Goal: Check status: Check status

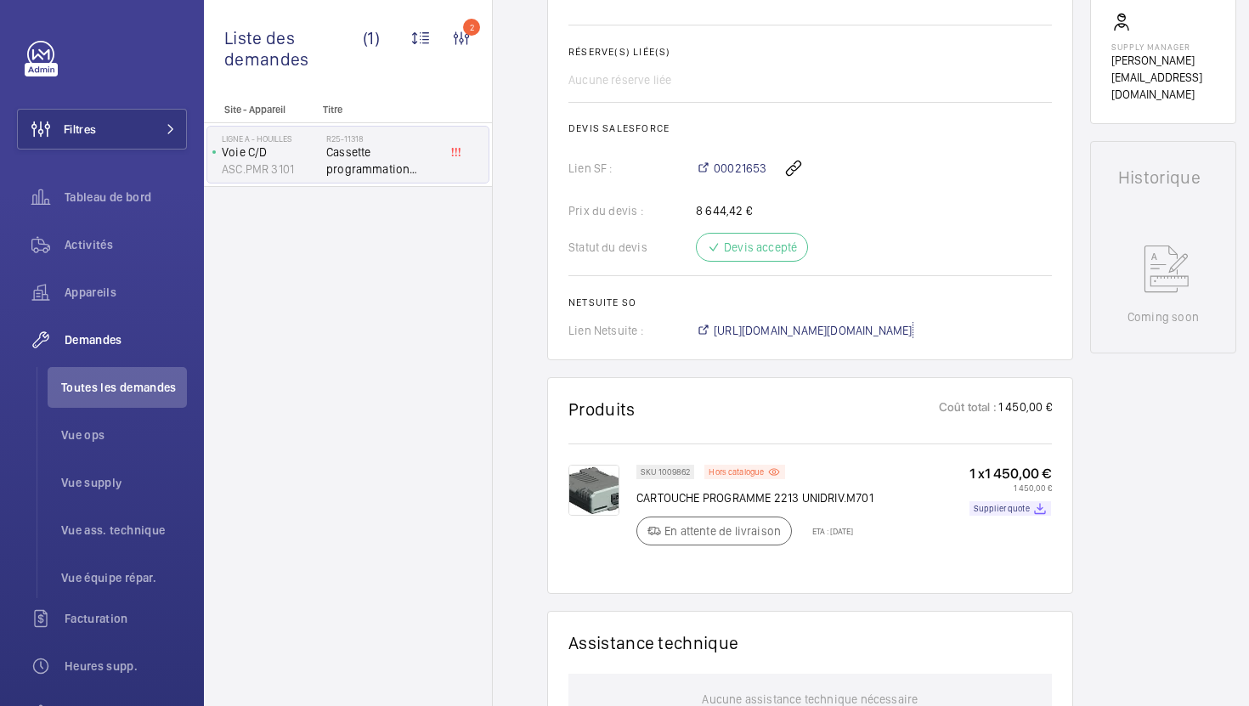
scroll to position [772, 0]
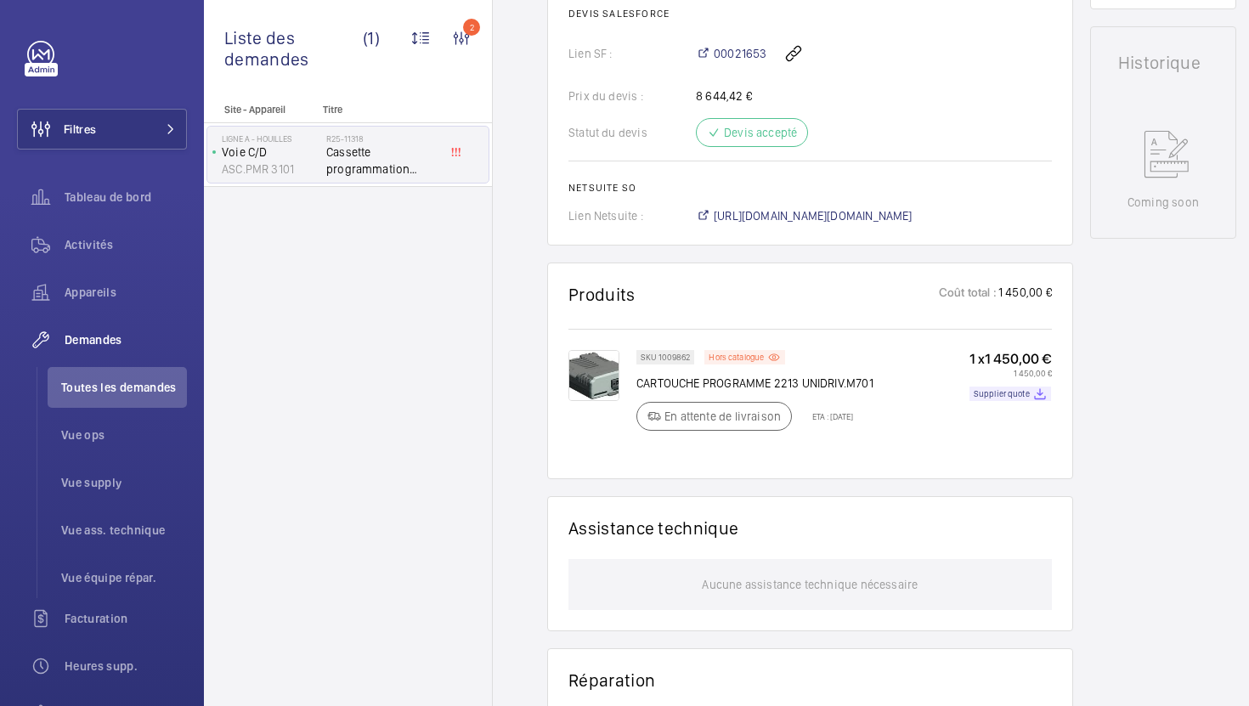
click at [1099, 409] on div "Working Voie C/D ASC.PMR 3101 Voir les dernières visites Ligne A - HOUILLES [ST…" at bounding box center [1163, 219] width 146 height 1650
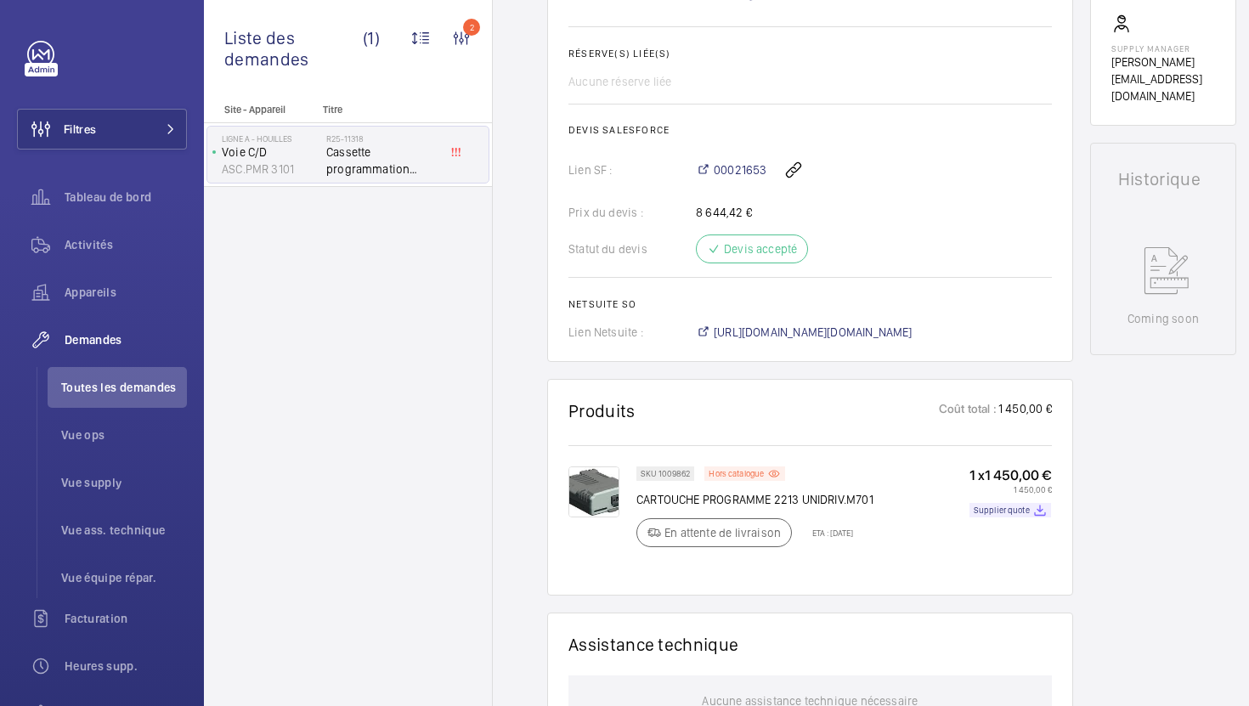
scroll to position [601, 0]
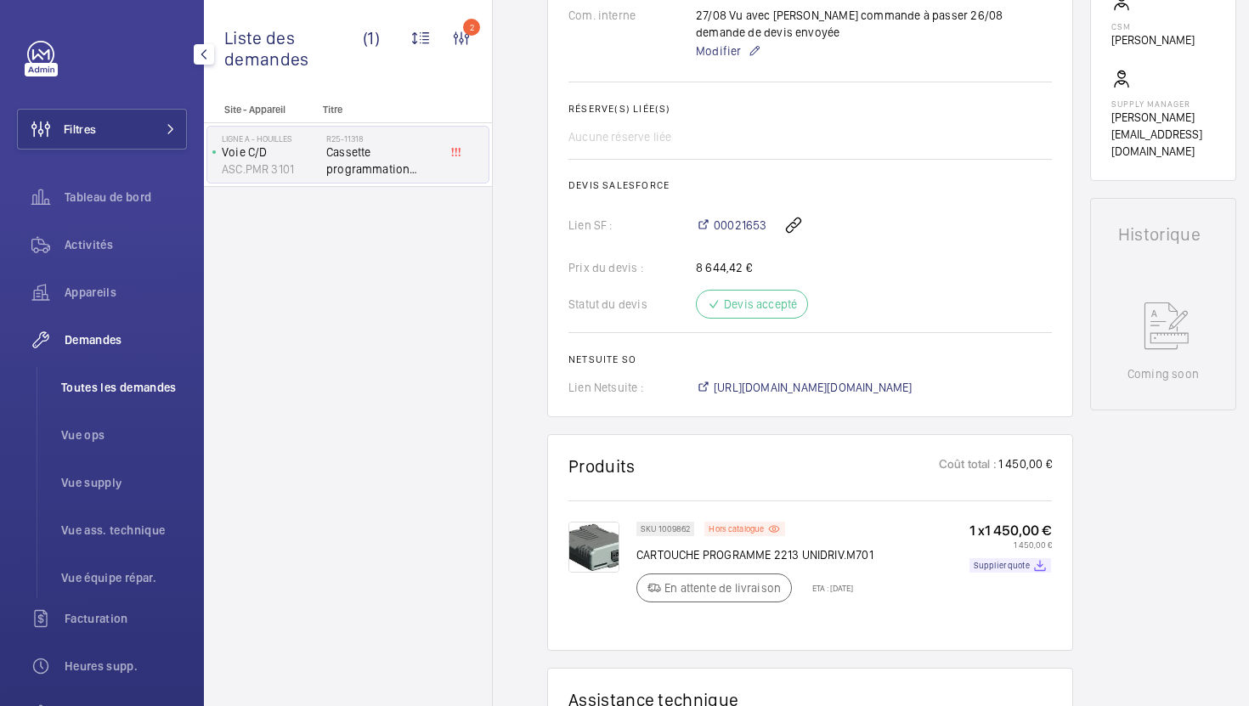
click at [158, 397] on li "Toutes les demandes" at bounding box center [117, 387] width 139 height 41
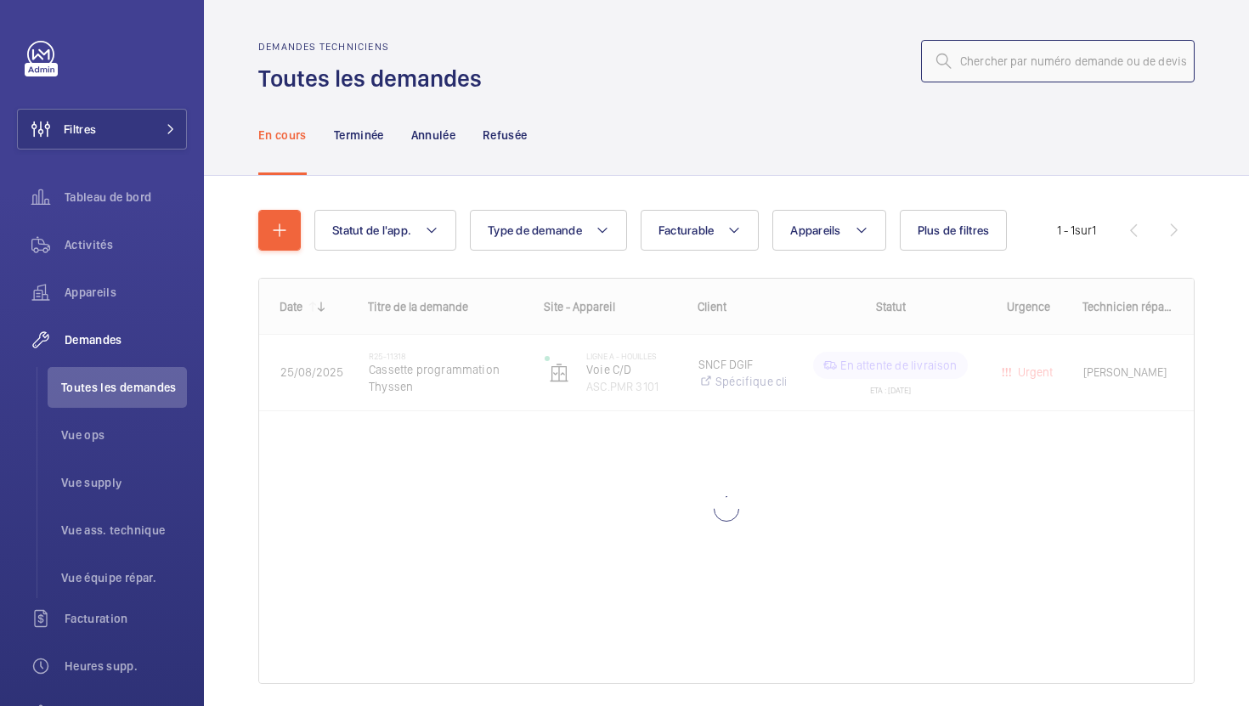
click at [1017, 61] on input "text" at bounding box center [1058, 61] width 274 height 42
paste input "R25-11437"
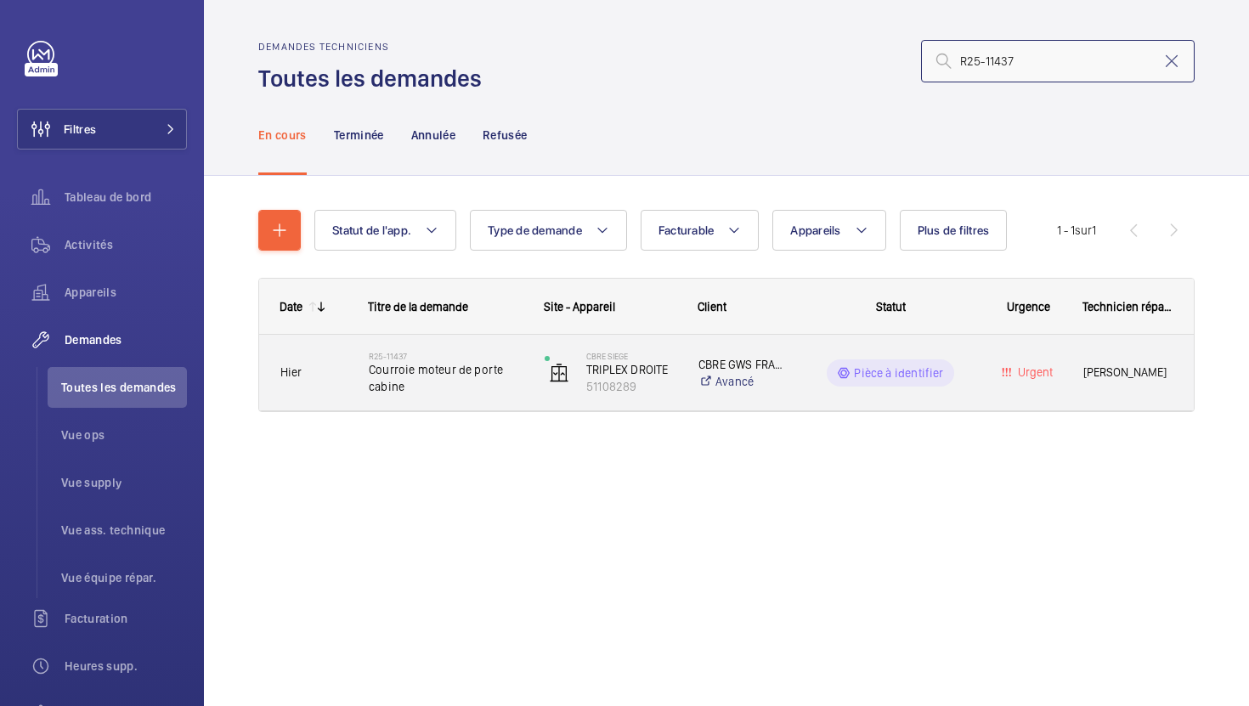
type input "R25-11437"
click at [505, 400] on div "R25-11437 Courroie moteur de porte cabine" at bounding box center [435, 373] width 174 height 76
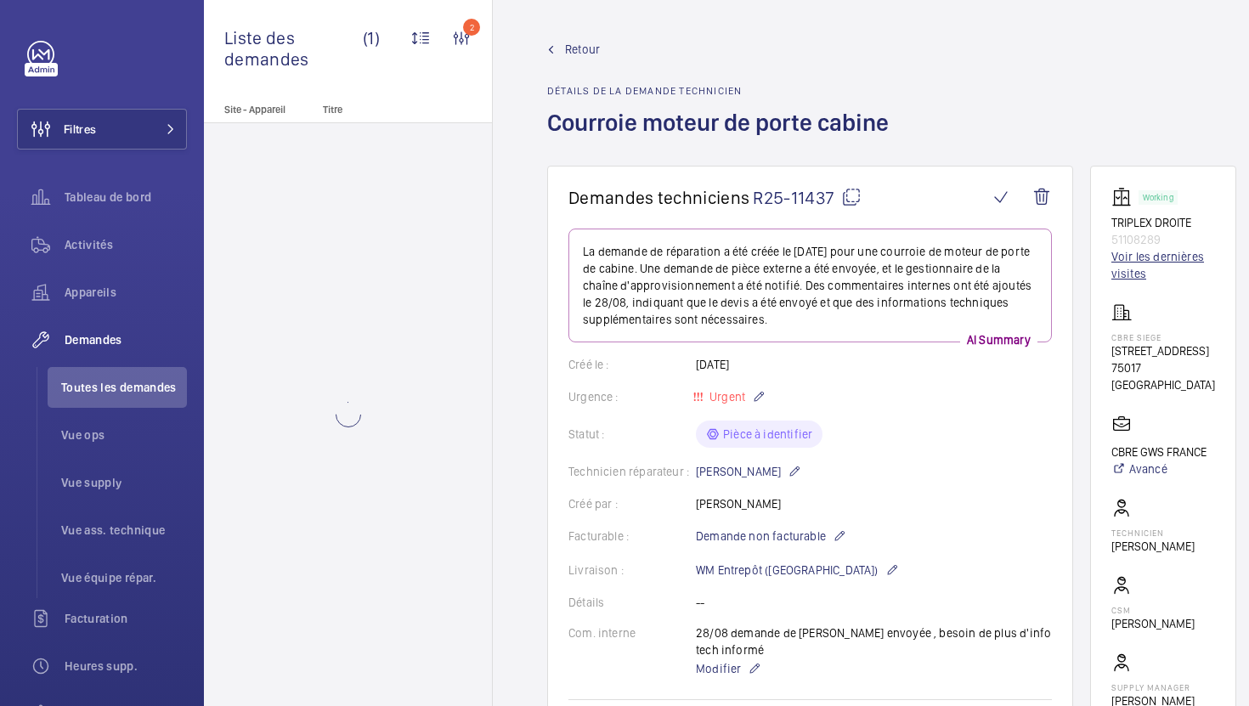
click at [1125, 257] on link "Voir les dernières visites" at bounding box center [1163, 265] width 104 height 34
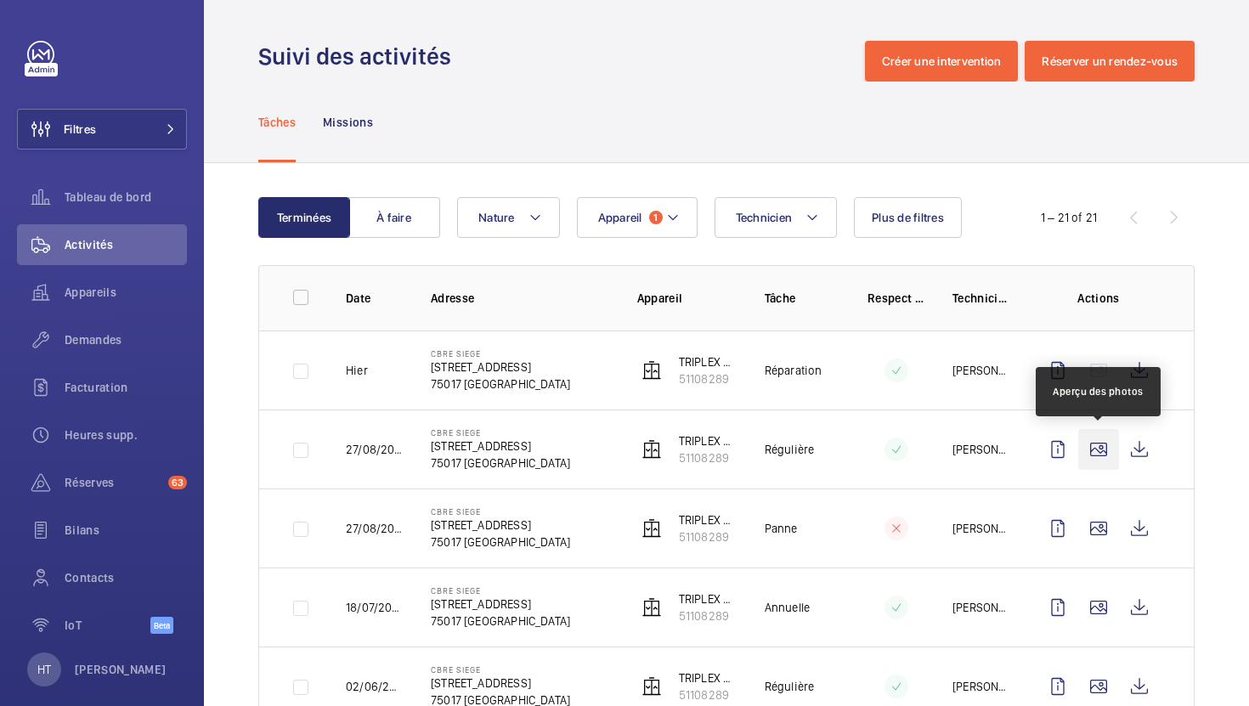
click at [1098, 454] on wm-front-icon-button at bounding box center [1098, 449] width 41 height 41
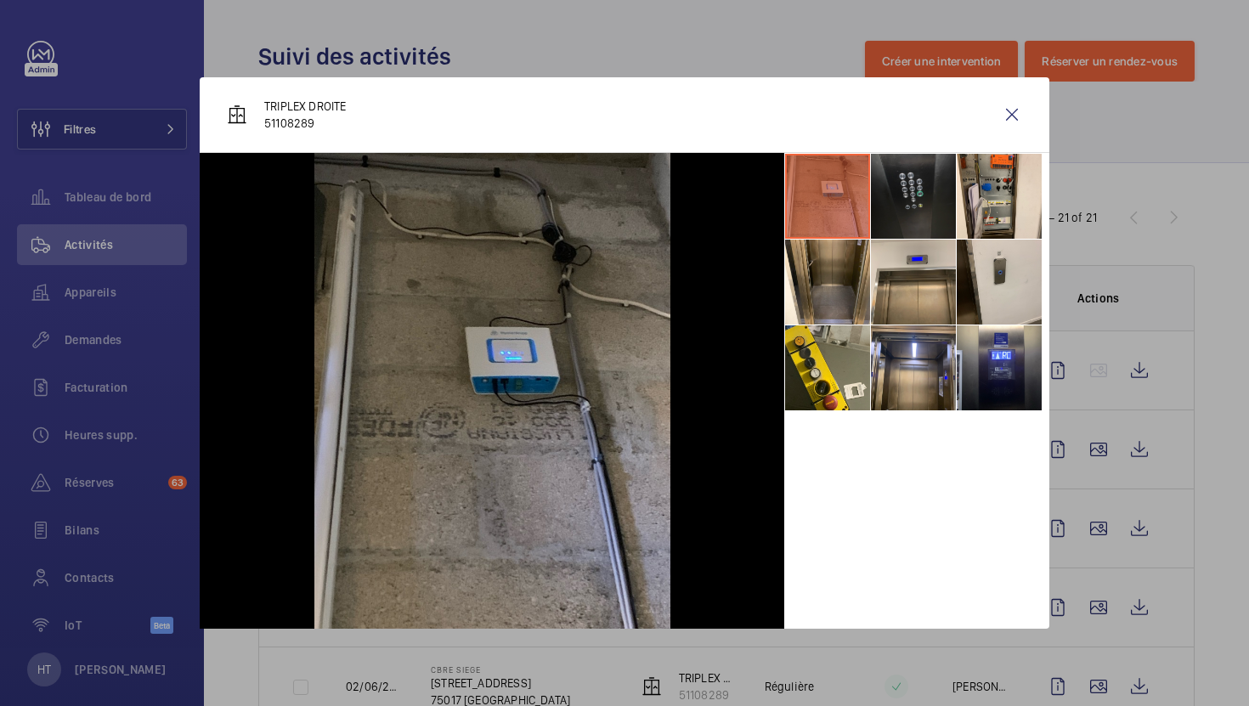
click at [932, 211] on li at bounding box center [913, 196] width 85 height 85
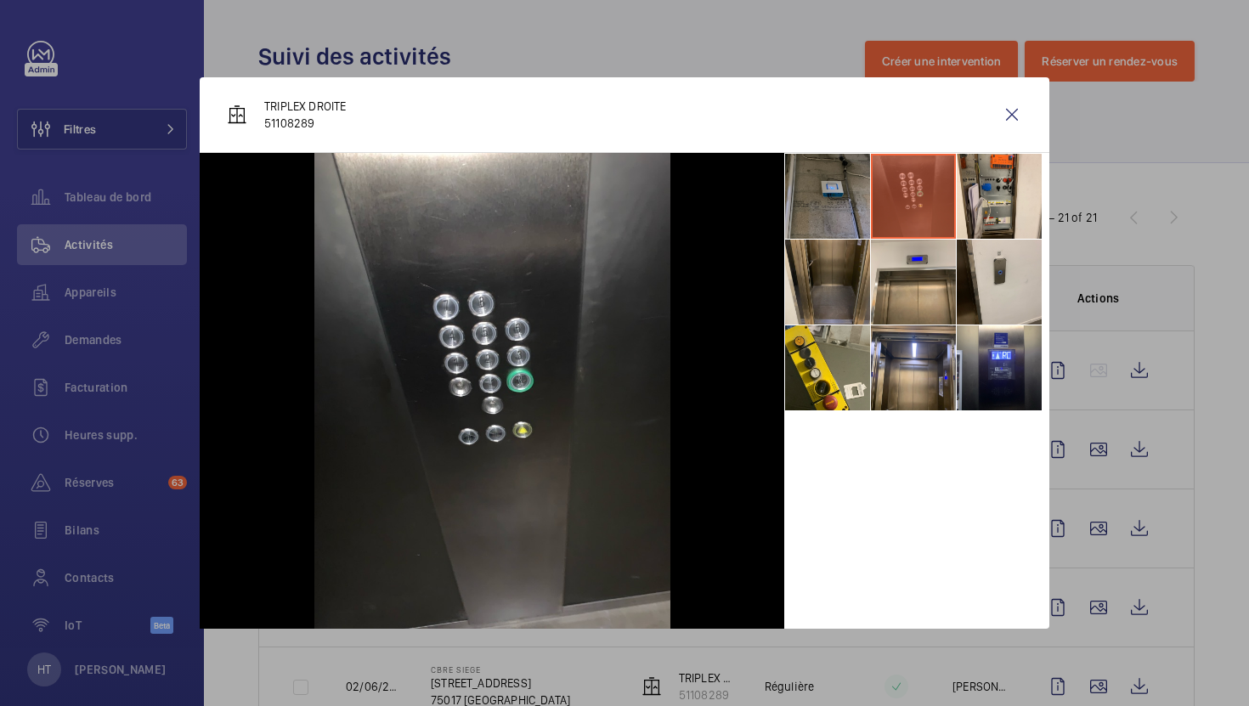
click at [828, 277] on li at bounding box center [827, 282] width 85 height 85
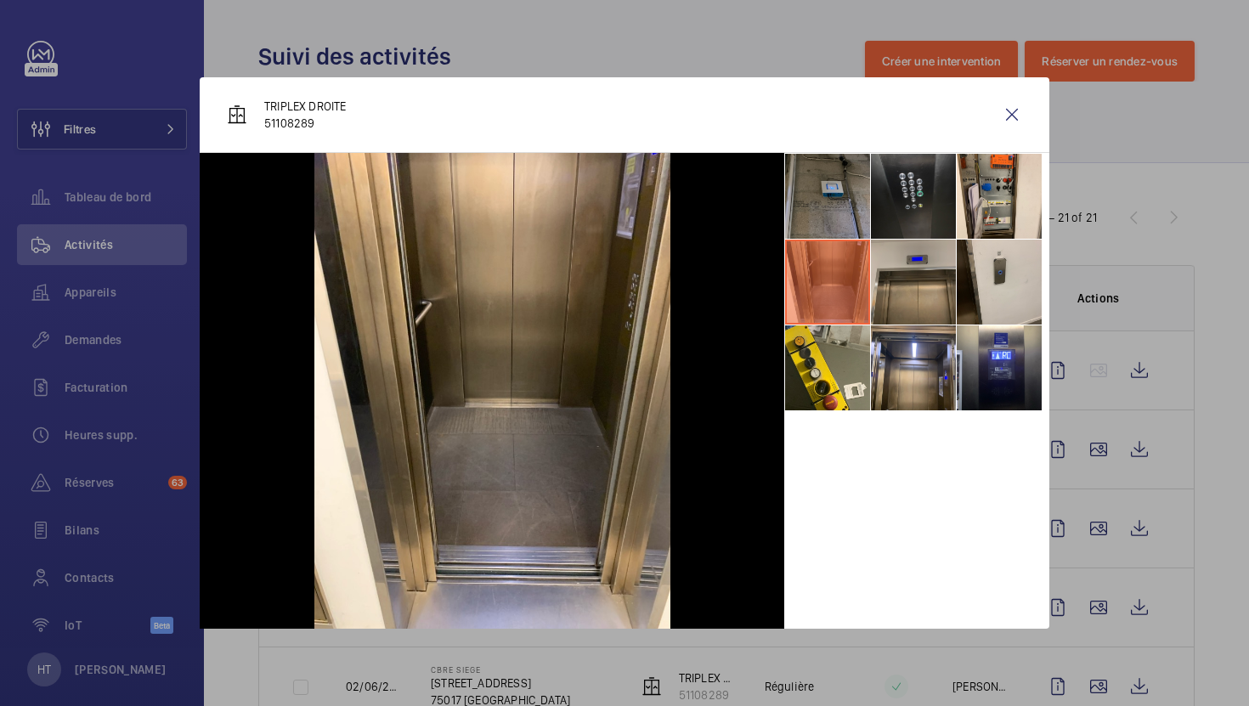
click at [922, 280] on li at bounding box center [913, 282] width 85 height 85
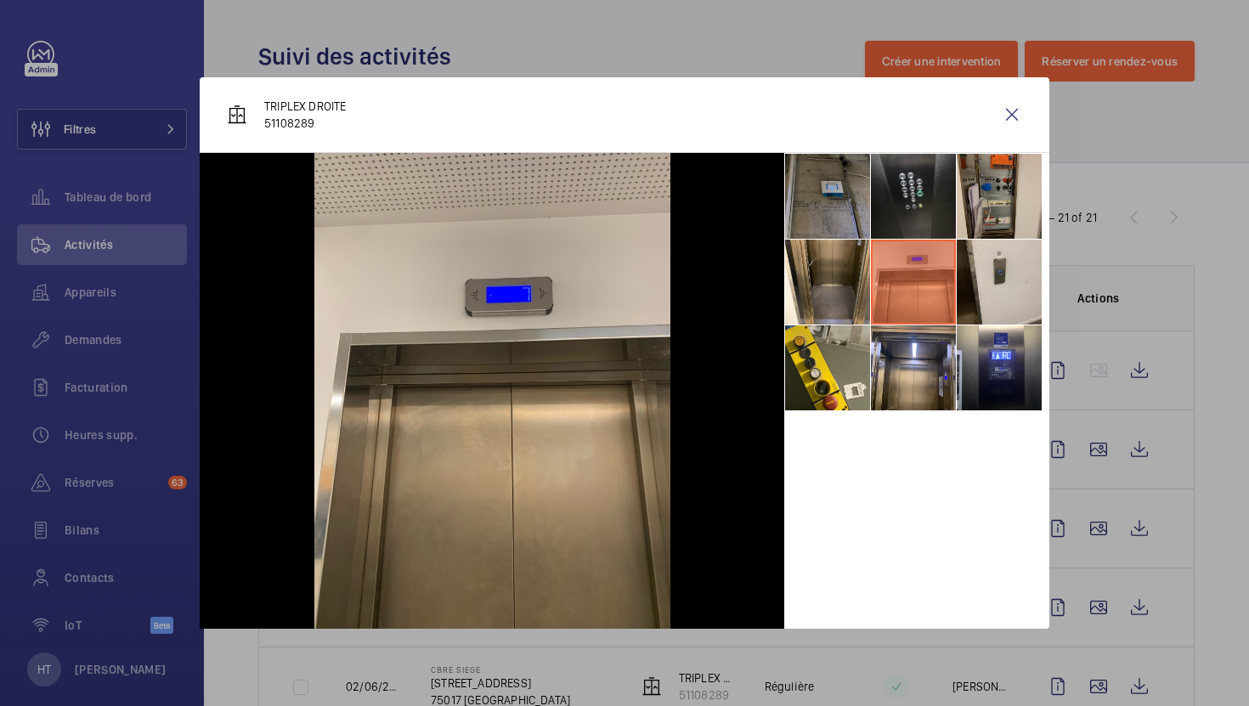
click at [1000, 200] on li at bounding box center [998, 196] width 85 height 85
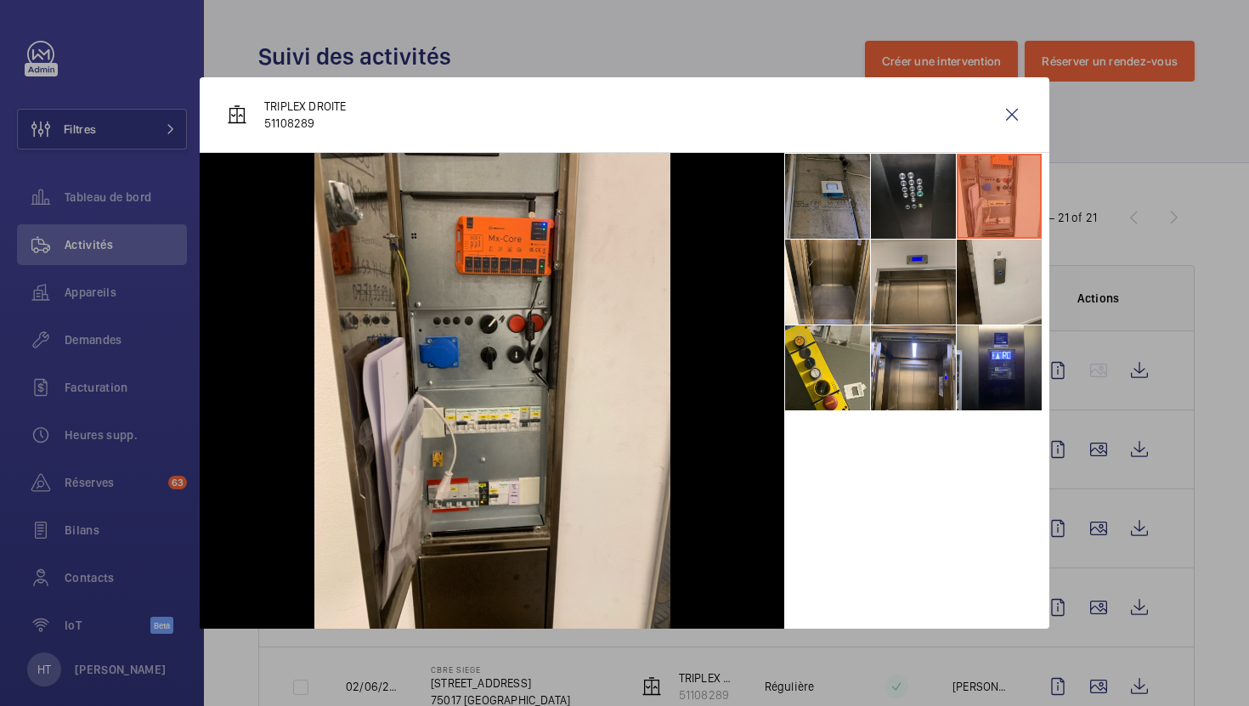
click at [950, 309] on li at bounding box center [913, 282] width 85 height 85
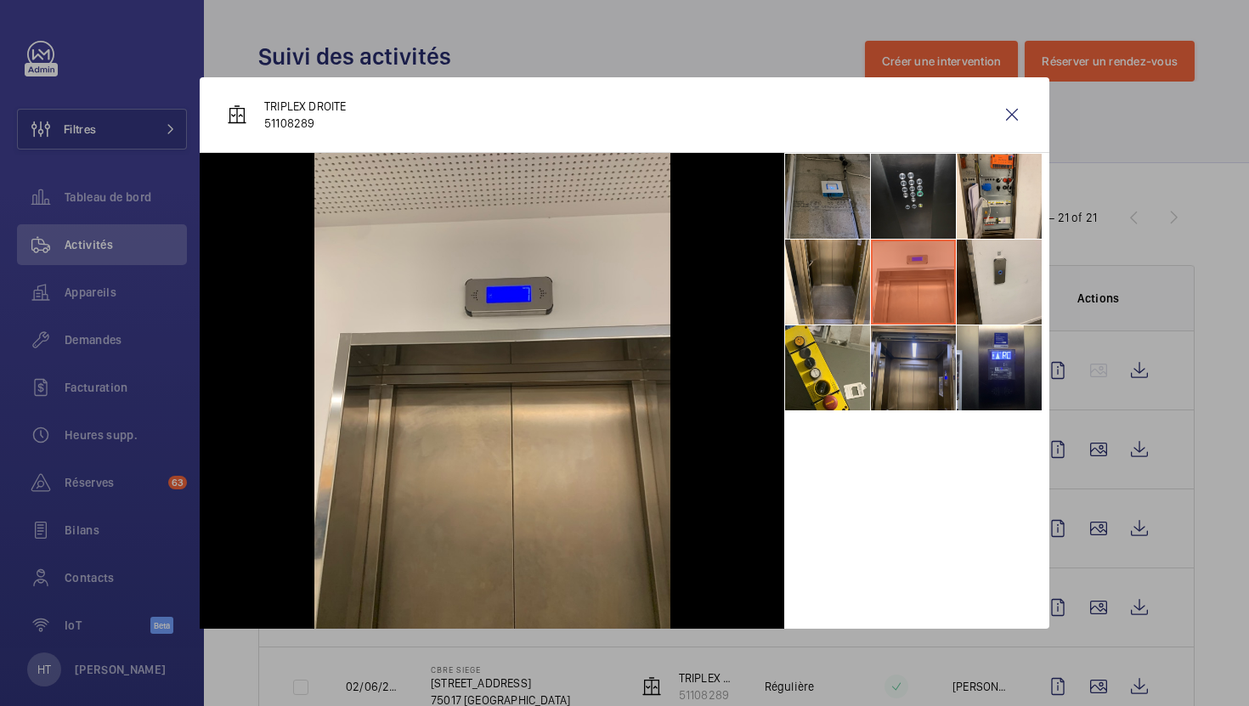
click at [903, 381] on li at bounding box center [913, 367] width 85 height 85
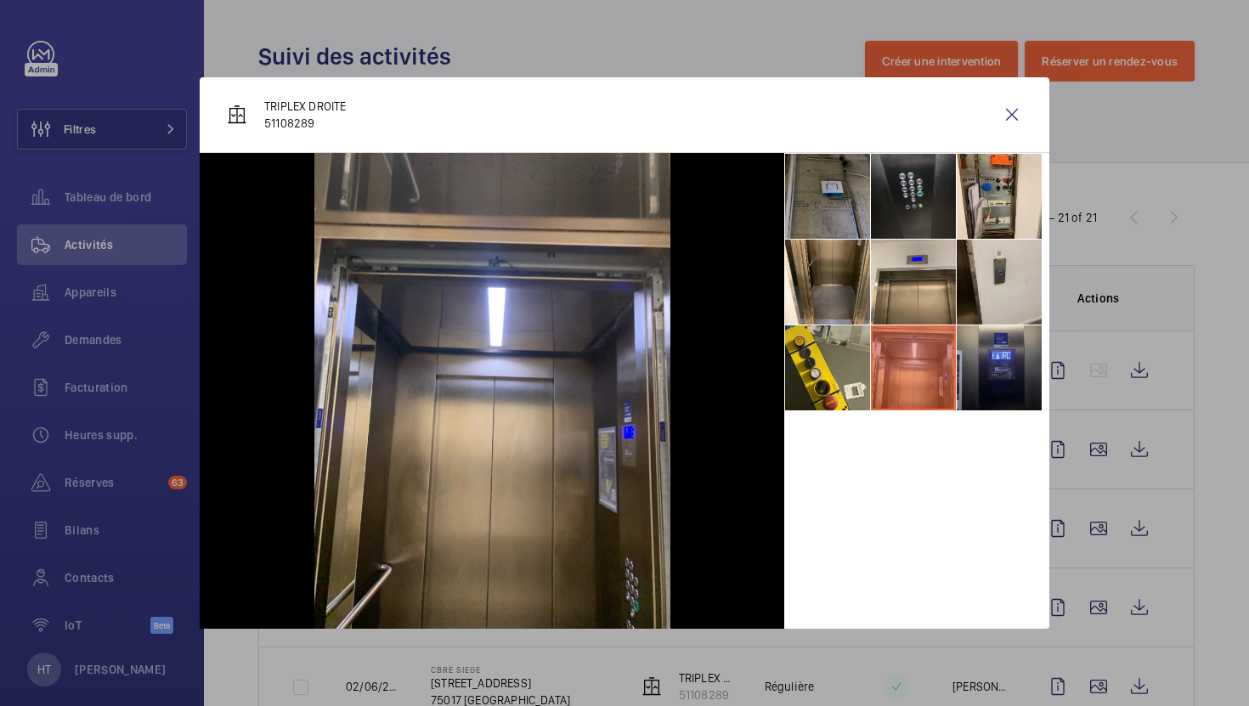
click at [985, 390] on li at bounding box center [998, 367] width 85 height 85
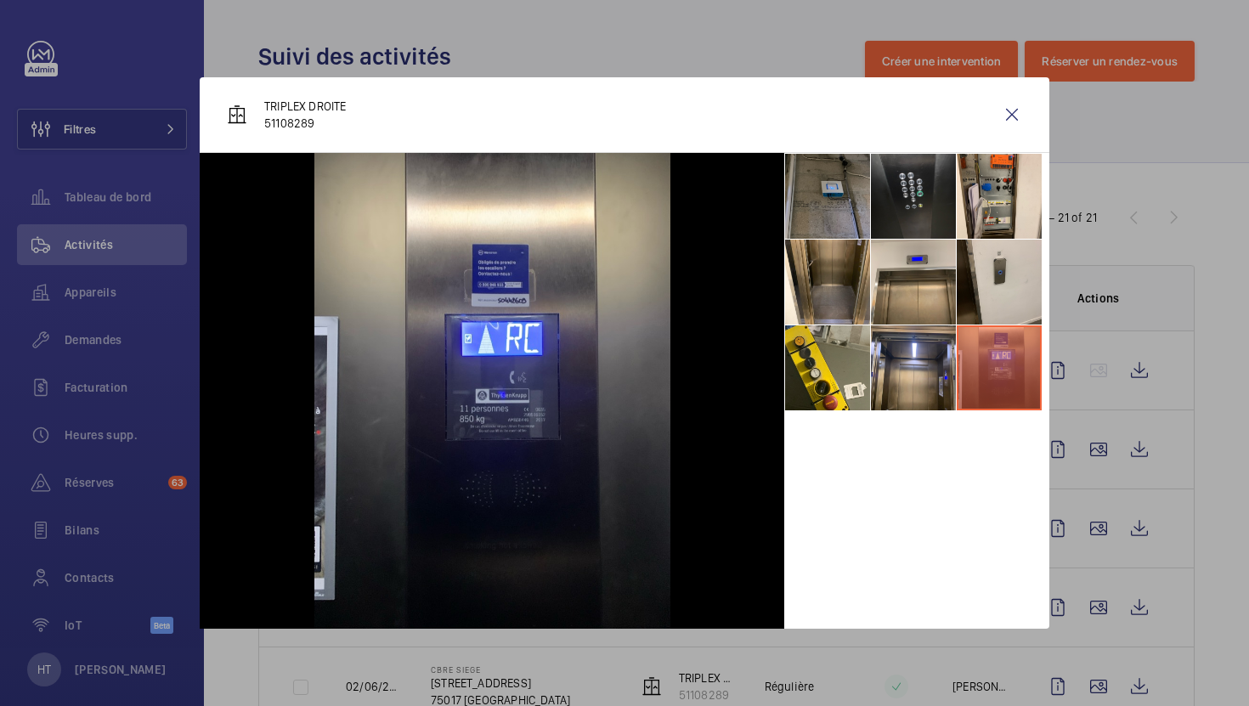
click at [1191, 476] on div at bounding box center [624, 353] width 1249 height 706
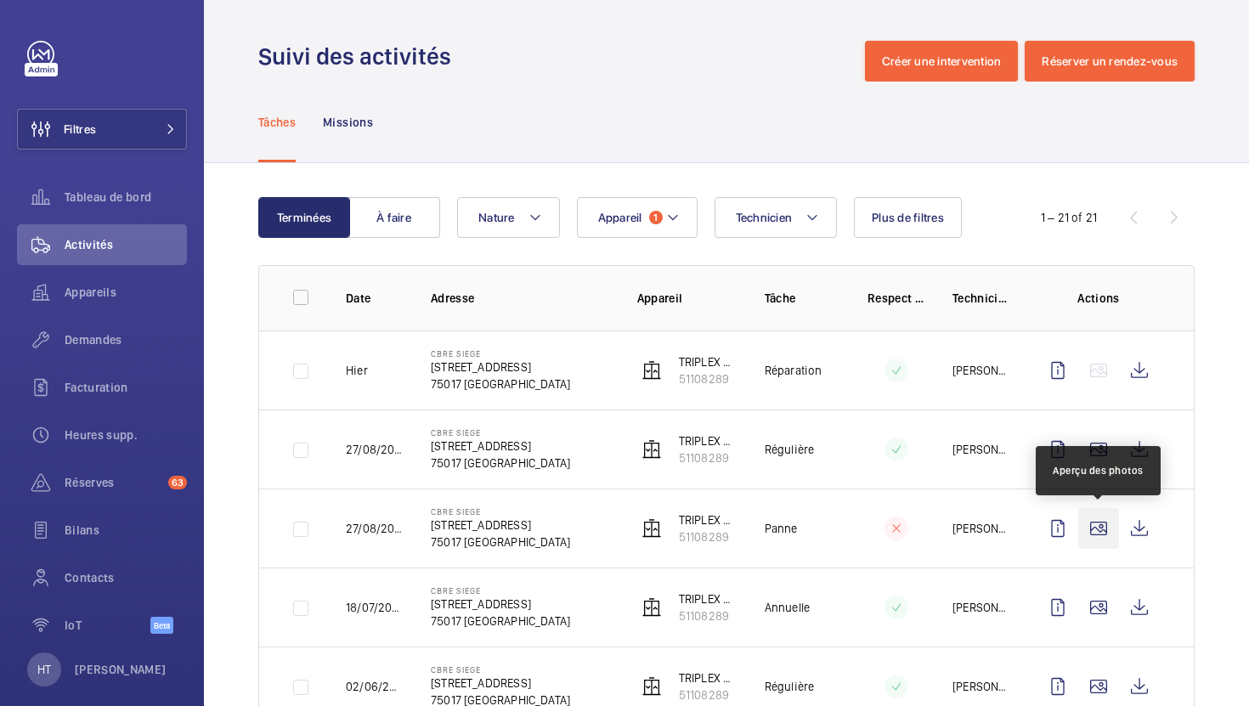
click at [1107, 521] on wm-front-icon-button at bounding box center [1098, 528] width 41 height 41
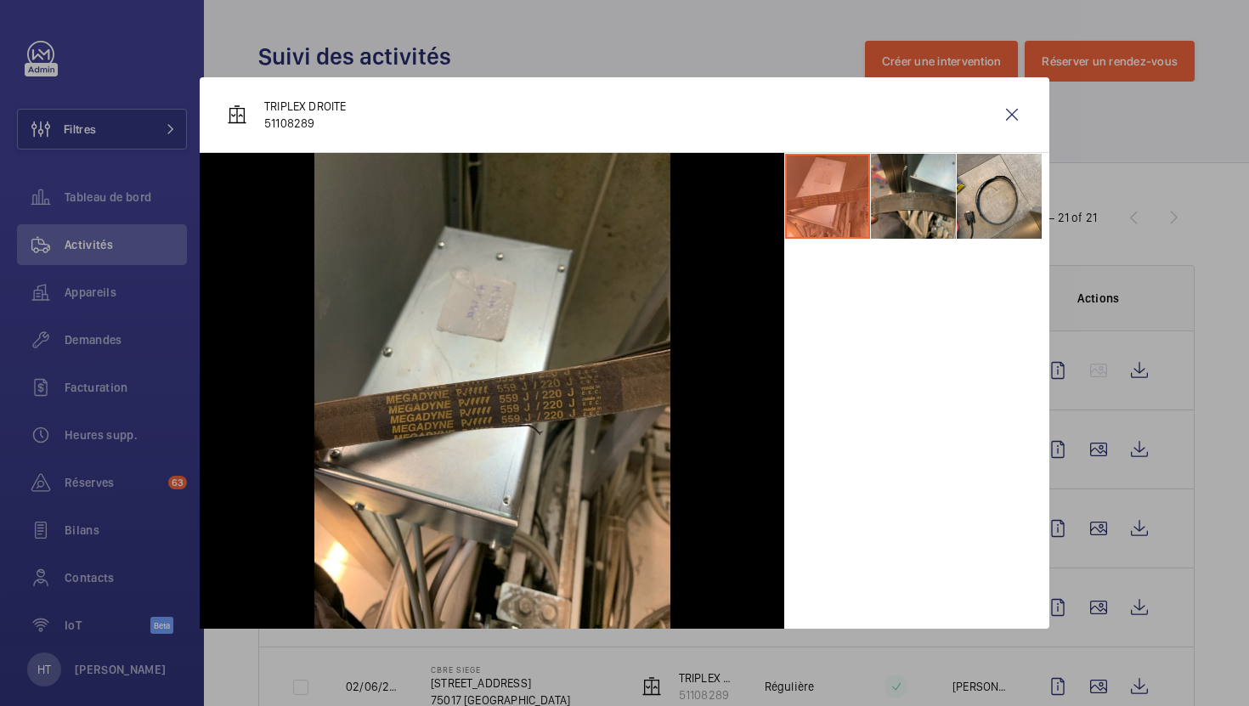
click at [932, 215] on li at bounding box center [913, 196] width 85 height 85
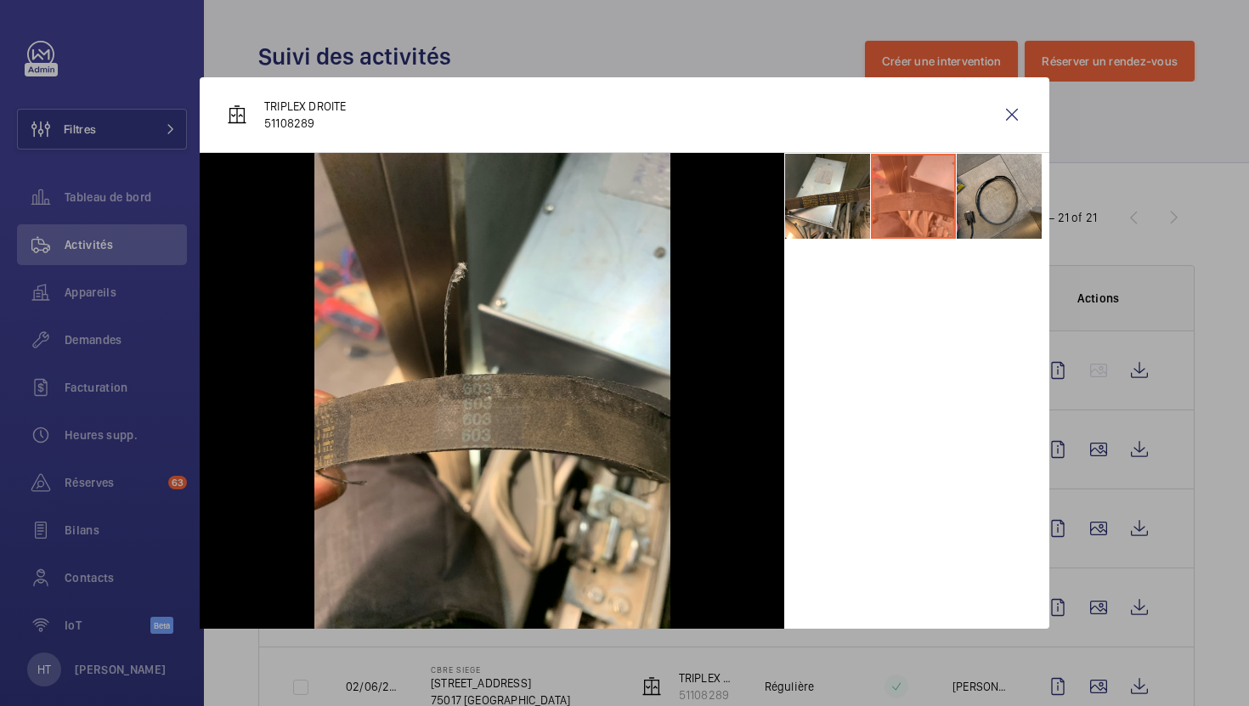
click at [984, 207] on li at bounding box center [998, 196] width 85 height 85
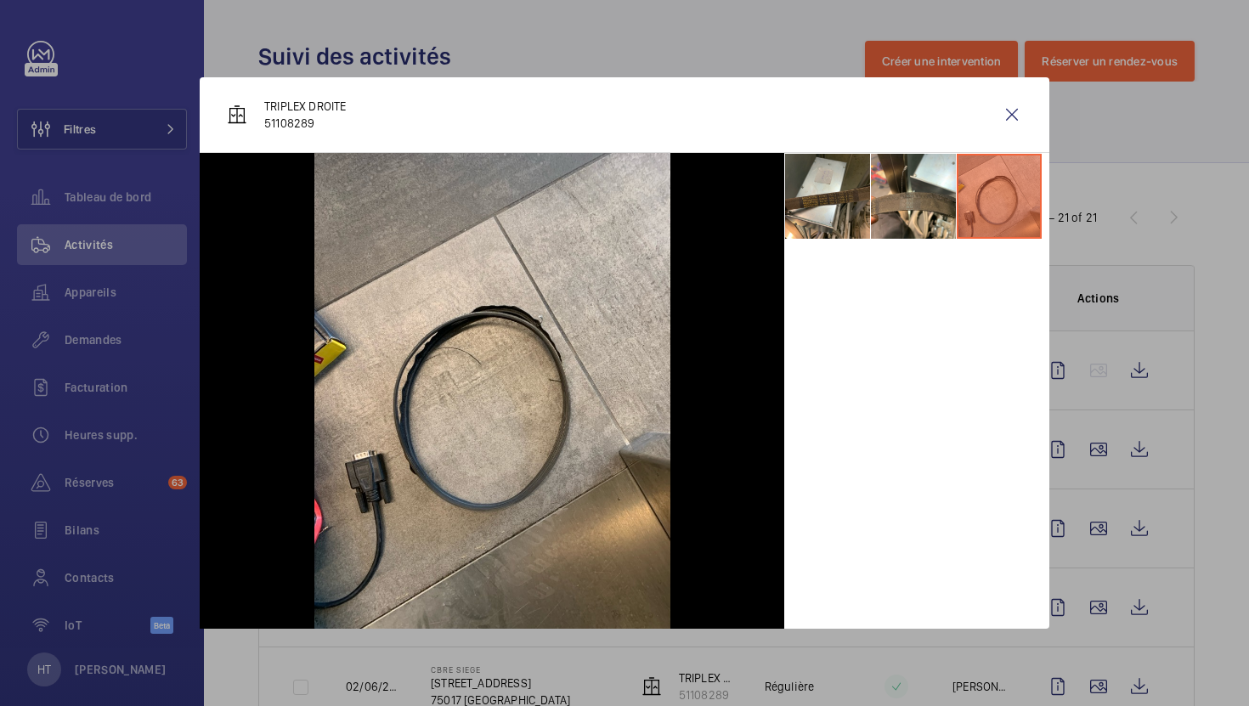
click at [1179, 449] on div at bounding box center [624, 353] width 1249 height 706
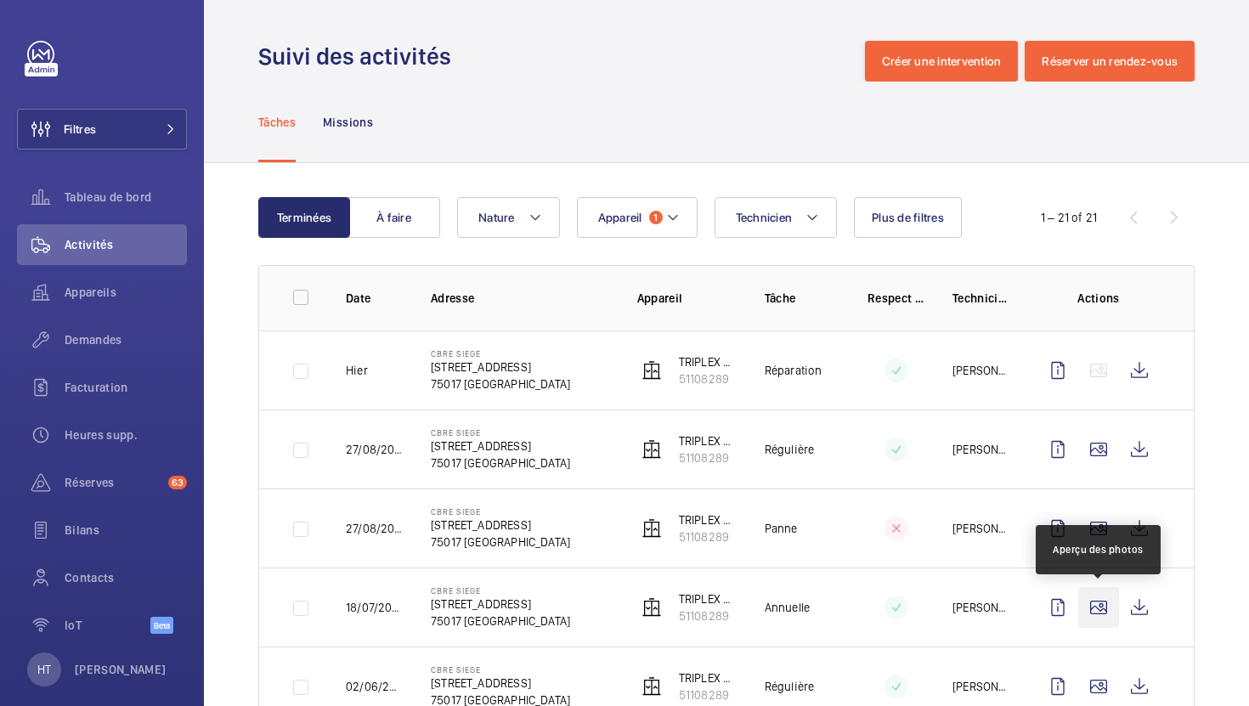
click at [1082, 627] on wm-front-icon-button at bounding box center [1098, 607] width 41 height 41
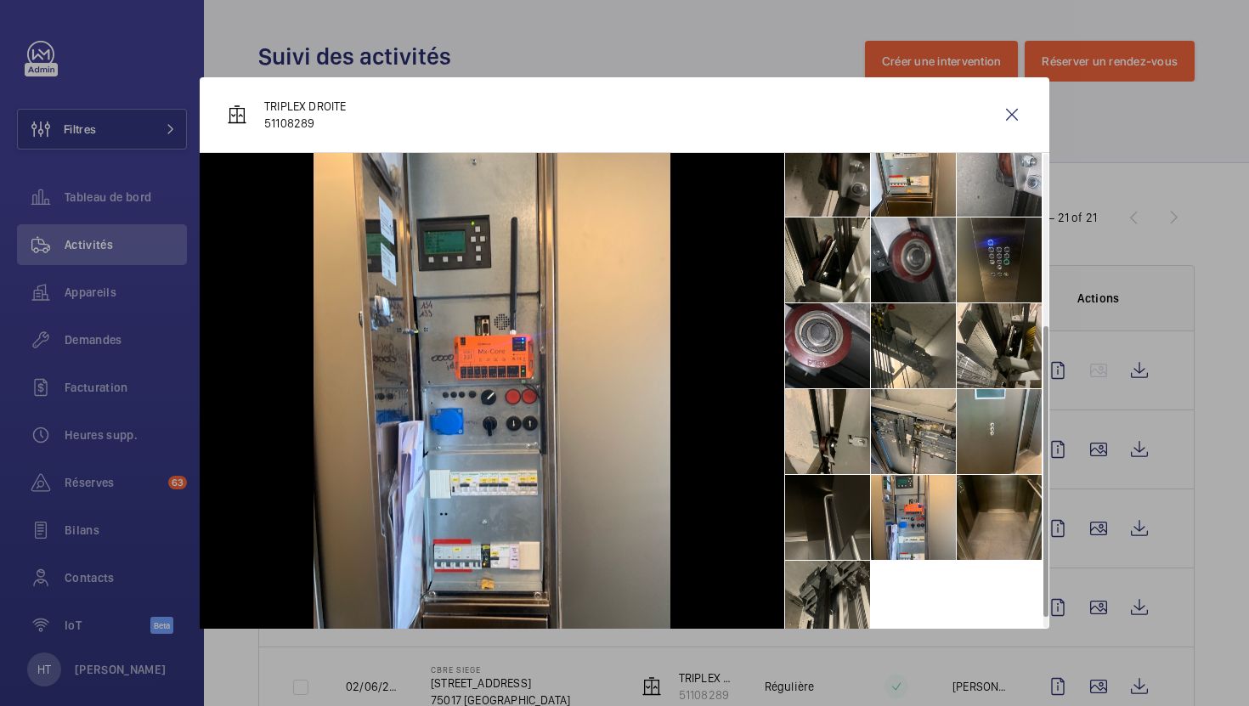
scroll to position [297, 0]
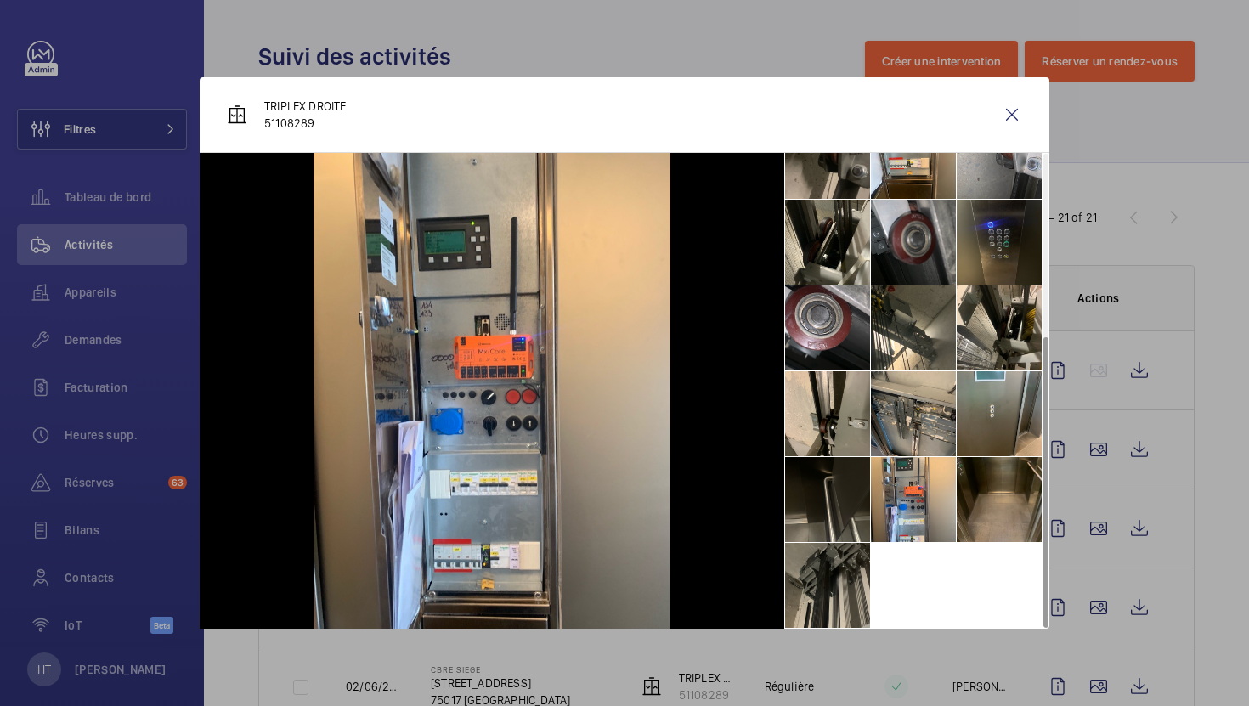
click at [826, 585] on li at bounding box center [827, 585] width 85 height 85
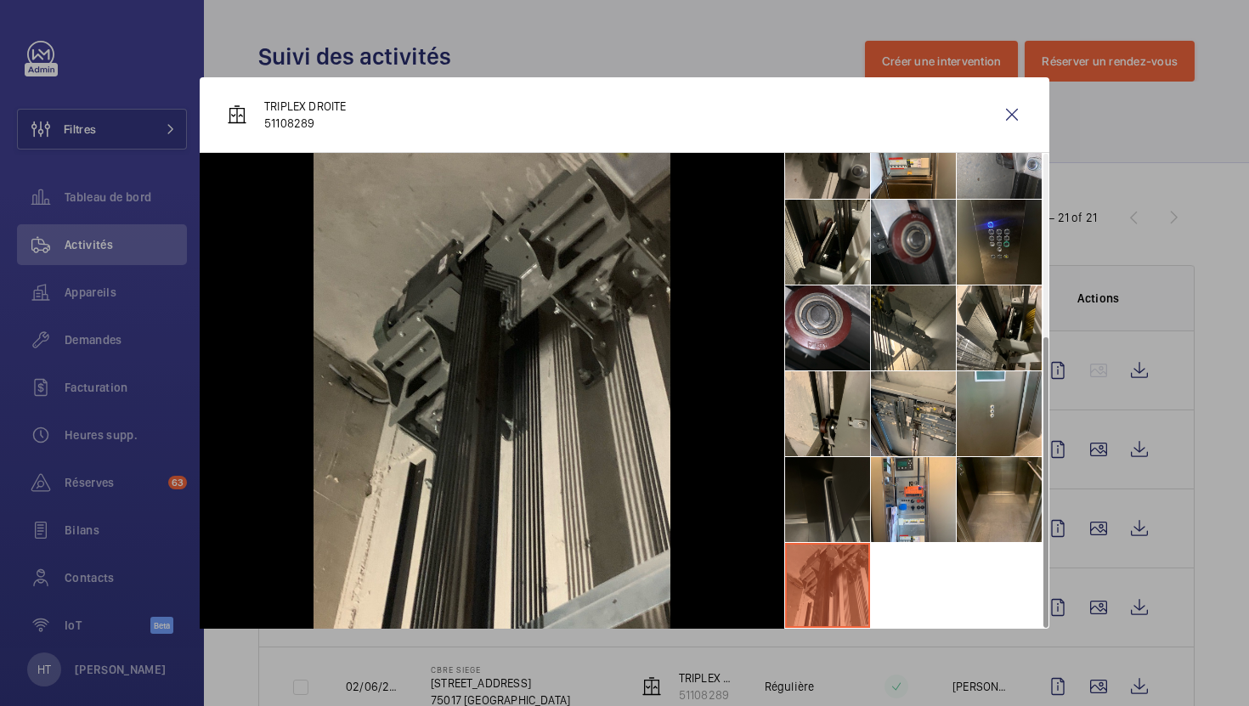
click at [843, 531] on li at bounding box center [827, 499] width 85 height 85
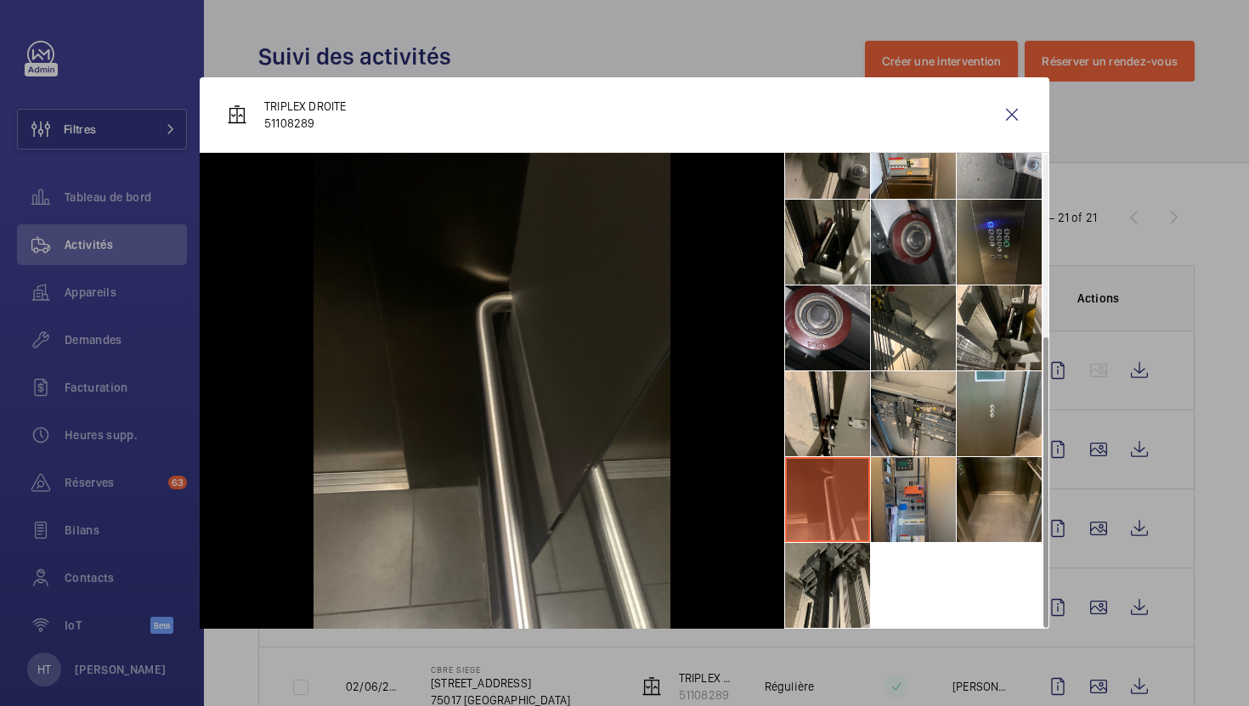
click at [915, 516] on li at bounding box center [913, 499] width 85 height 85
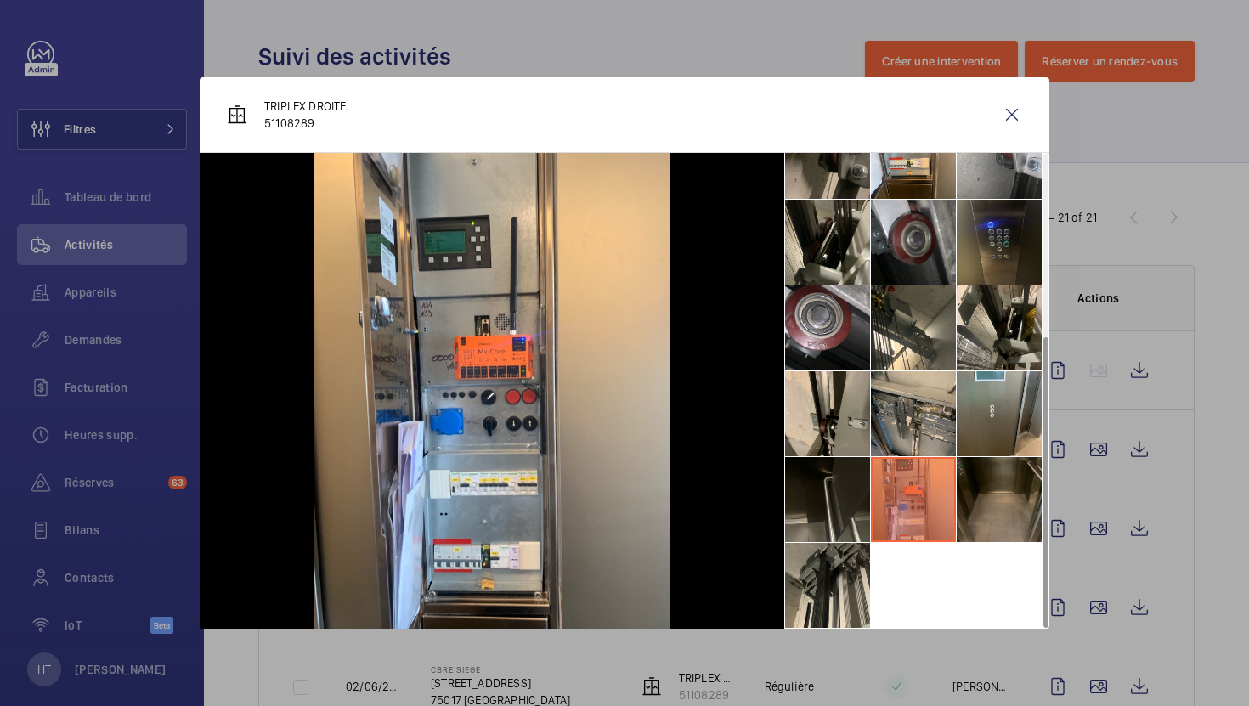
click at [988, 499] on li at bounding box center [998, 499] width 85 height 85
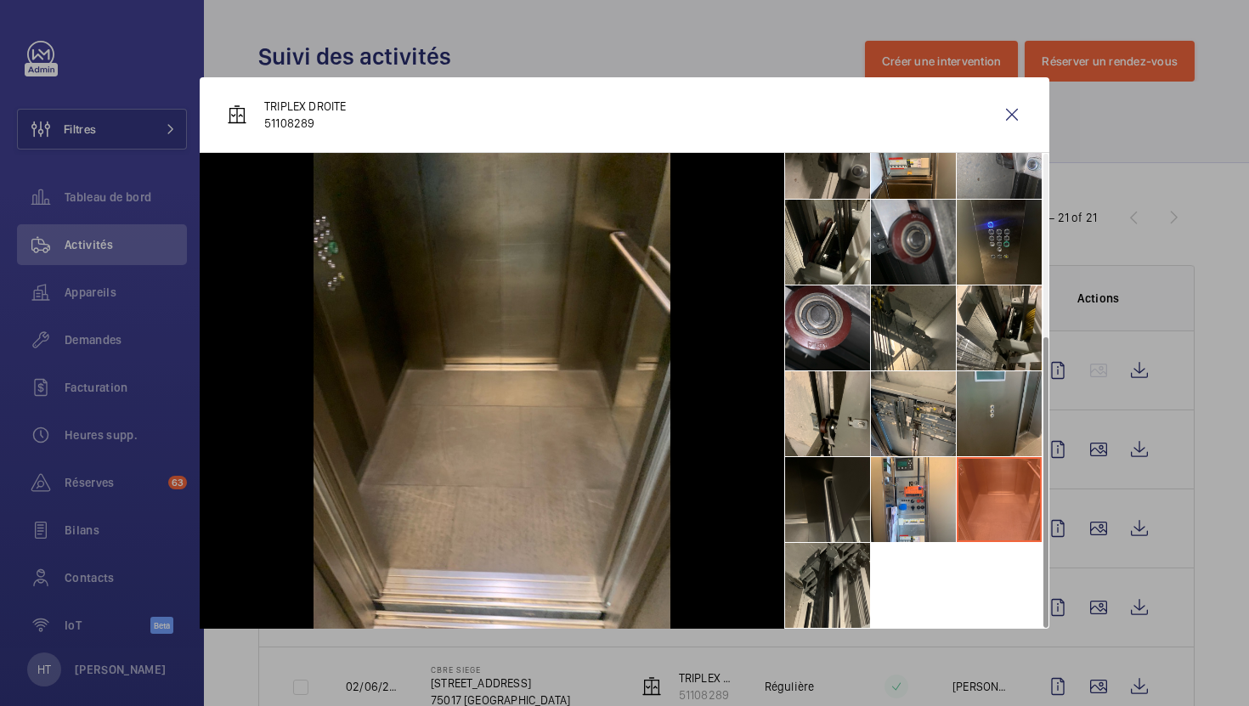
click at [989, 428] on li at bounding box center [998, 413] width 85 height 85
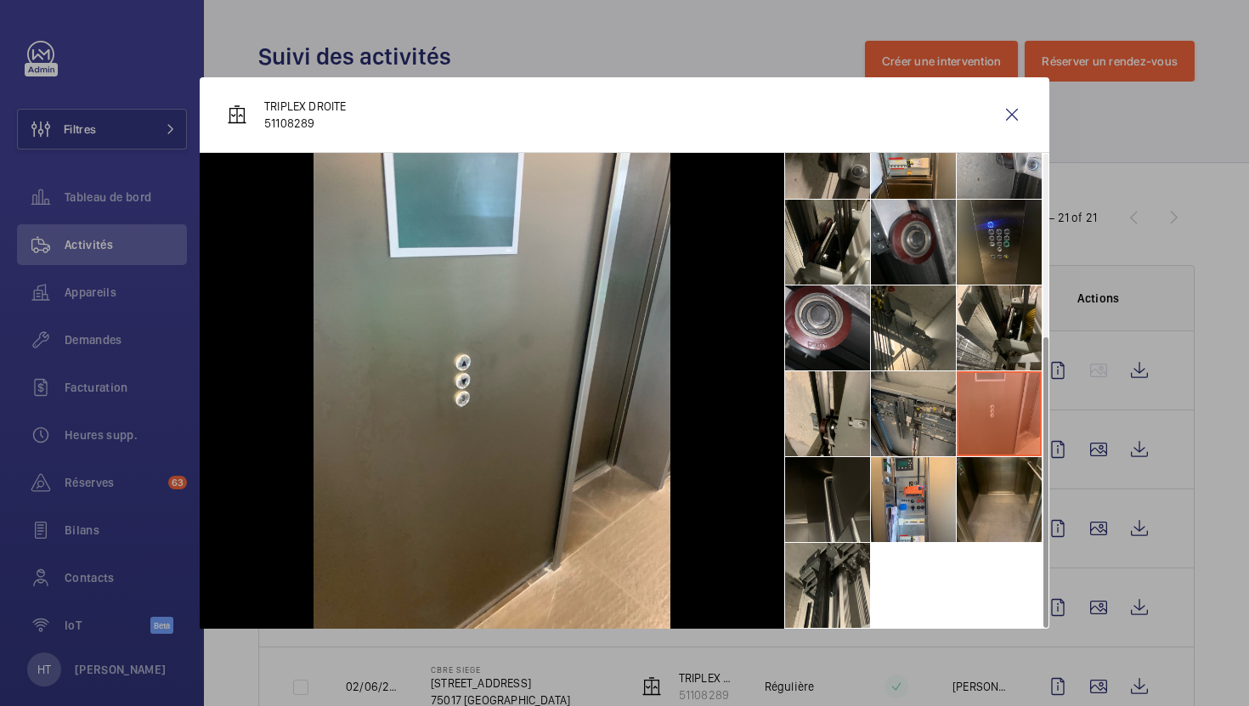
click at [922, 425] on li at bounding box center [913, 413] width 85 height 85
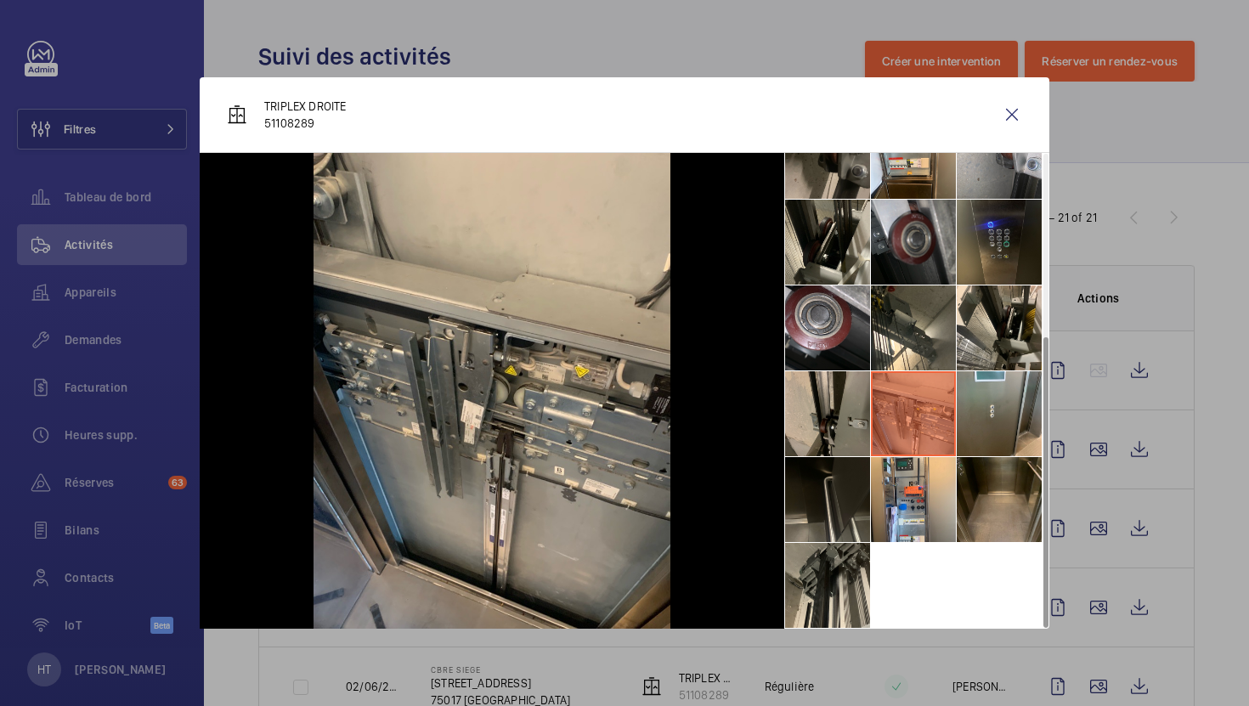
click at [840, 415] on li at bounding box center [827, 413] width 85 height 85
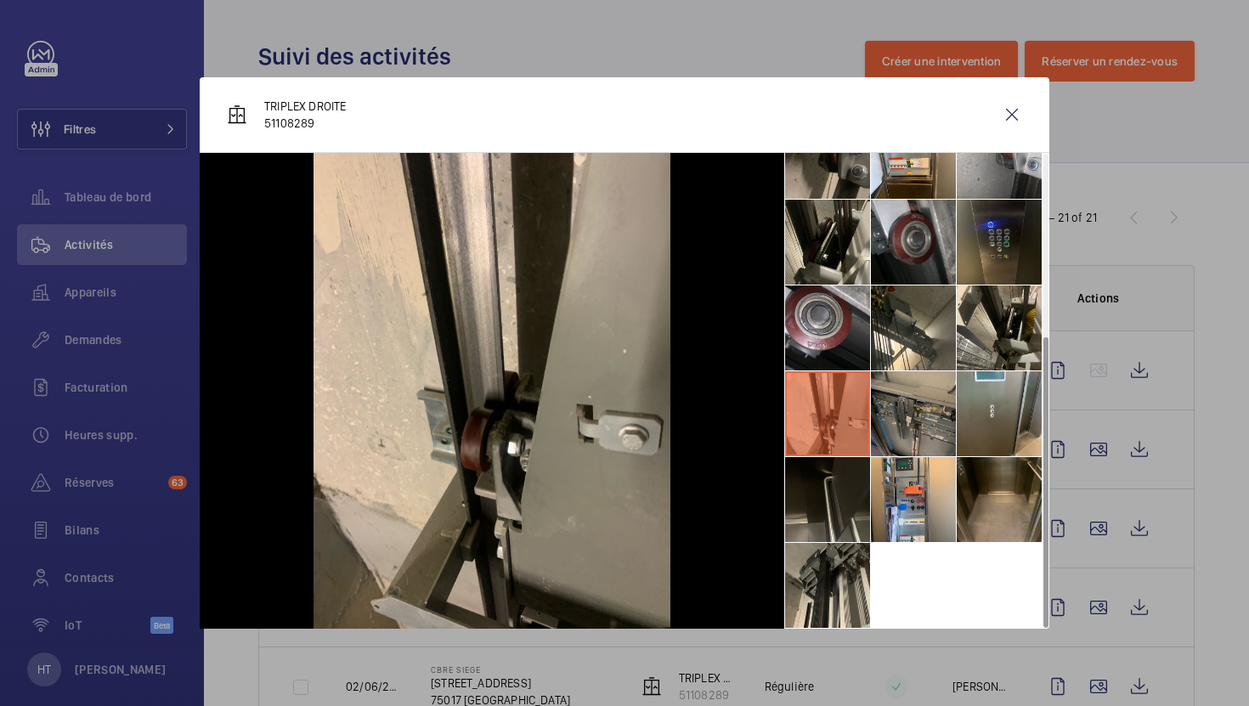
click at [900, 424] on li at bounding box center [913, 413] width 85 height 85
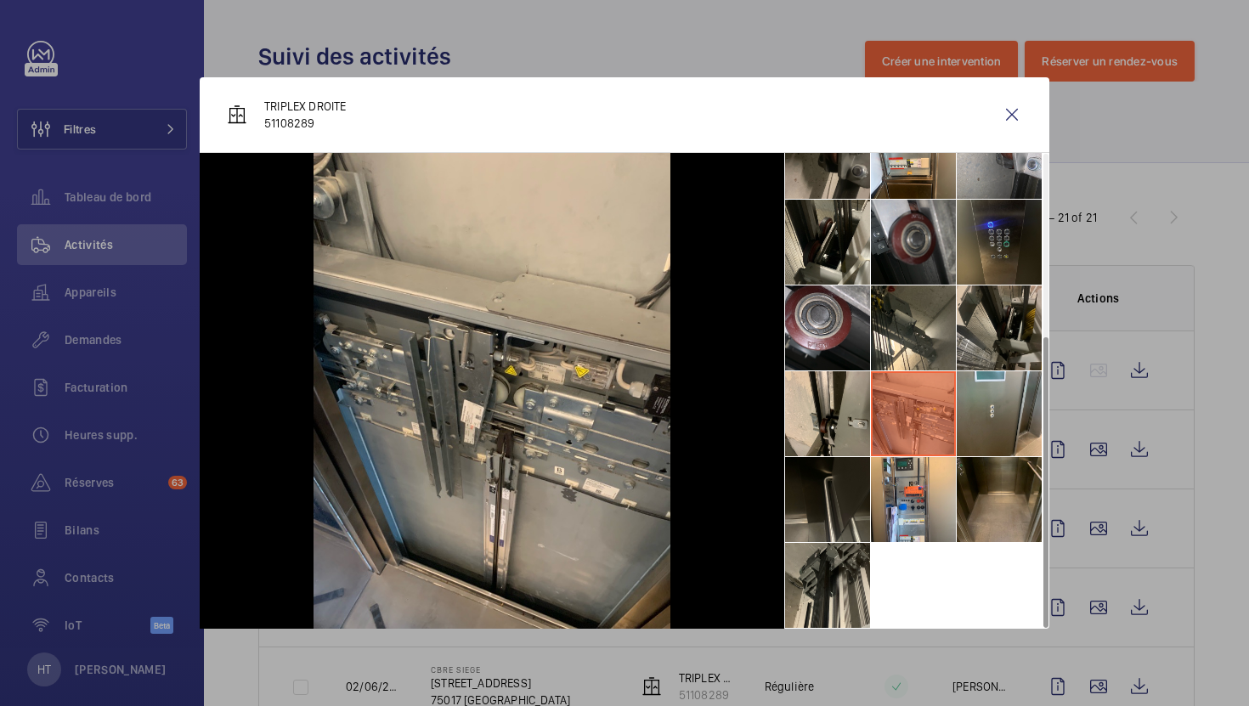
click at [990, 352] on li at bounding box center [998, 327] width 85 height 85
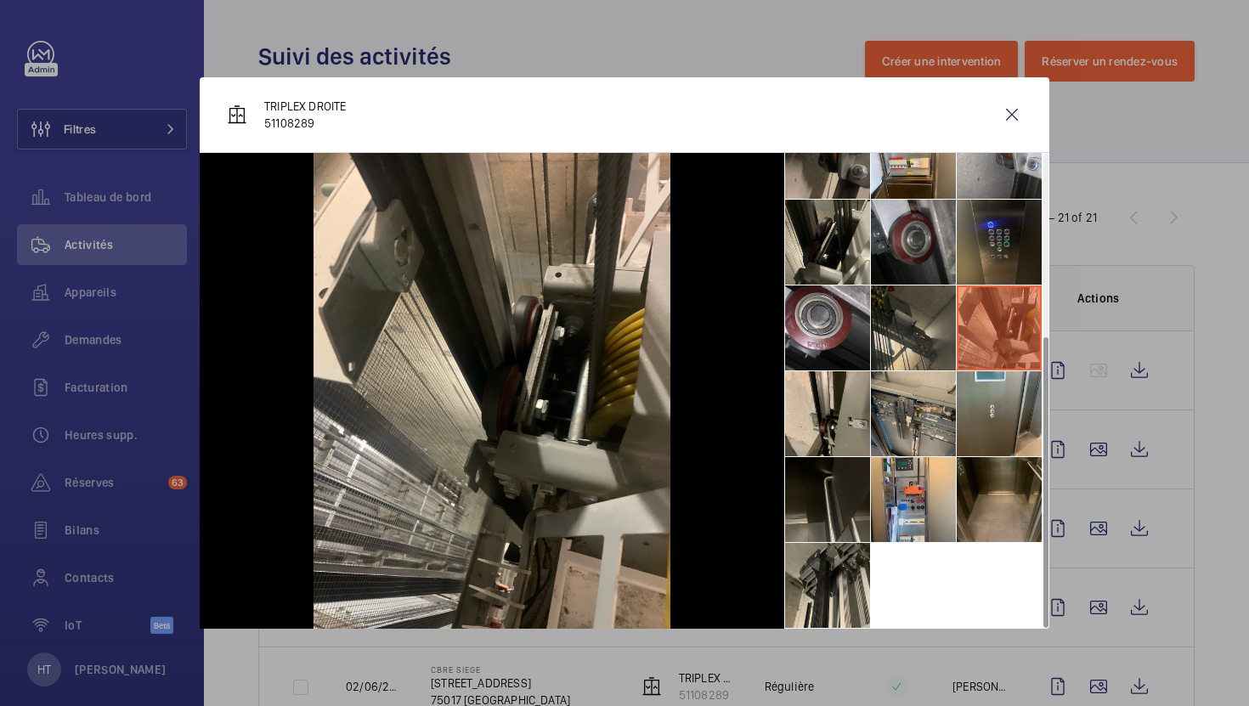
click at [925, 345] on li at bounding box center [913, 327] width 85 height 85
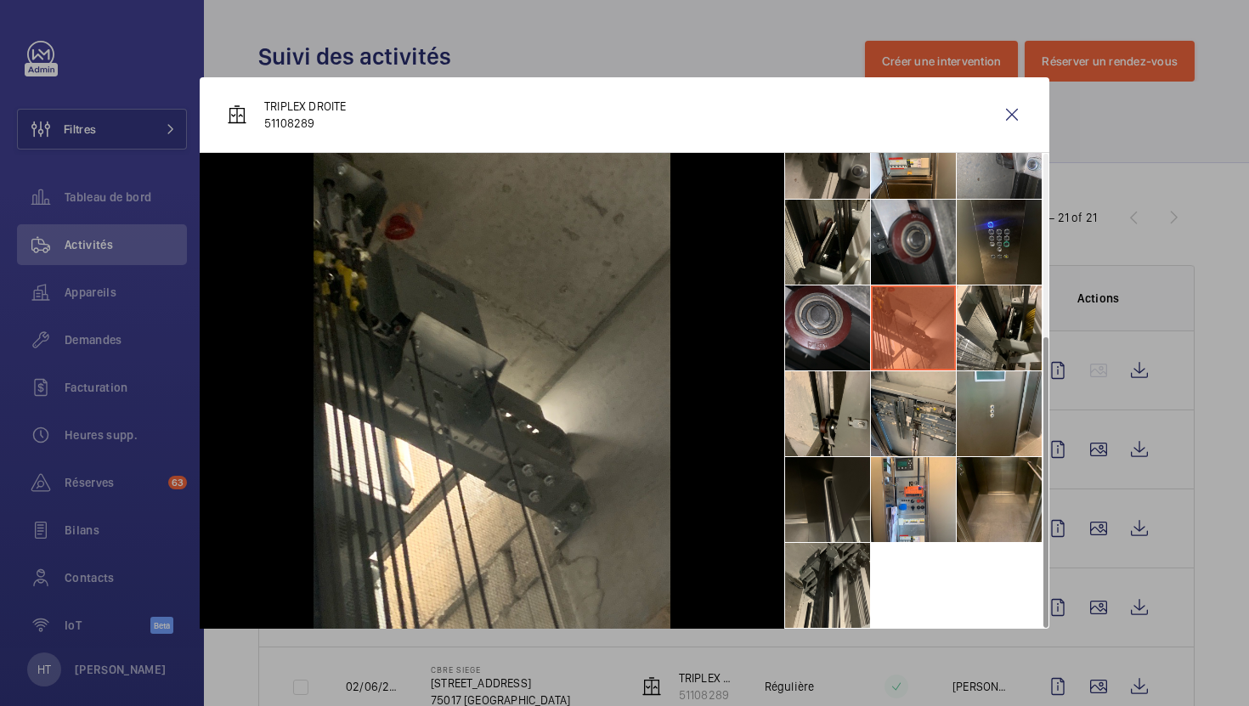
click at [838, 330] on li at bounding box center [827, 327] width 85 height 85
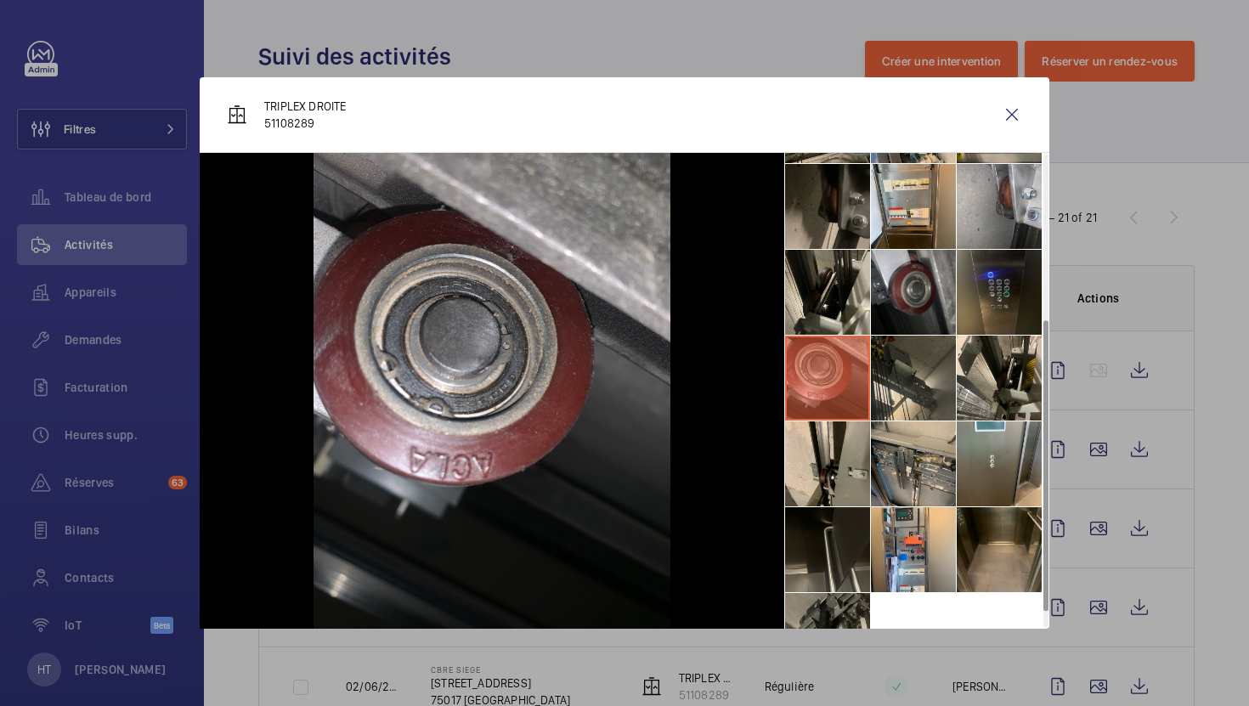
scroll to position [246, 0]
click at [995, 314] on li at bounding box center [998, 293] width 85 height 85
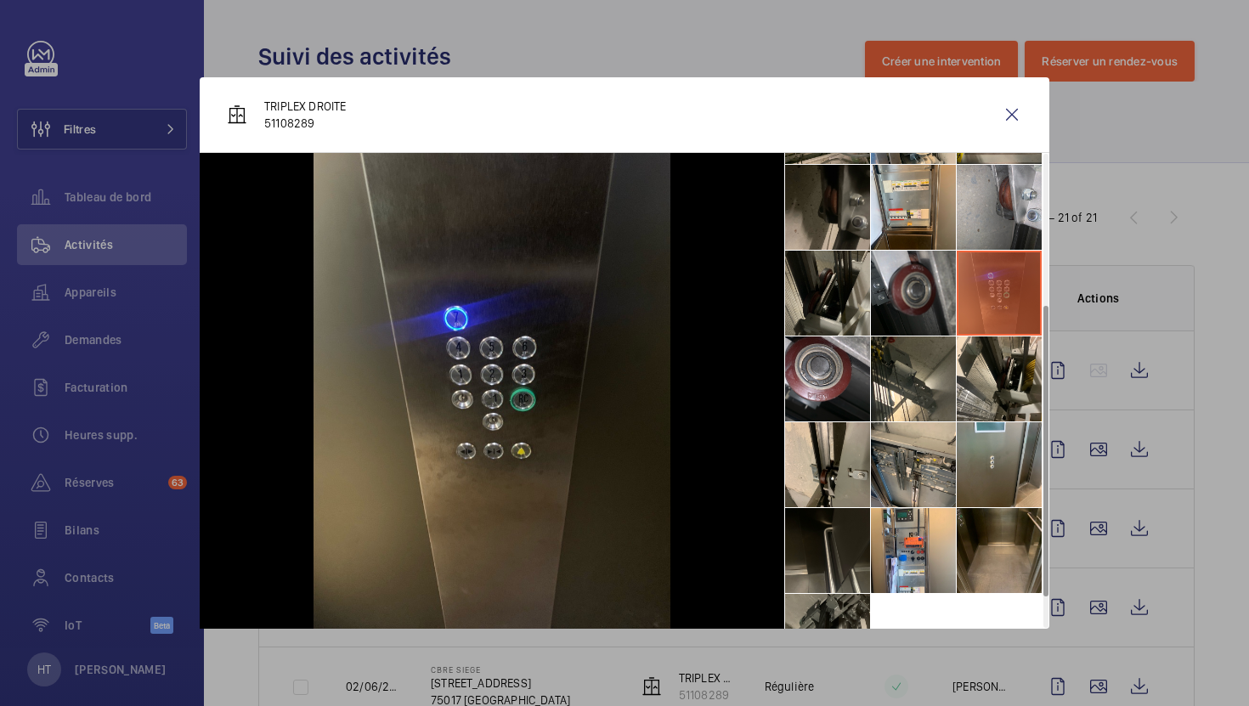
click at [844, 319] on li at bounding box center [827, 293] width 85 height 85
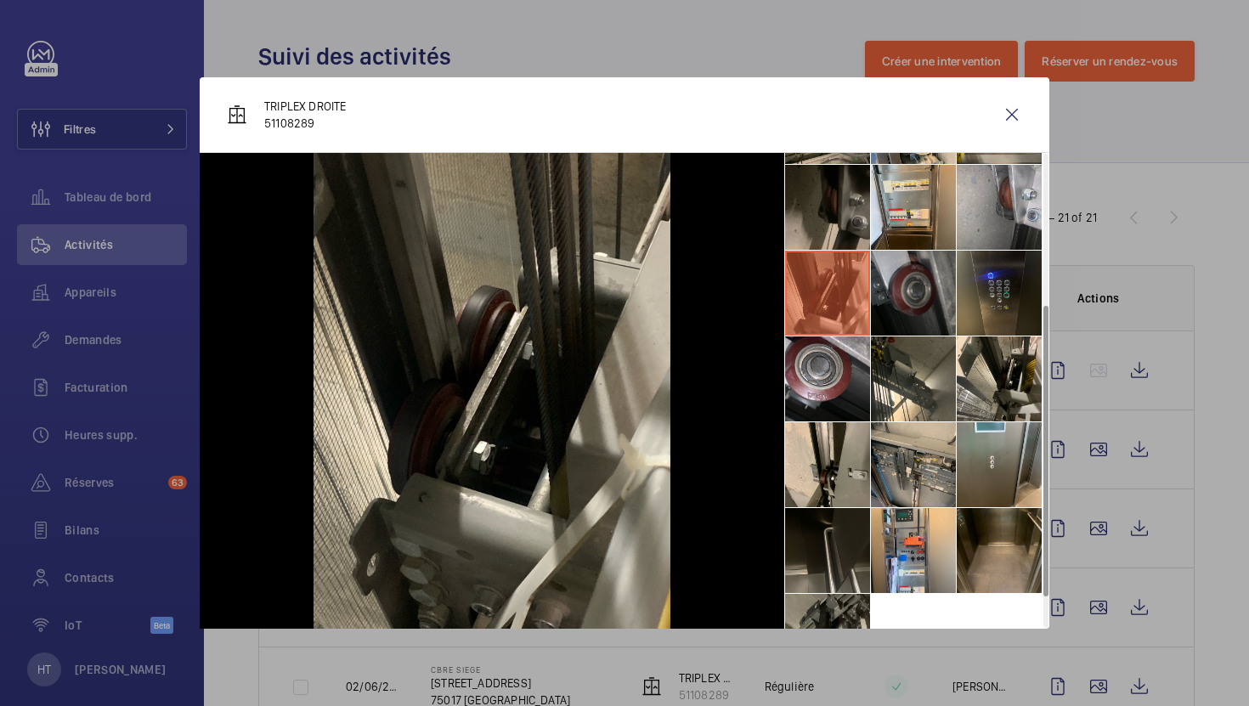
click at [909, 319] on li at bounding box center [913, 293] width 85 height 85
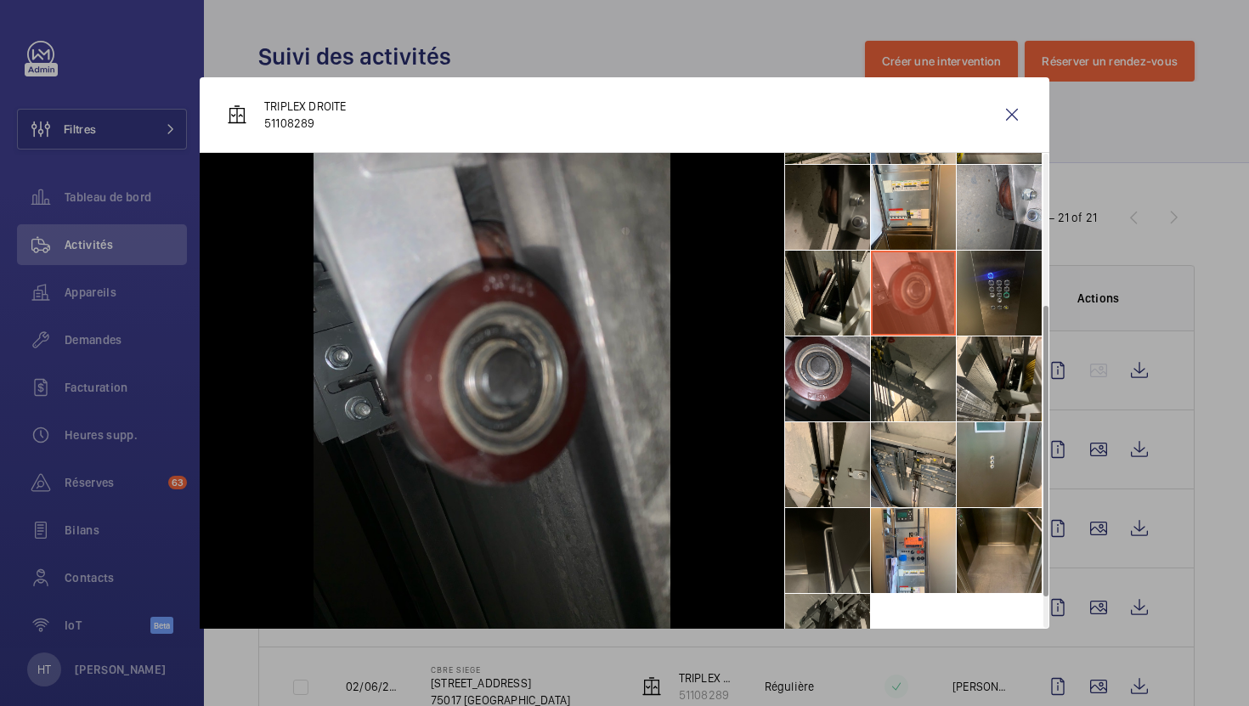
scroll to position [180, 0]
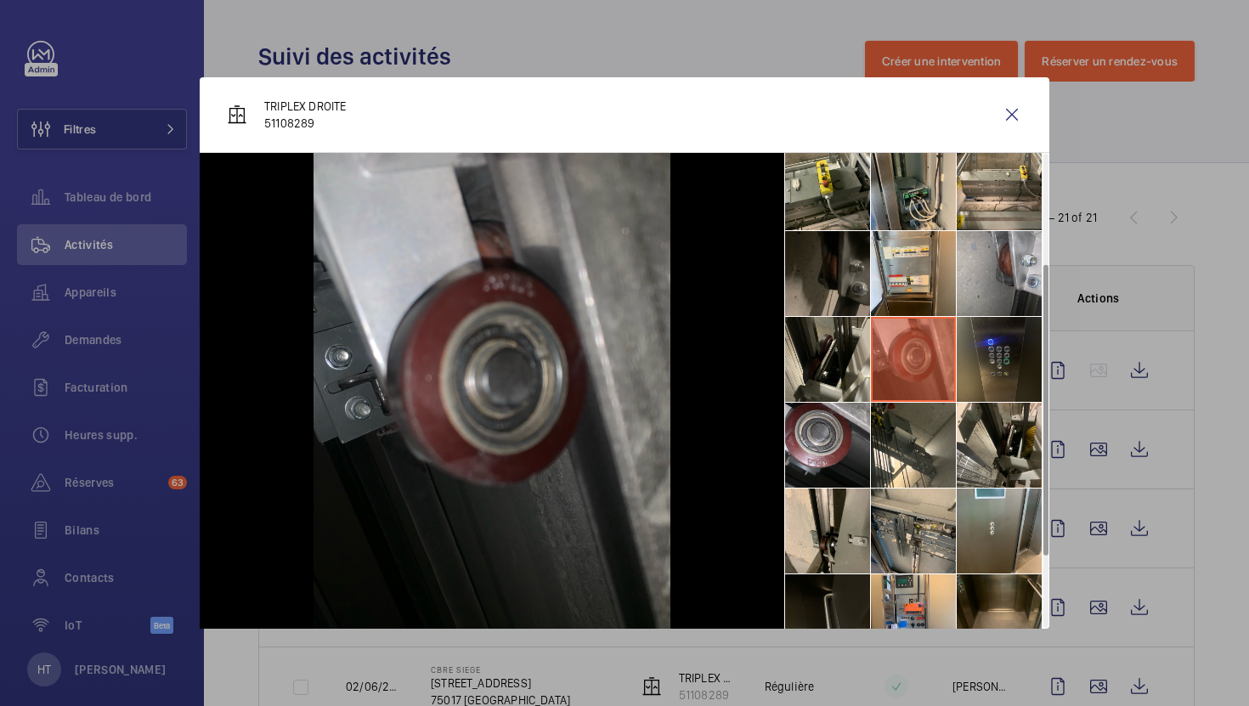
click at [837, 281] on li at bounding box center [827, 273] width 85 height 85
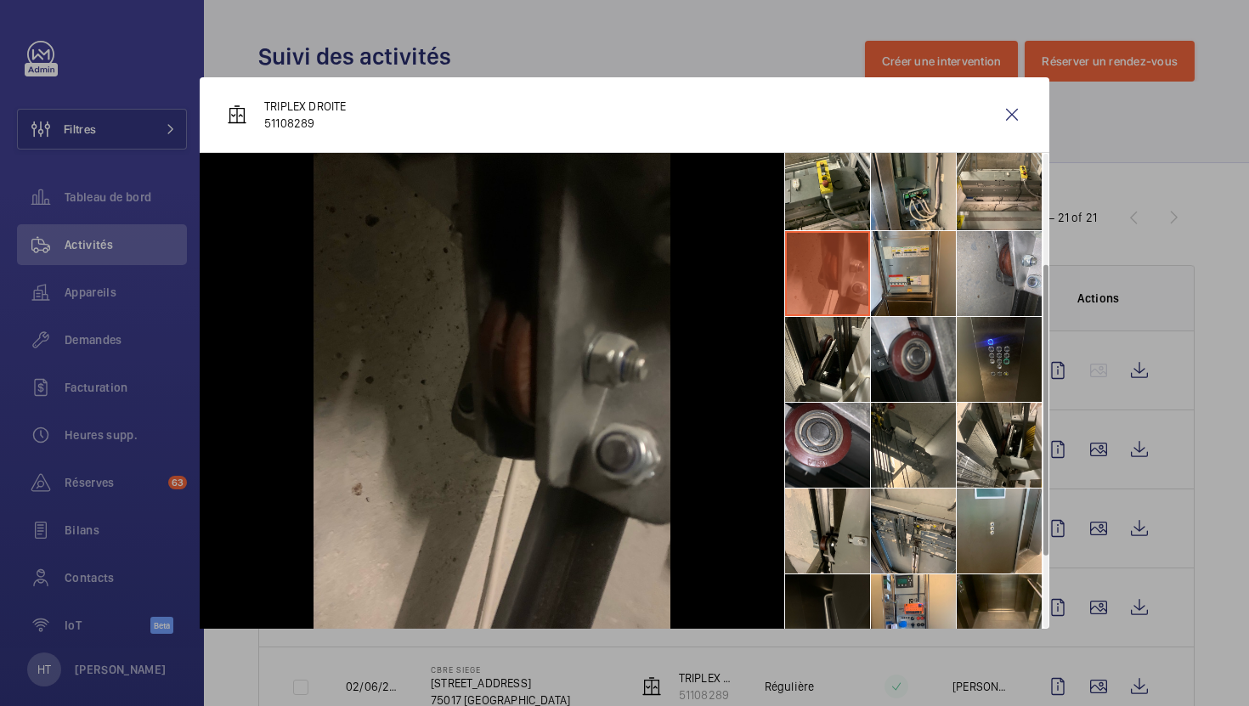
click at [933, 289] on li at bounding box center [913, 273] width 85 height 85
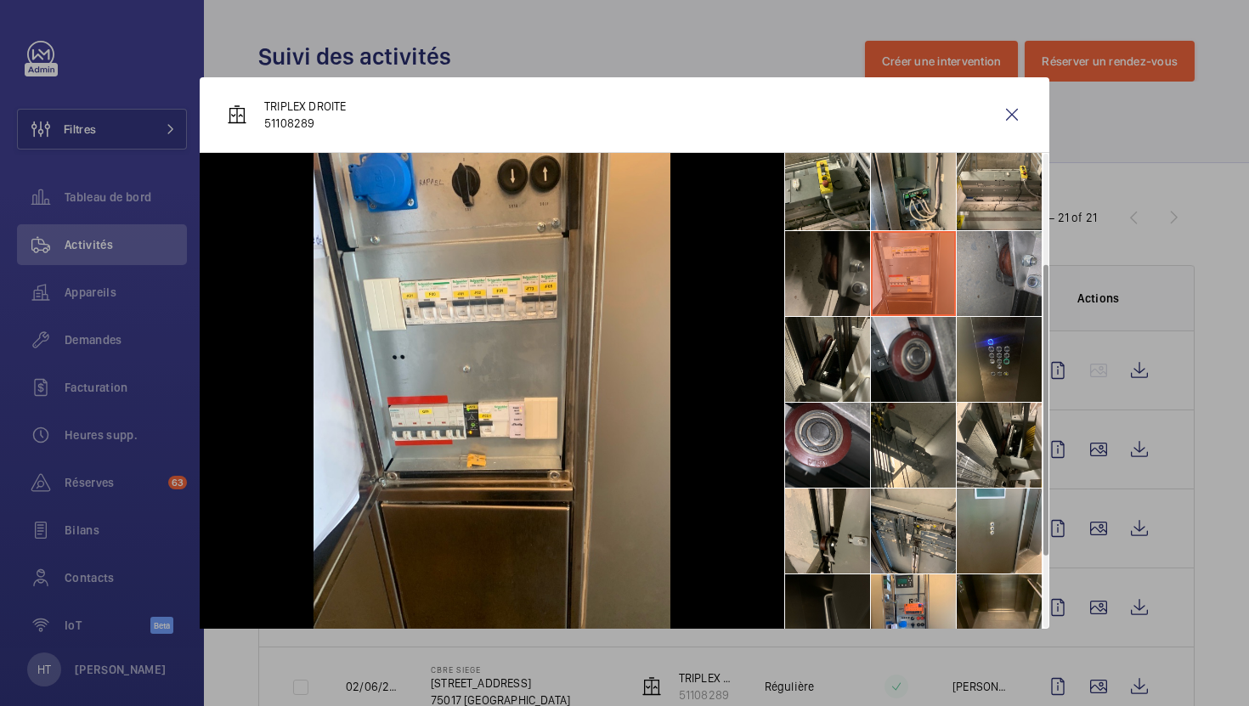
click at [1014, 282] on li at bounding box center [998, 273] width 85 height 85
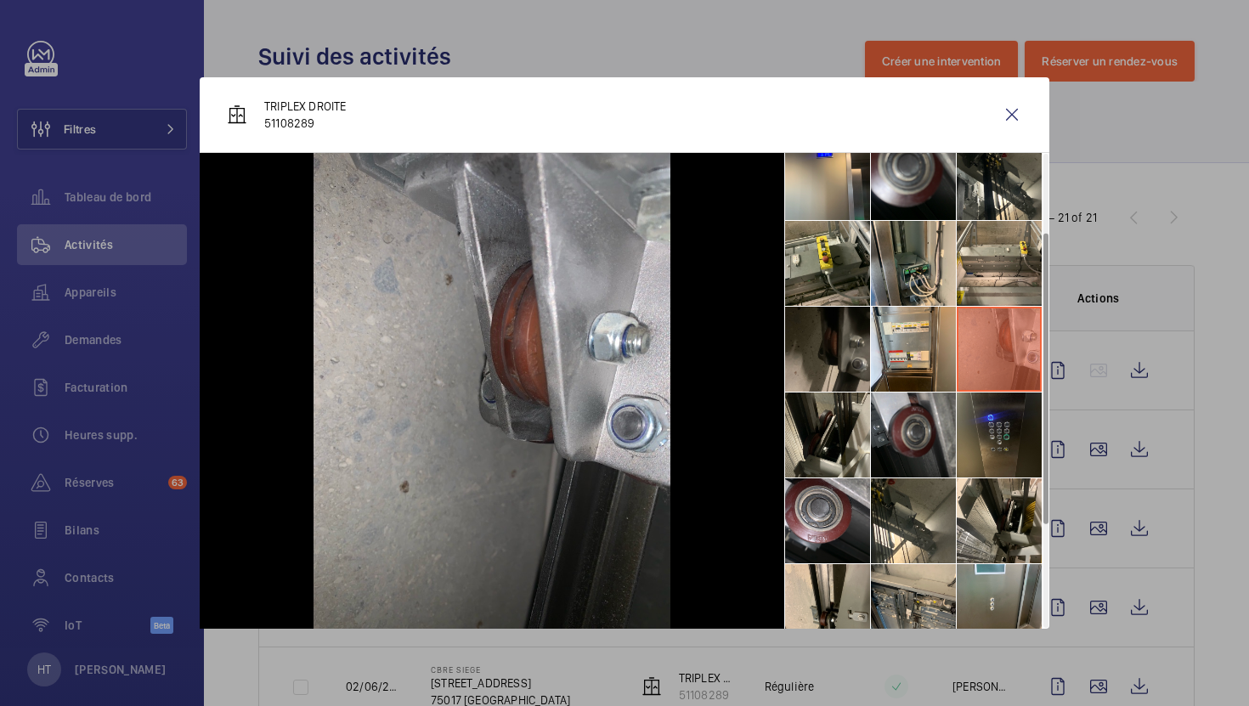
scroll to position [88, 0]
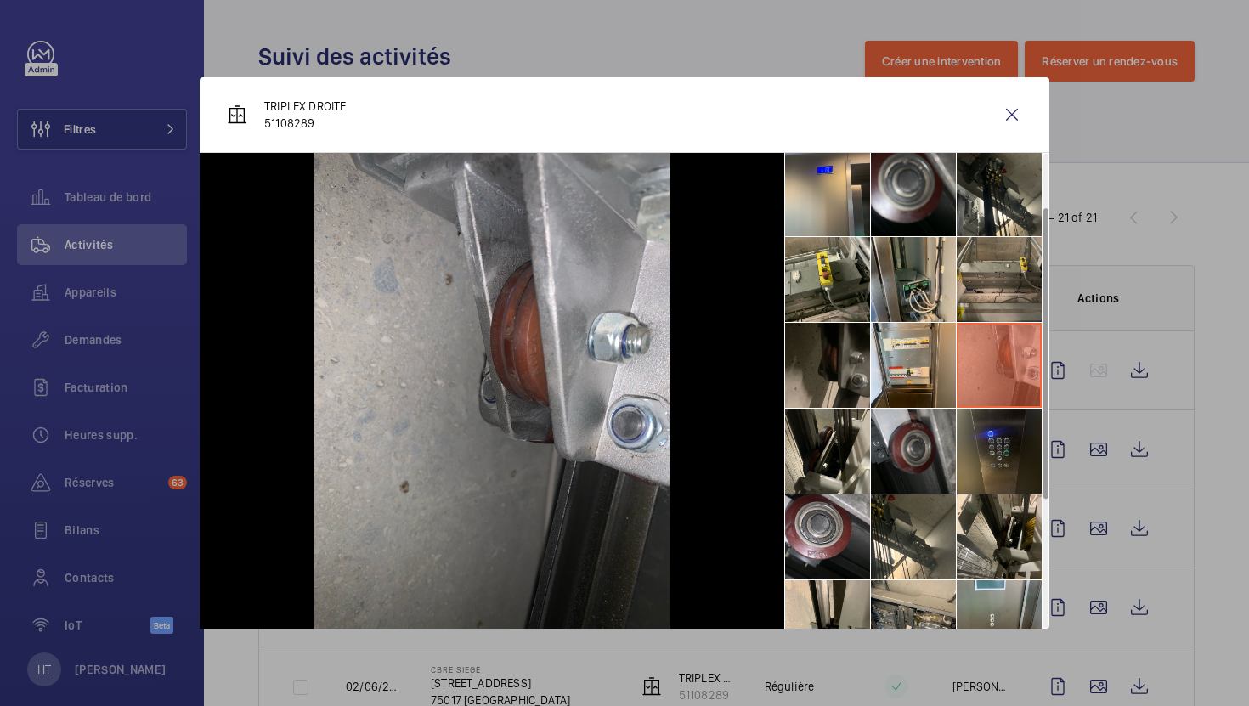
click at [1011, 258] on li at bounding box center [998, 279] width 85 height 85
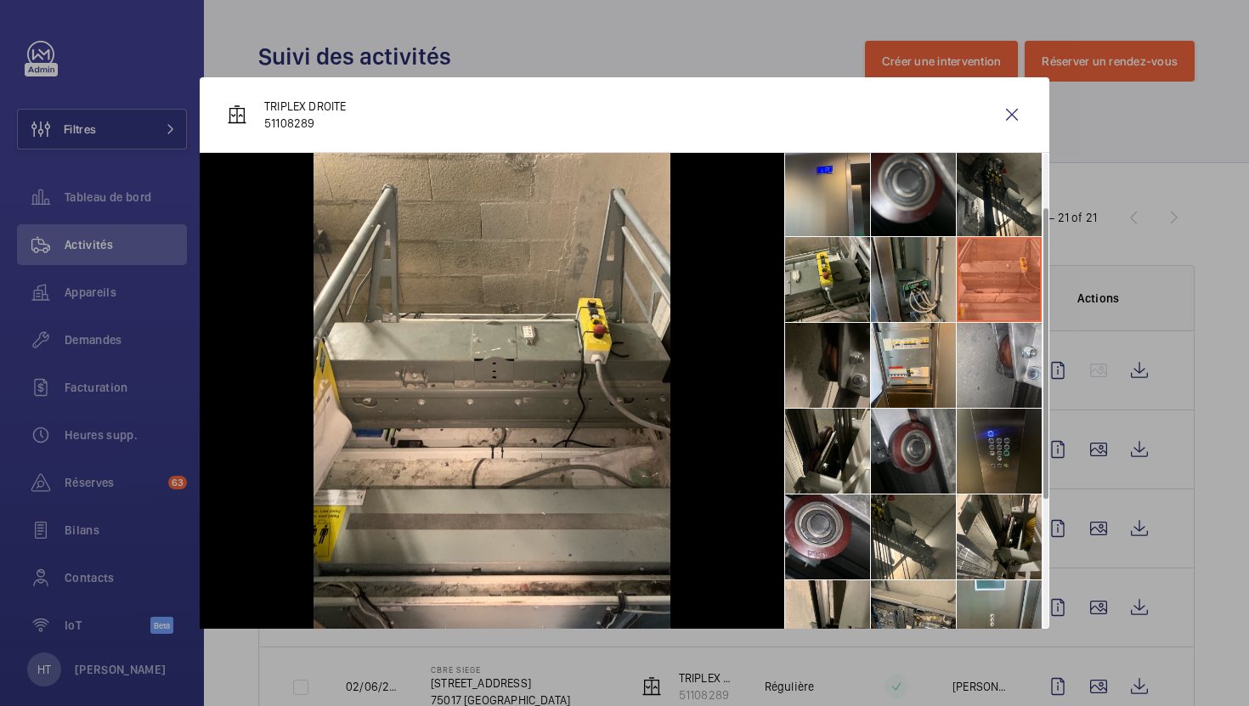
click at [931, 281] on li at bounding box center [913, 279] width 85 height 85
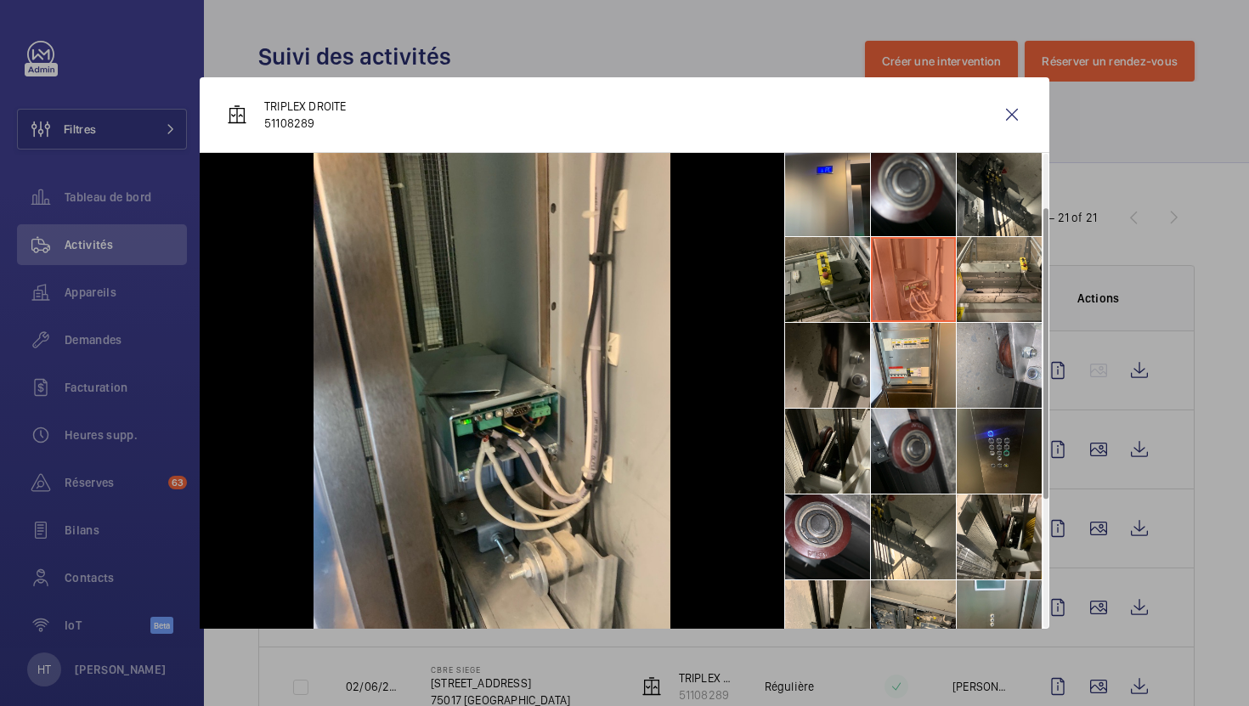
click at [846, 283] on li at bounding box center [827, 279] width 85 height 85
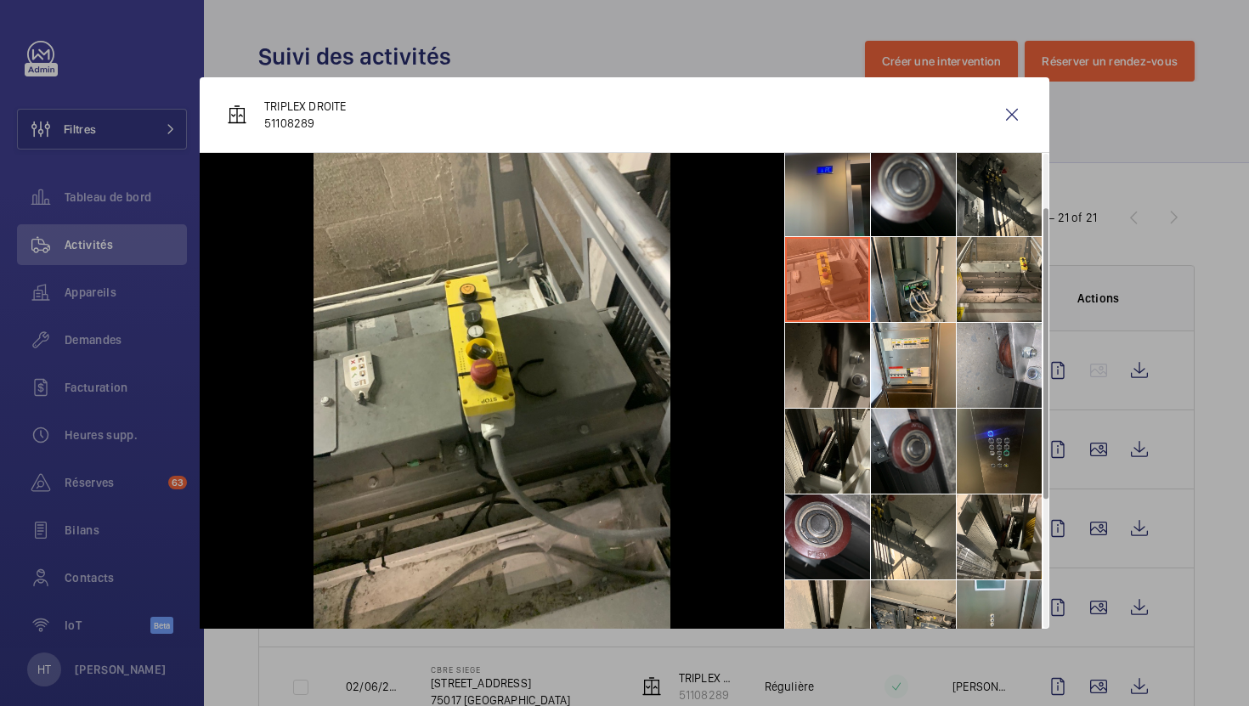
click at [851, 203] on li at bounding box center [827, 193] width 85 height 85
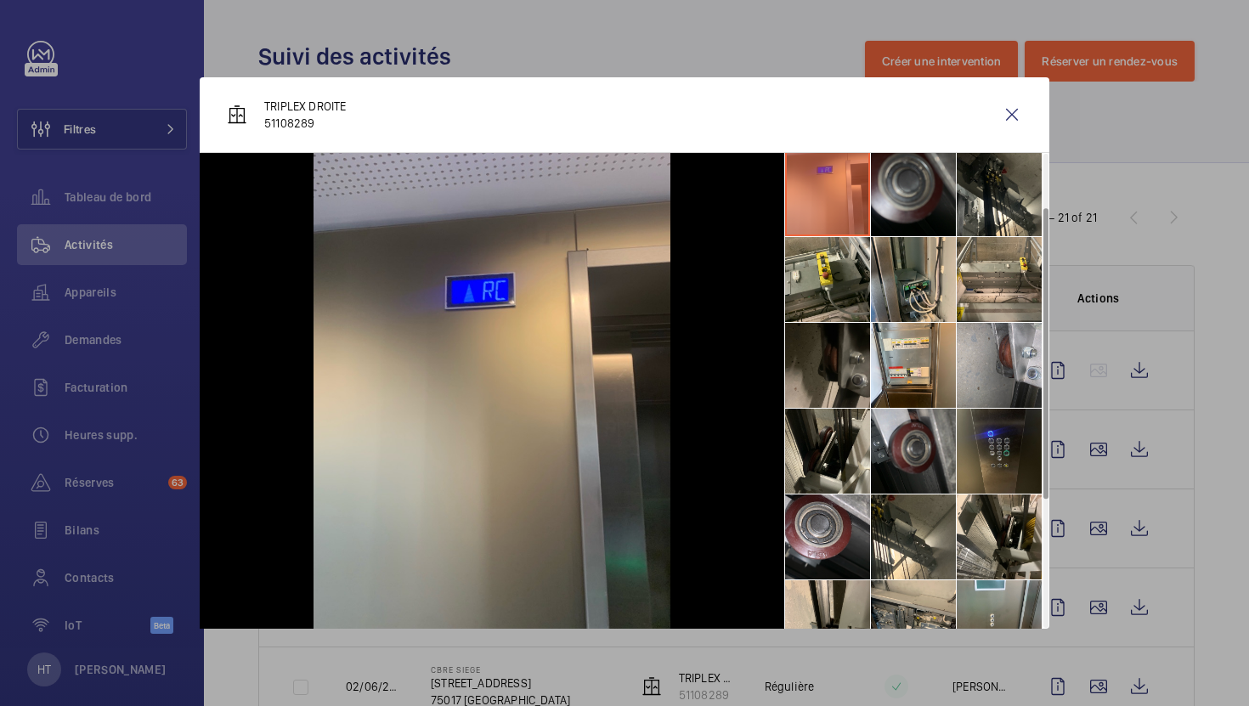
click at [917, 208] on li at bounding box center [913, 193] width 85 height 85
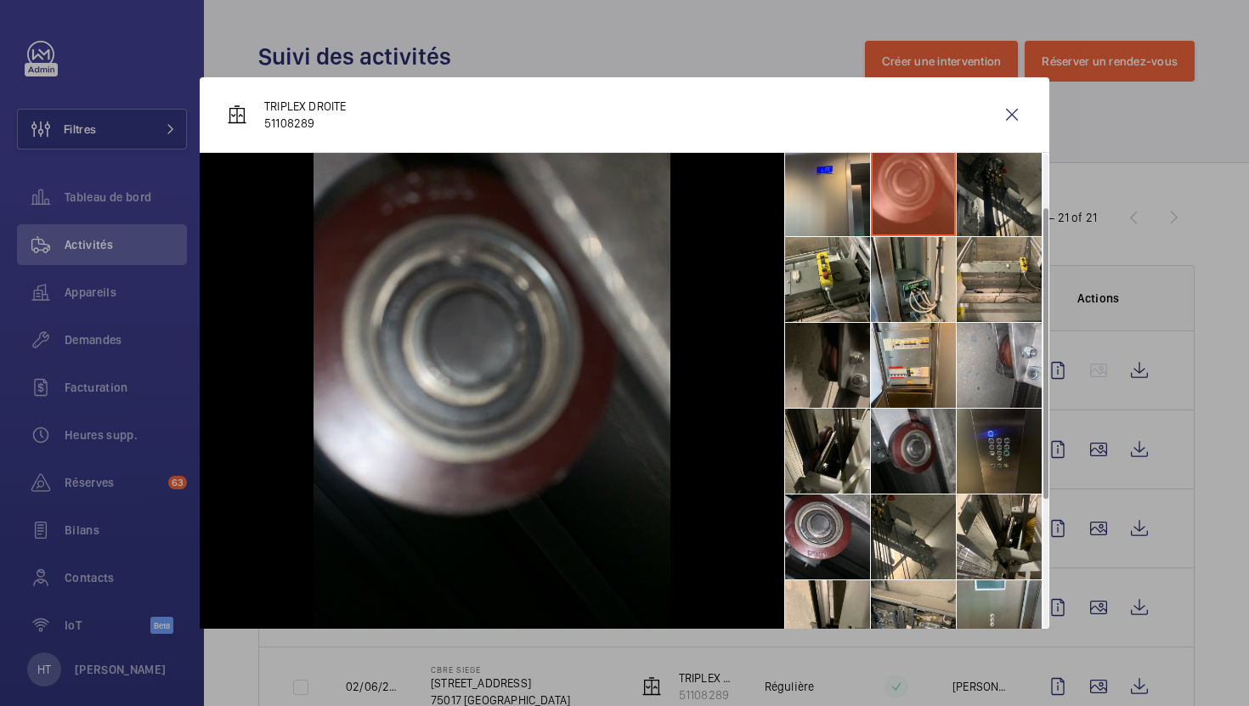
click at [979, 209] on li at bounding box center [998, 193] width 85 height 85
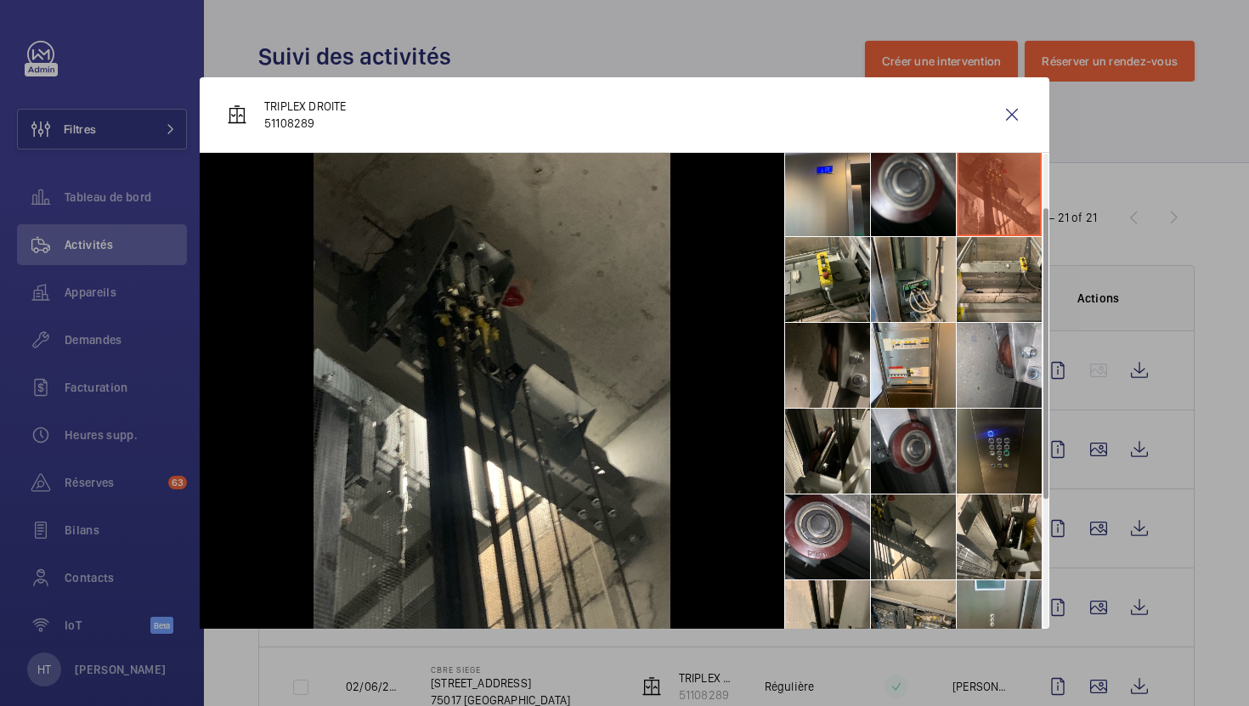
scroll to position [8, 0]
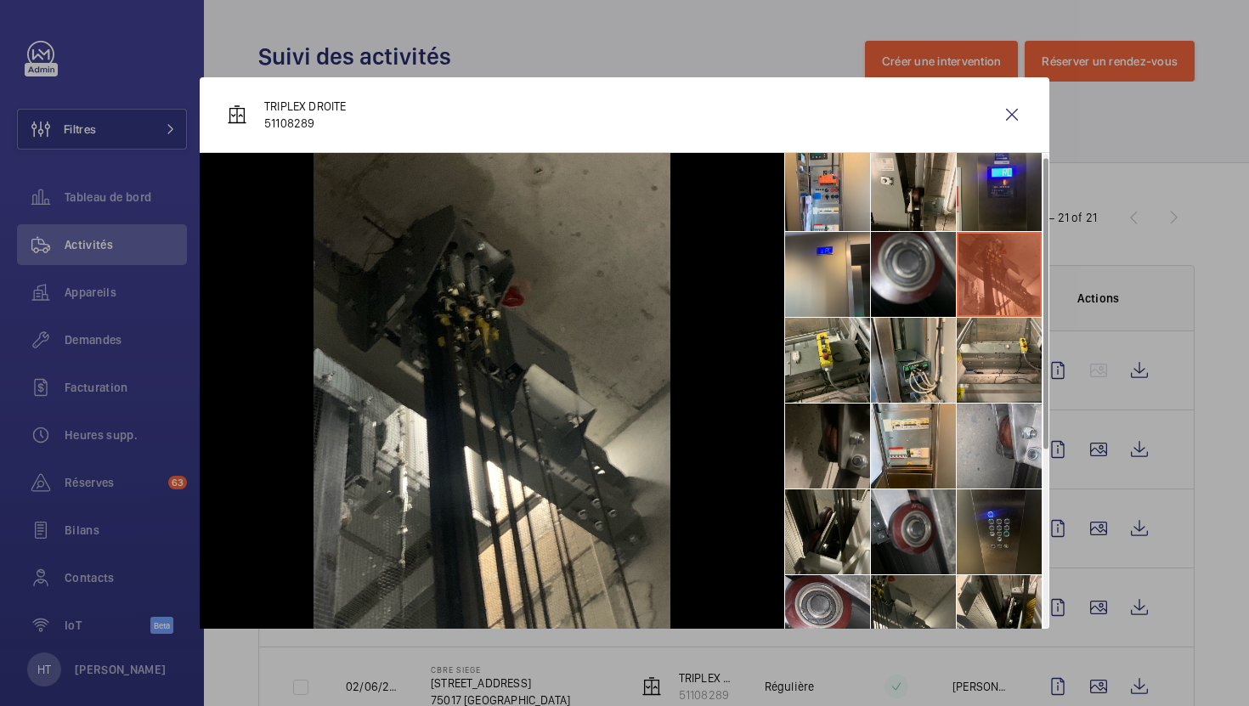
click at [1008, 172] on li at bounding box center [998, 188] width 85 height 85
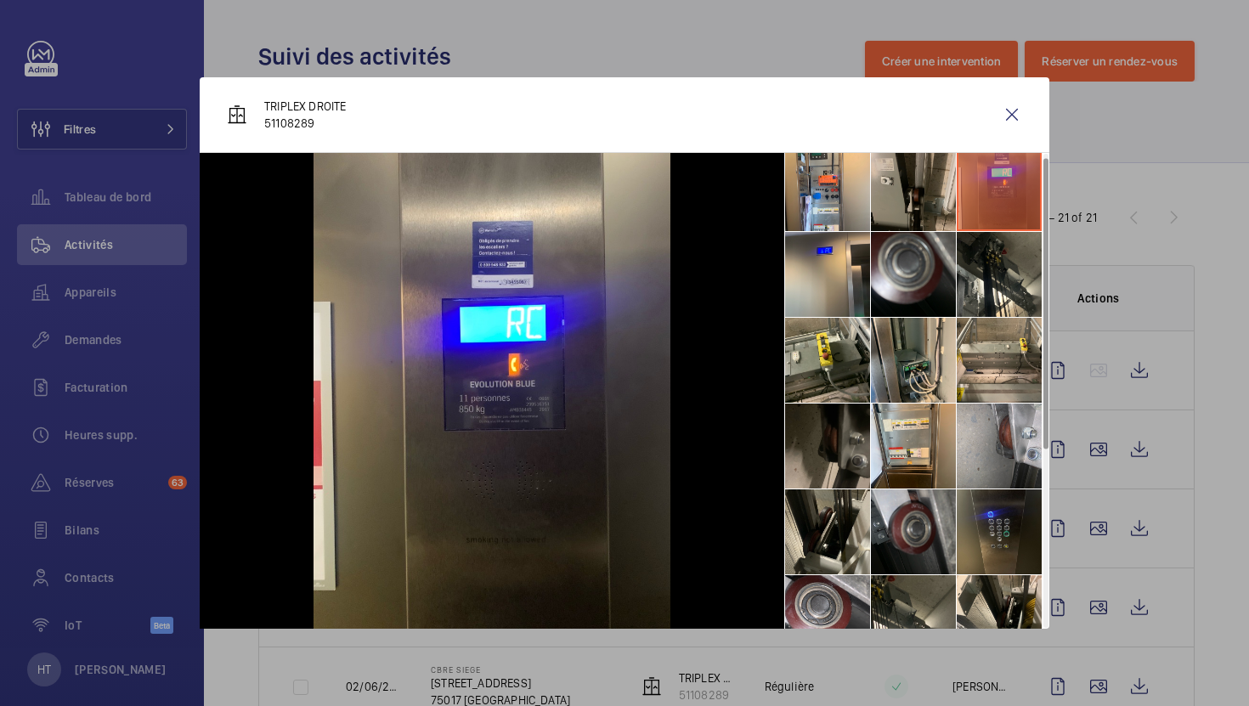
scroll to position [0, 0]
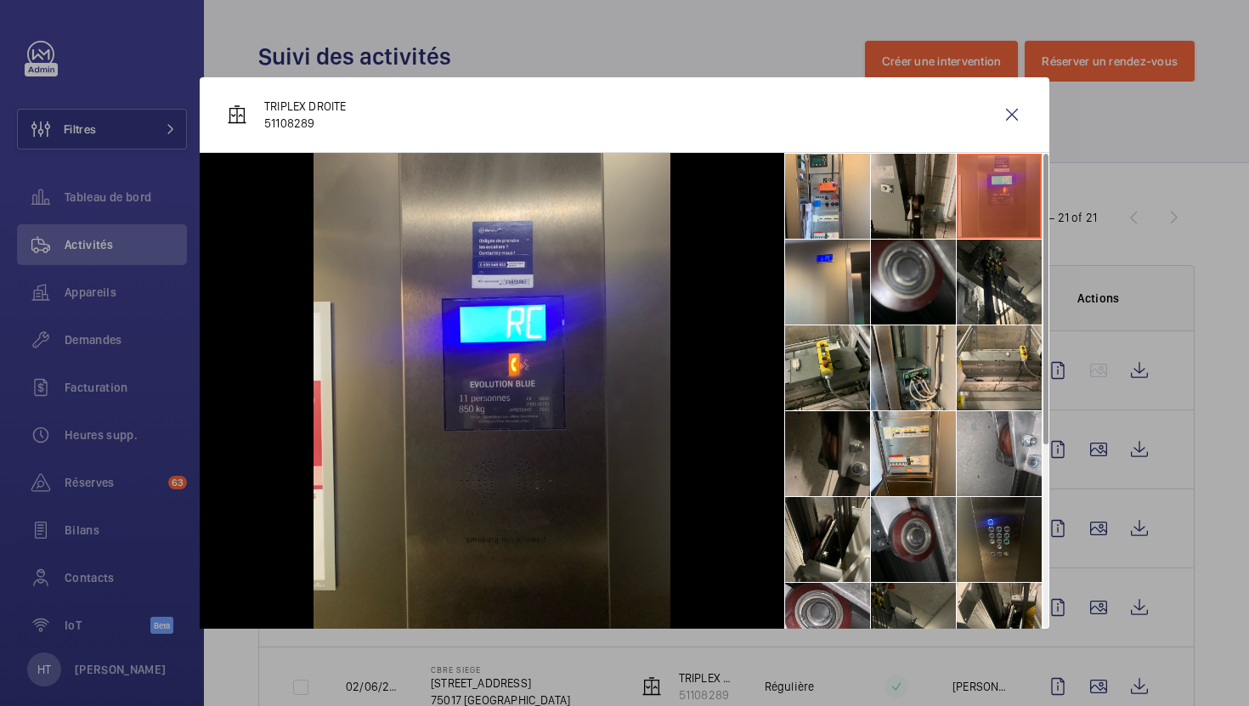
click at [926, 226] on li at bounding box center [913, 196] width 85 height 85
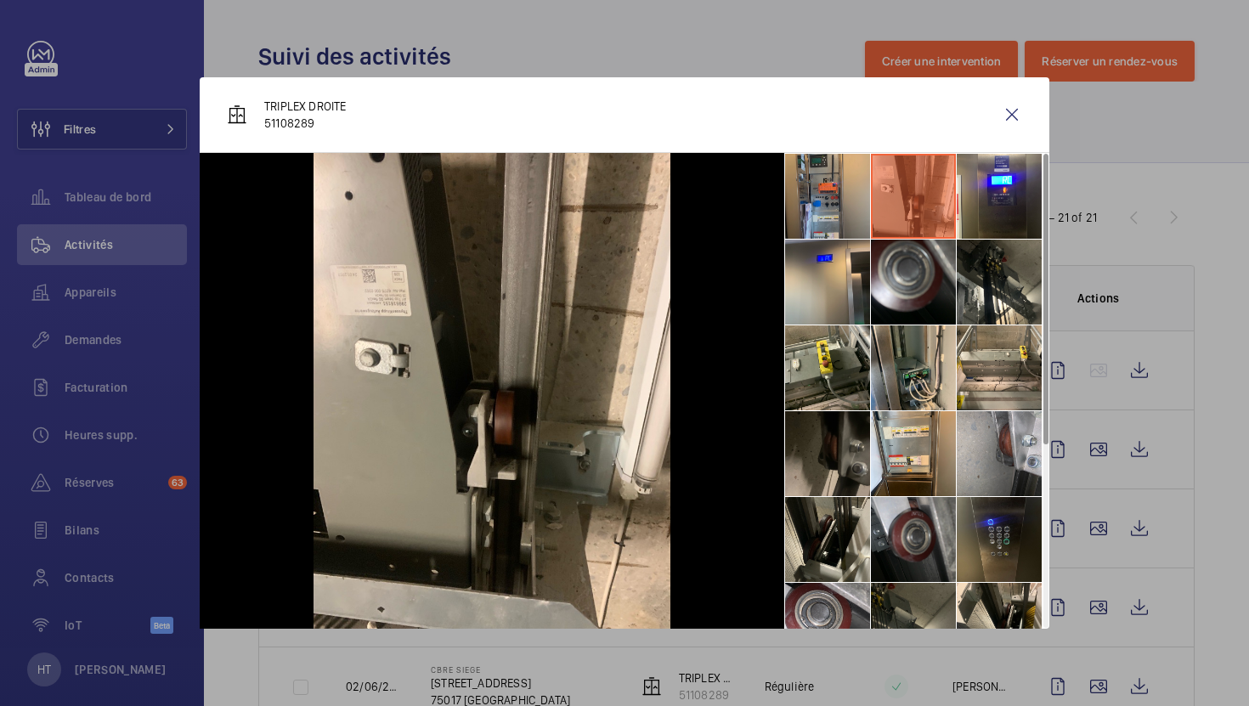
click at [830, 195] on li at bounding box center [827, 196] width 85 height 85
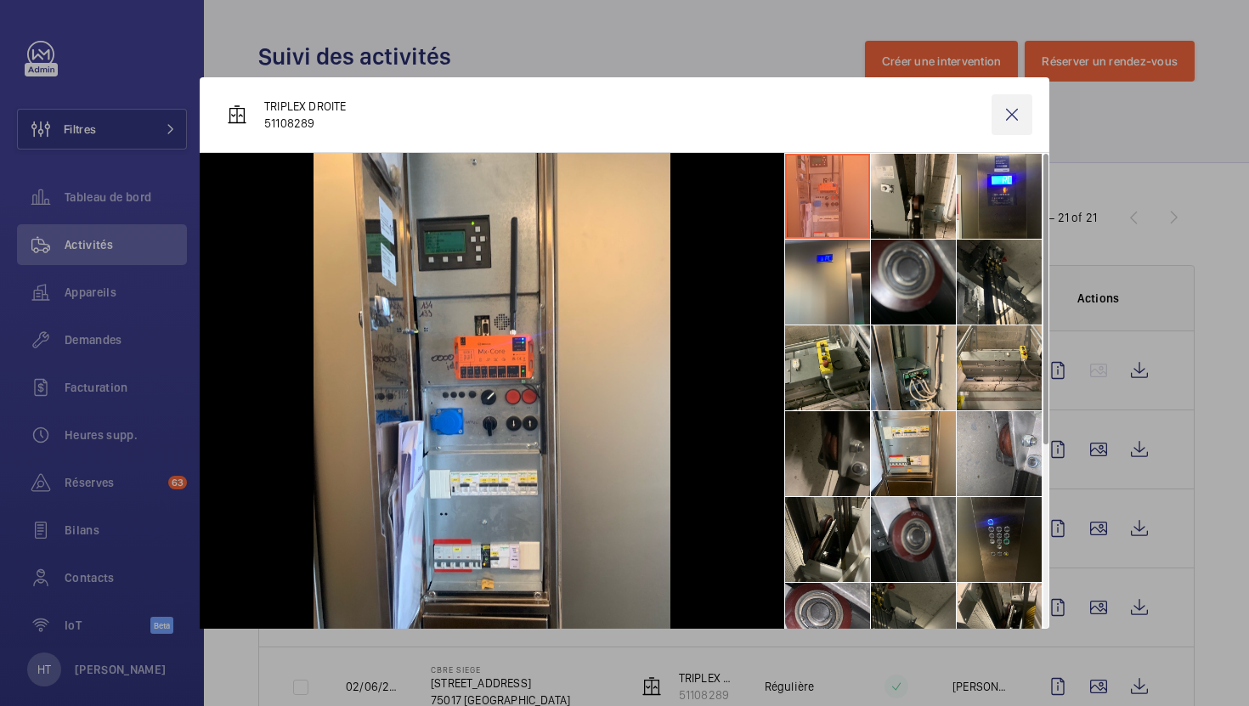
click at [1016, 116] on wm-front-icon-button at bounding box center [1011, 114] width 41 height 41
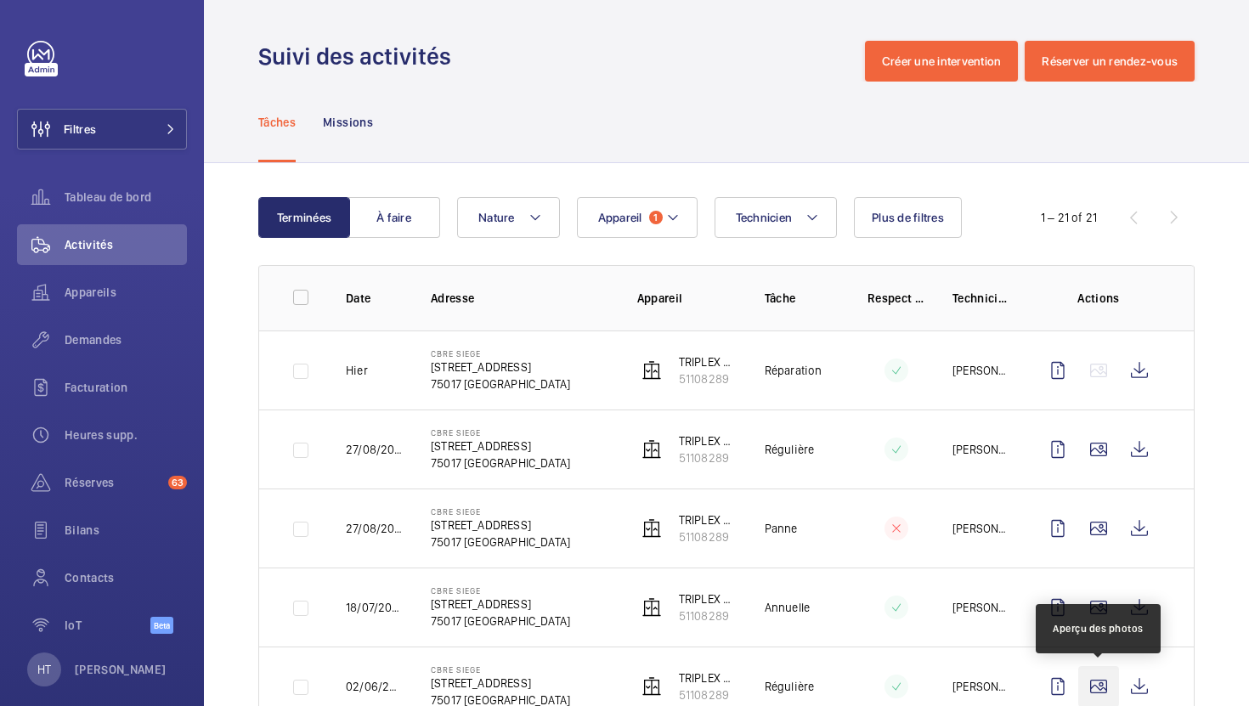
click at [1099, 668] on wm-front-icon-button at bounding box center [1098, 686] width 41 height 41
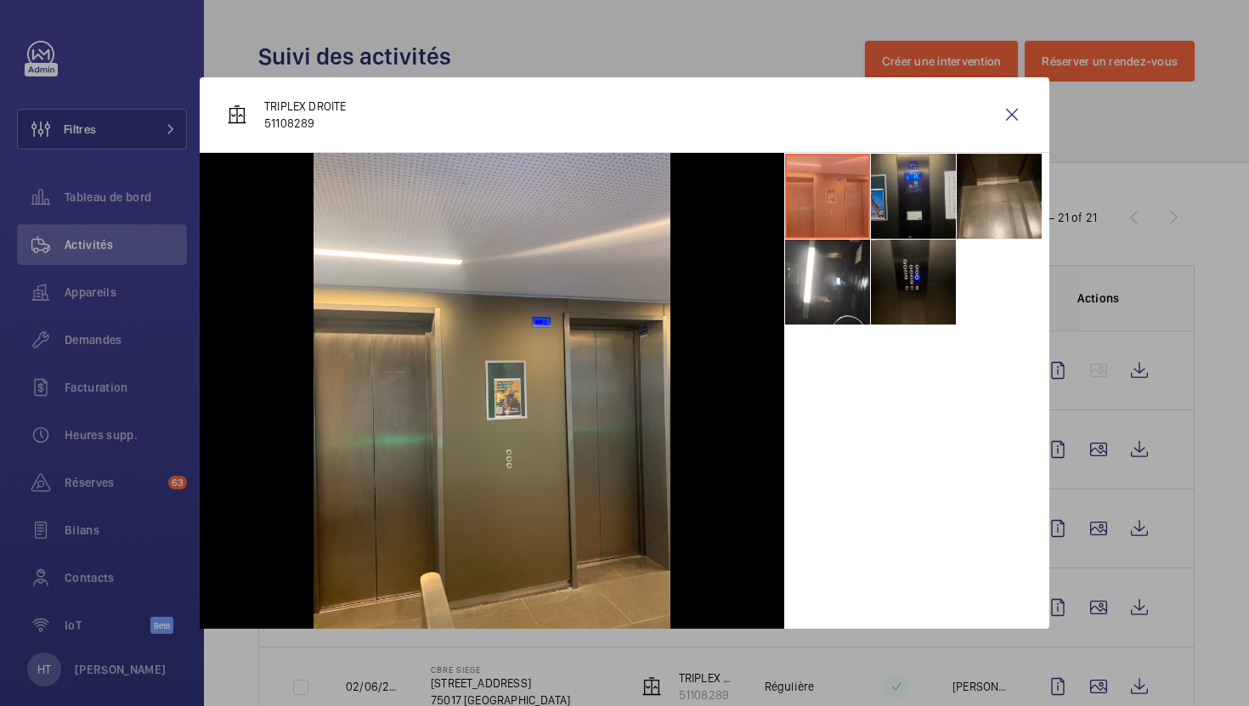
click at [941, 210] on li at bounding box center [913, 196] width 85 height 85
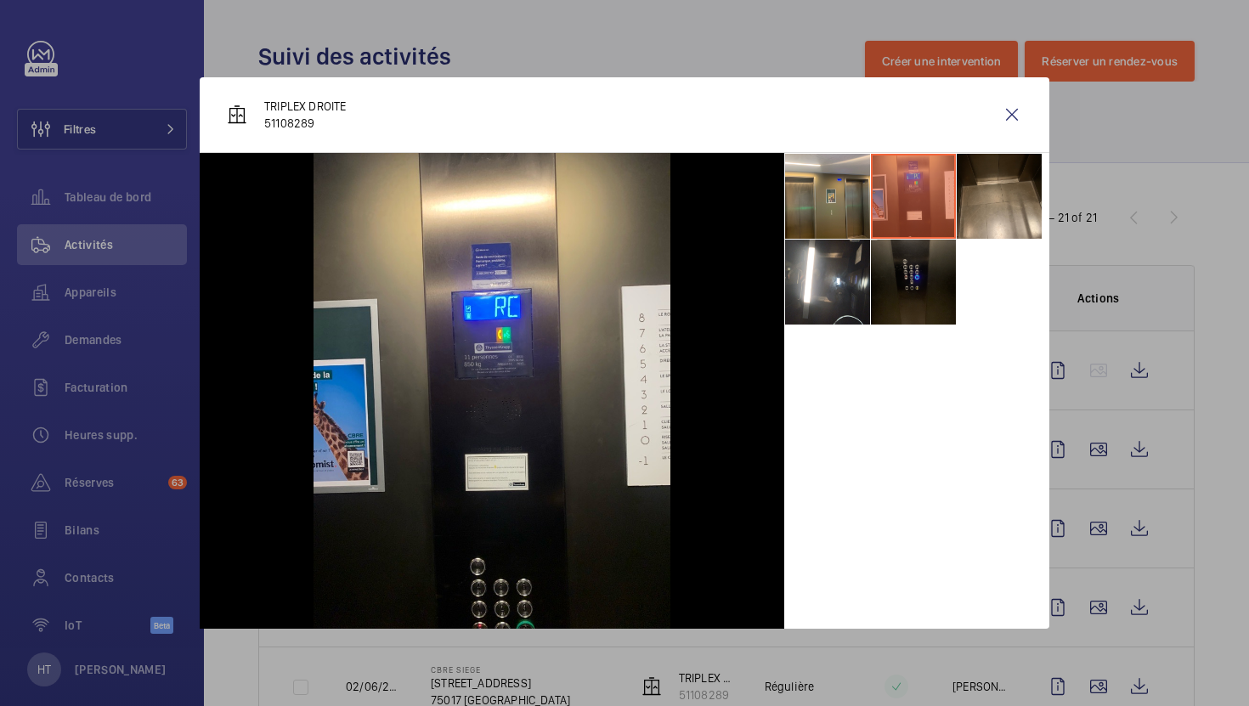
click at [923, 267] on li at bounding box center [913, 282] width 85 height 85
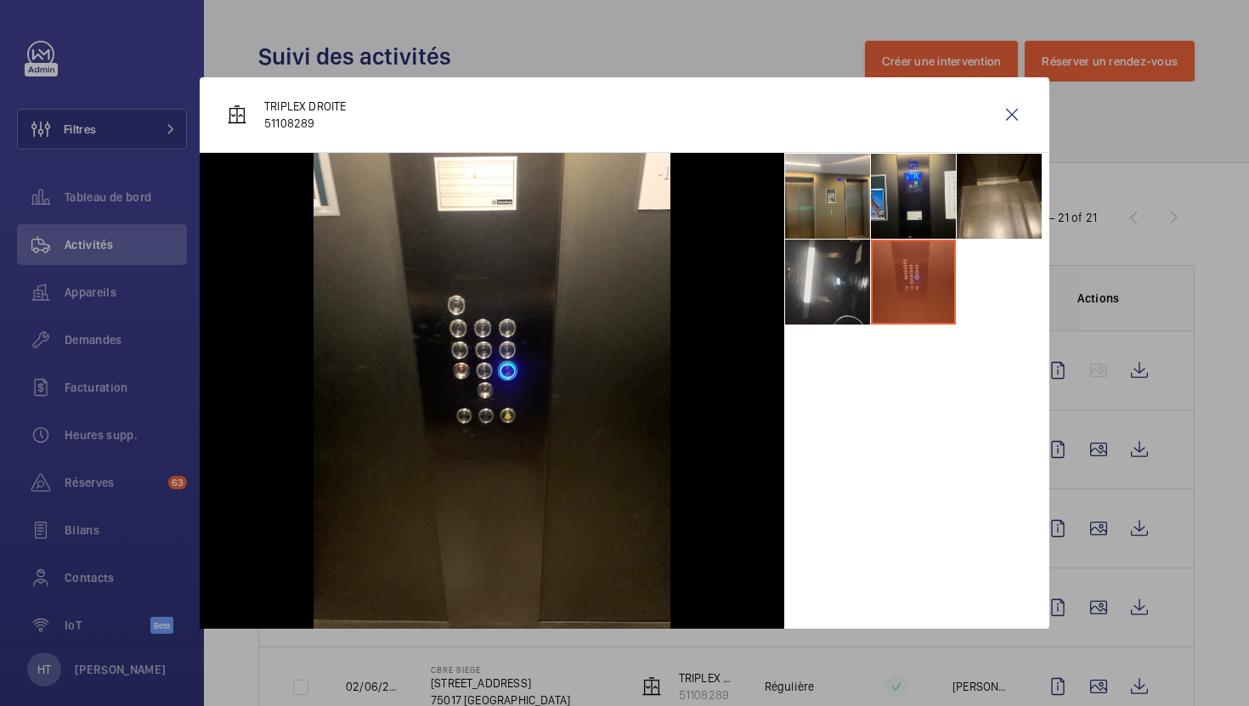
click at [843, 297] on li at bounding box center [827, 282] width 85 height 85
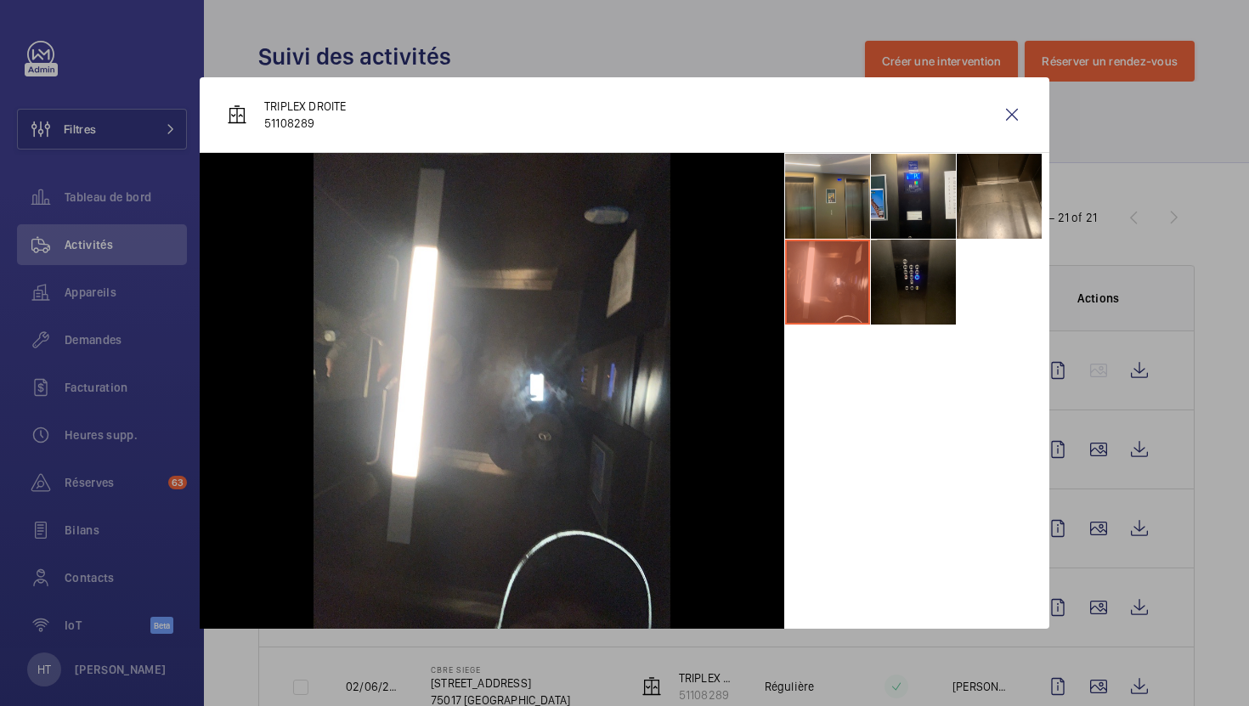
click at [855, 214] on li at bounding box center [827, 196] width 85 height 85
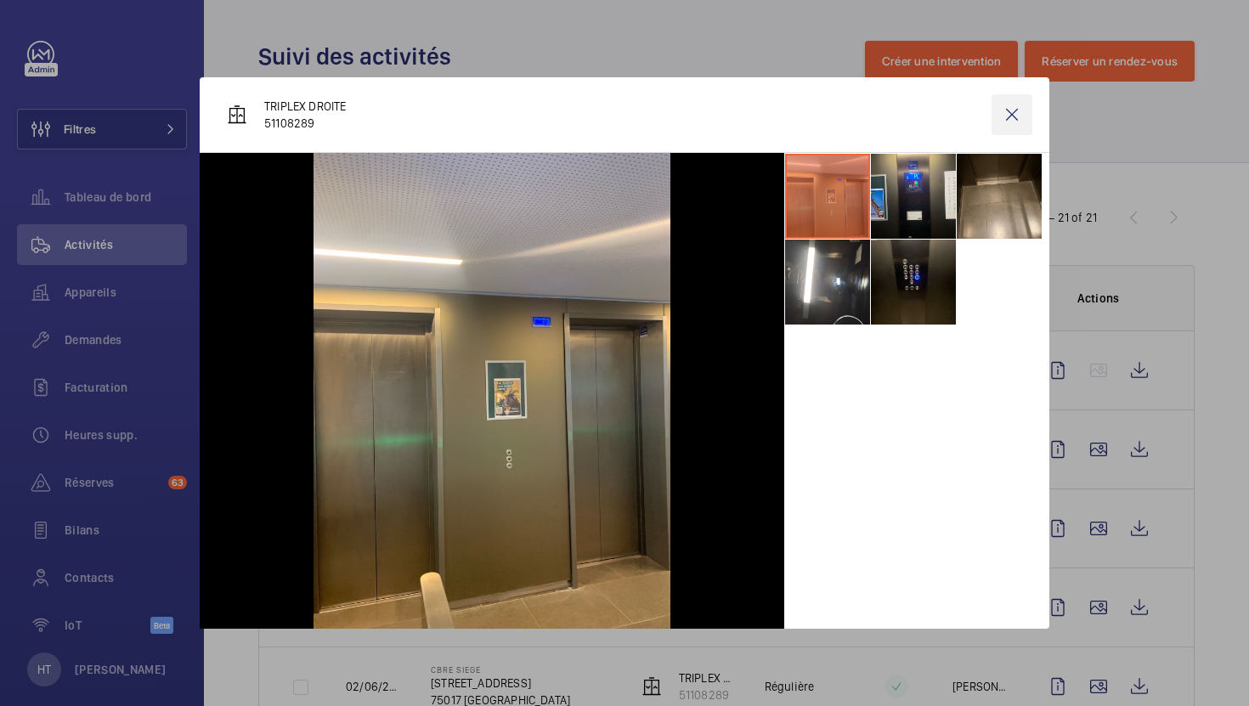
click at [1011, 117] on wm-front-icon-button at bounding box center [1011, 114] width 41 height 41
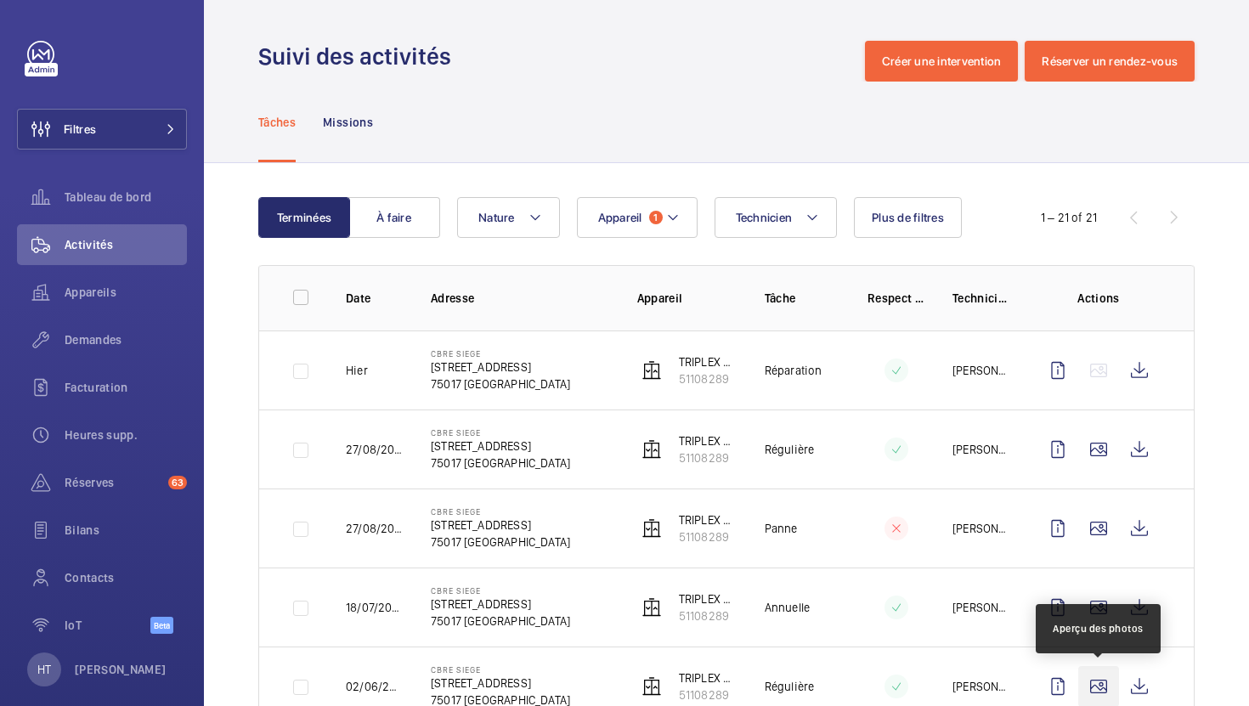
click at [1094, 675] on wm-front-icon-button at bounding box center [1098, 686] width 41 height 41
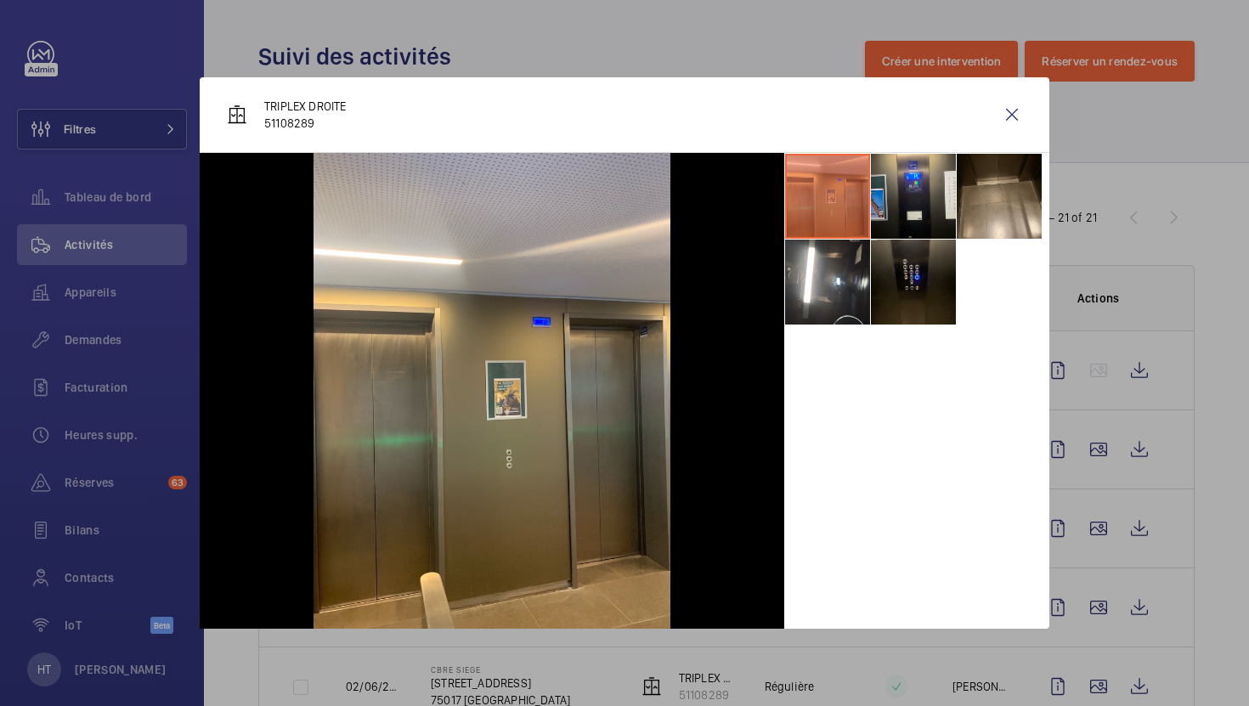
click at [1127, 563] on div at bounding box center [624, 353] width 1249 height 706
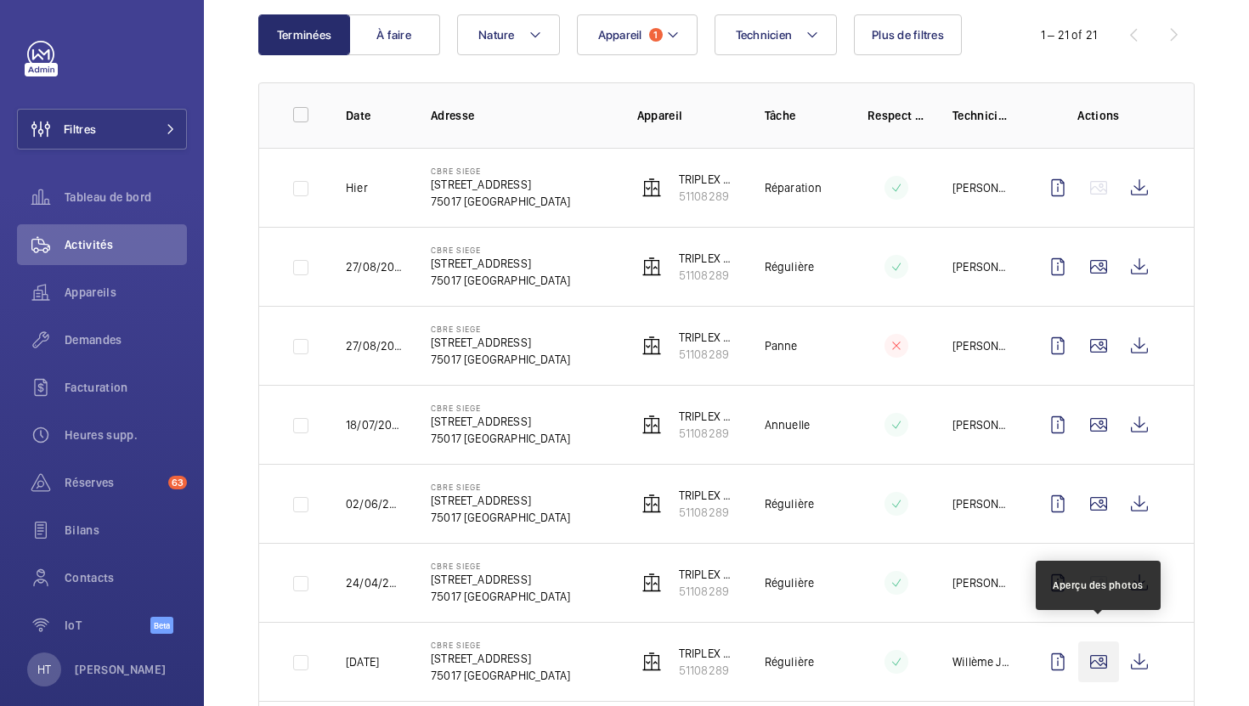
scroll to position [201, 0]
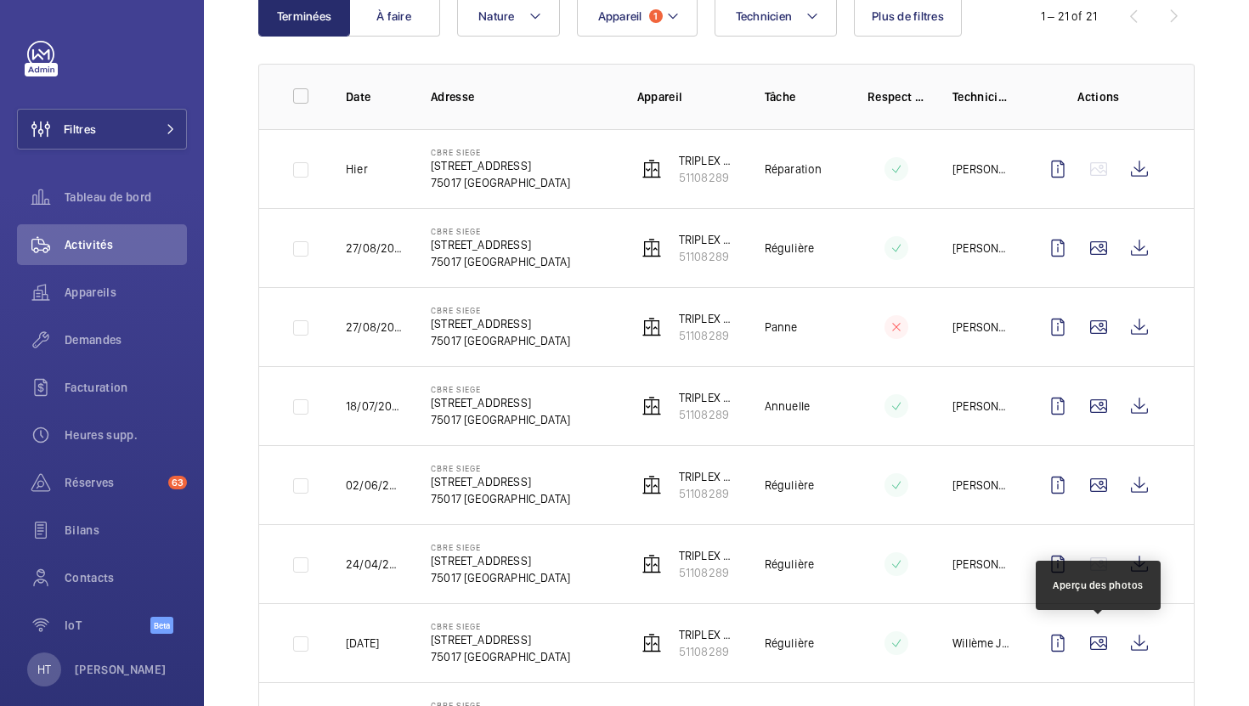
click at [1097, 663] on td at bounding box center [1101, 642] width 183 height 79
click at [1100, 643] on wm-front-icon-button at bounding box center [1098, 643] width 41 height 41
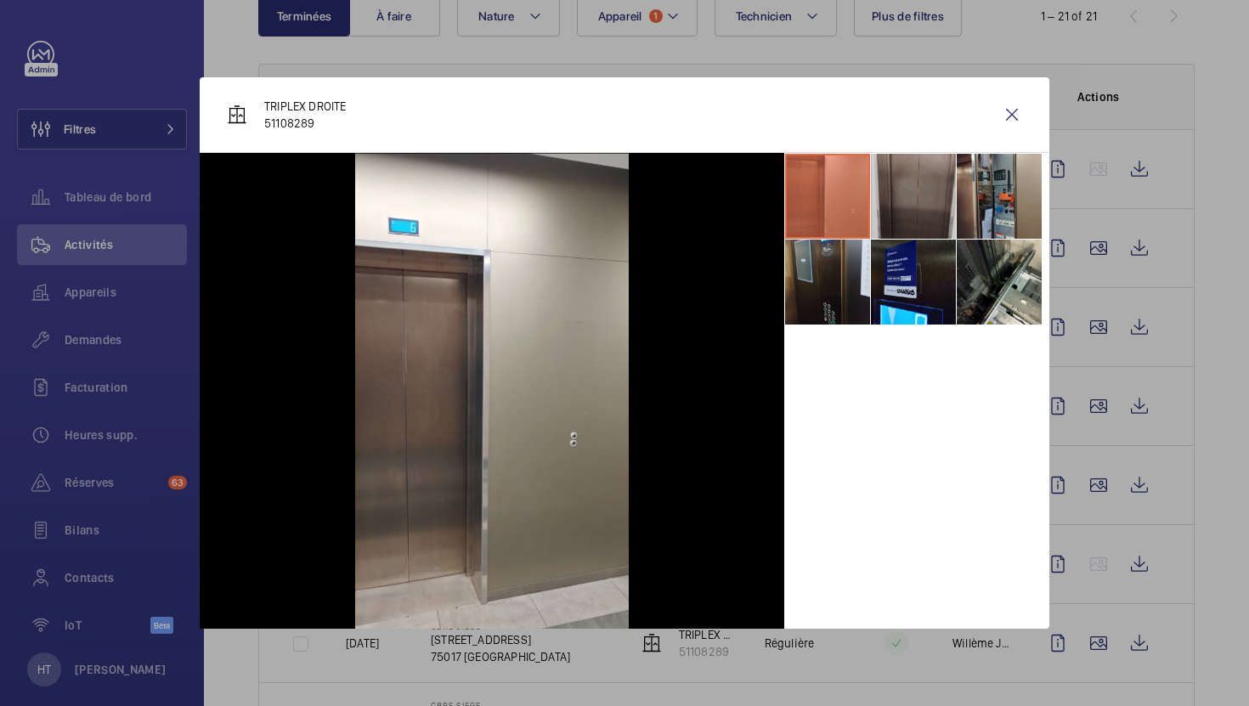
click at [933, 214] on li at bounding box center [913, 196] width 85 height 85
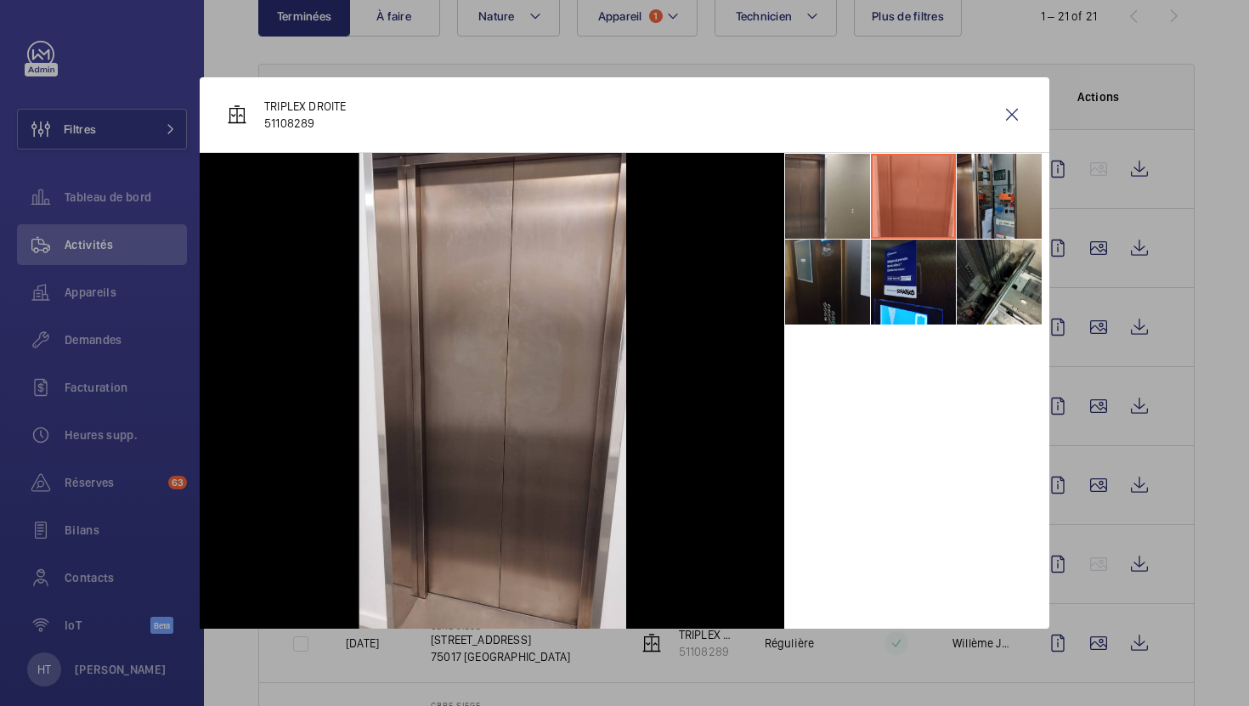
click at [847, 275] on li at bounding box center [827, 282] width 85 height 85
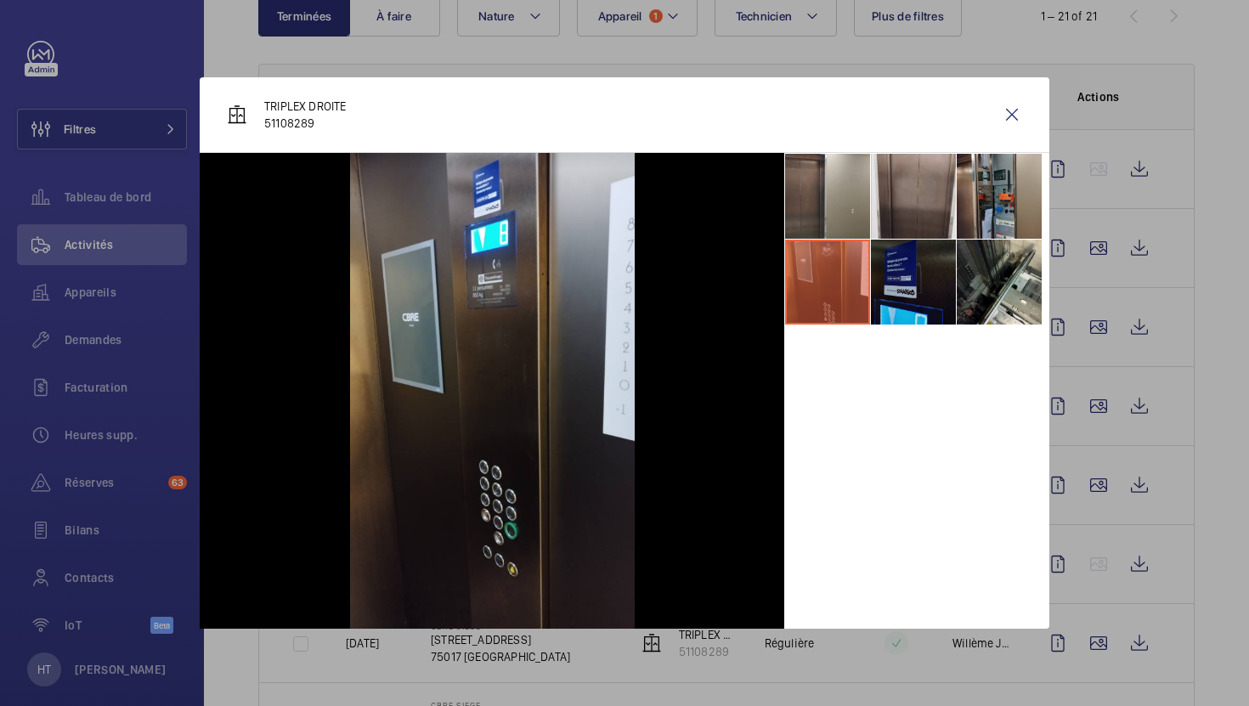
click at [917, 305] on li at bounding box center [913, 282] width 85 height 85
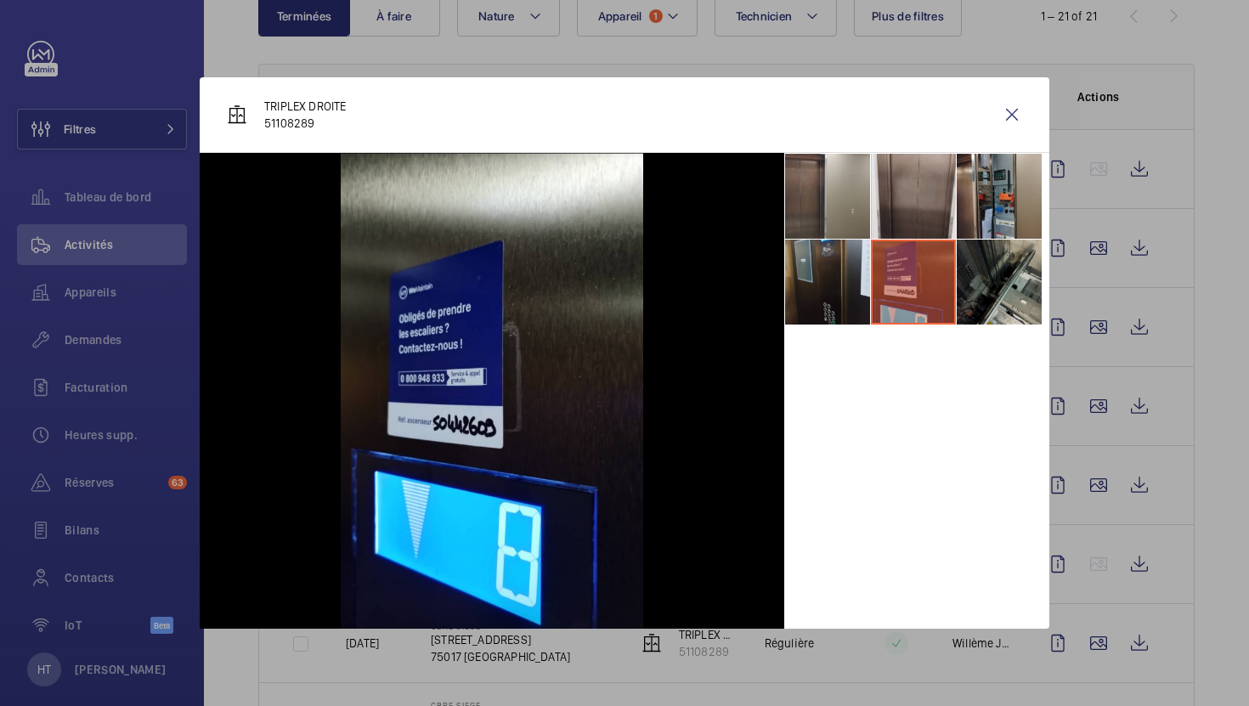
click at [979, 302] on li at bounding box center [998, 282] width 85 height 85
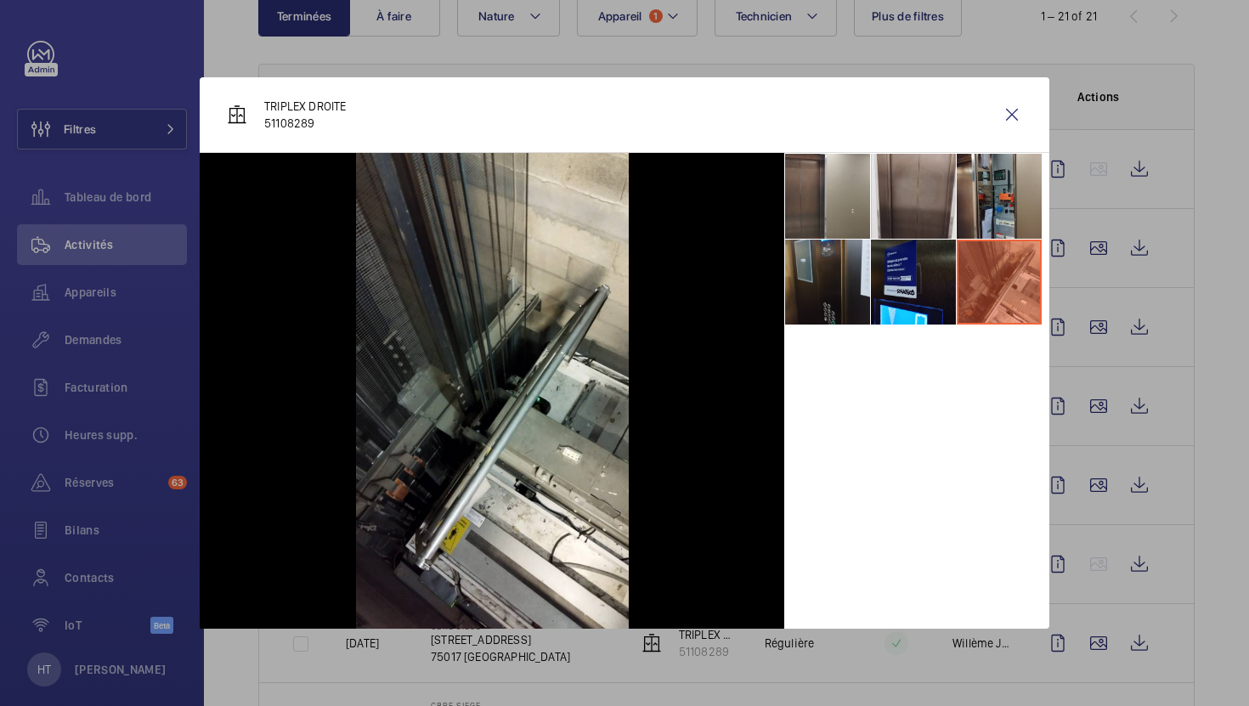
click at [996, 240] on li at bounding box center [998, 282] width 85 height 85
click at [1075, 494] on div at bounding box center [624, 353] width 1249 height 706
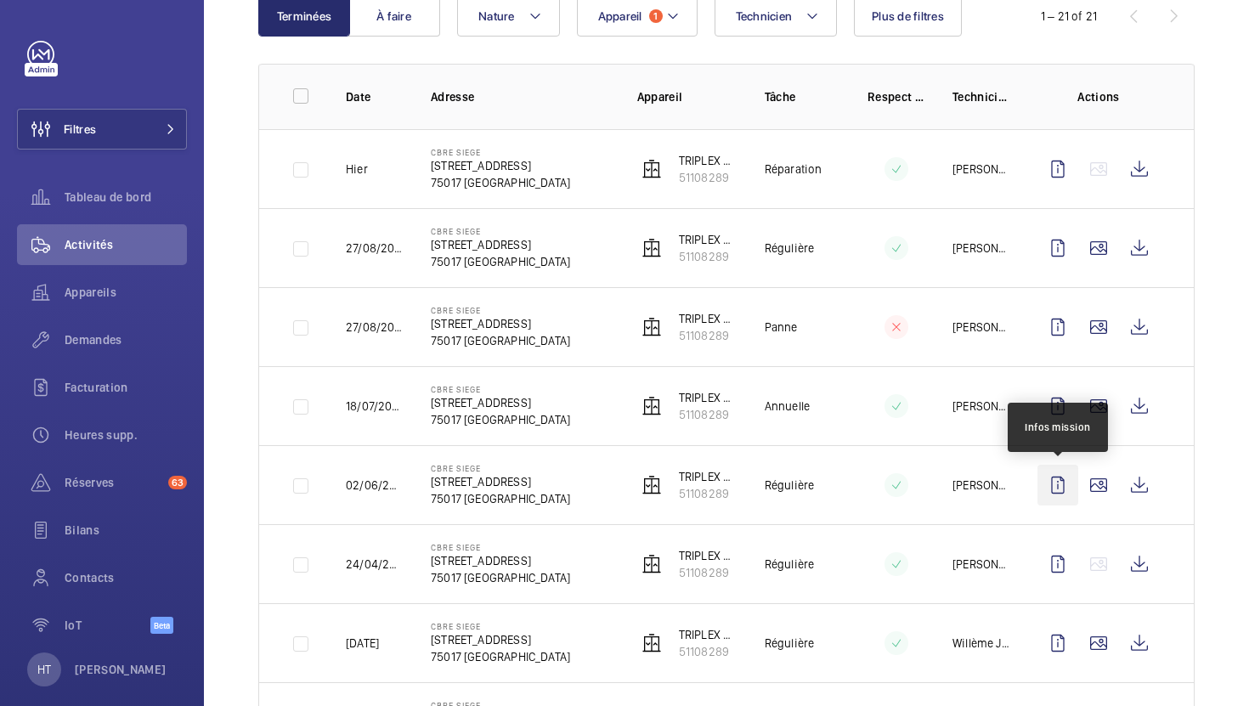
scroll to position [259, 0]
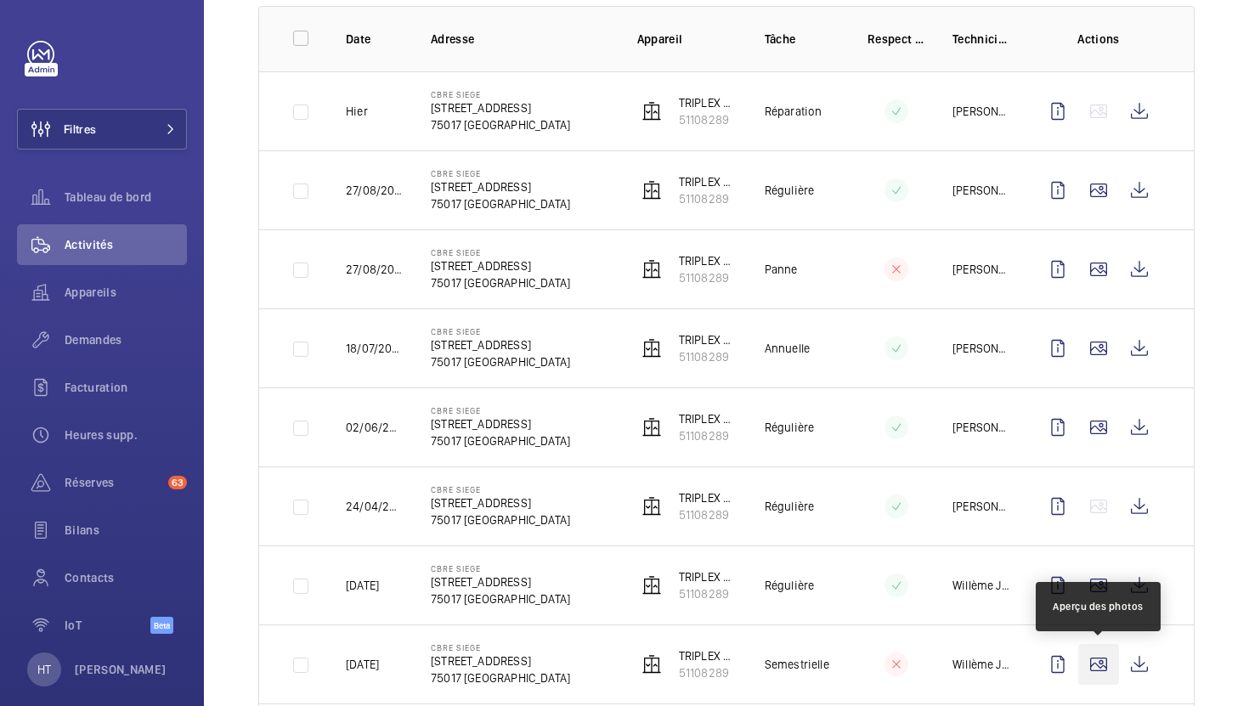
click at [1102, 677] on wm-front-icon-button at bounding box center [1098, 664] width 41 height 41
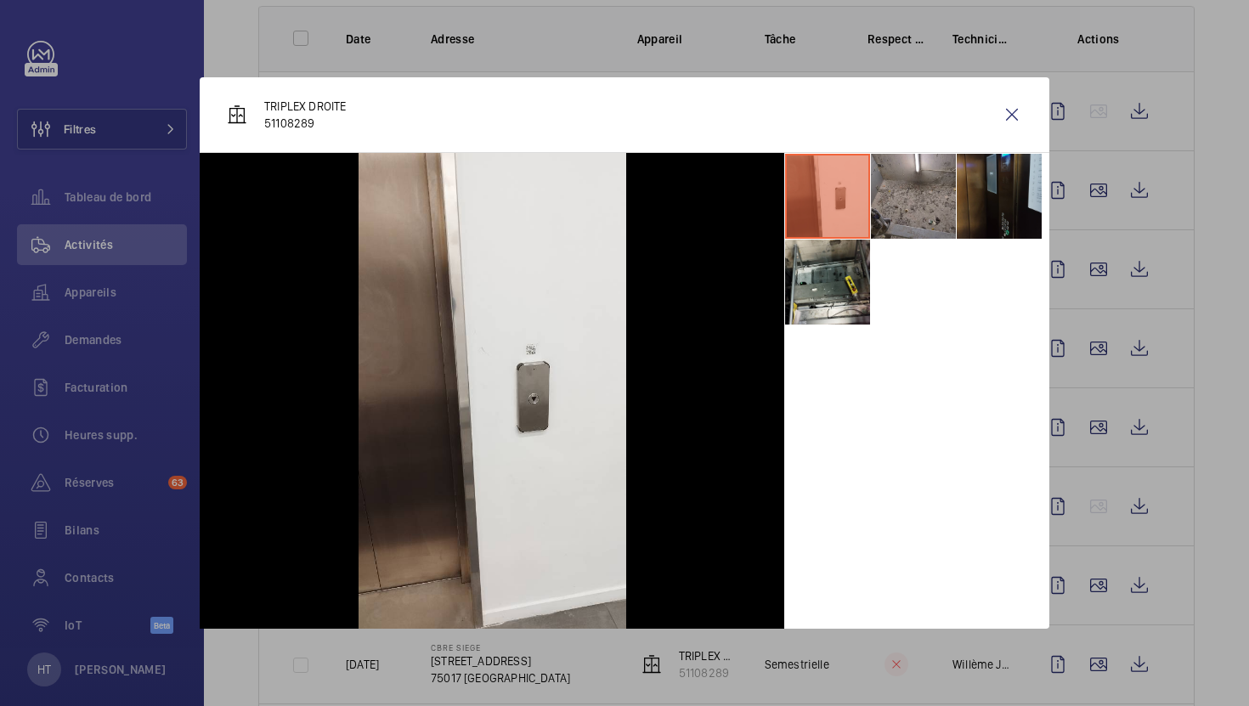
click at [1018, 217] on li at bounding box center [998, 196] width 85 height 85
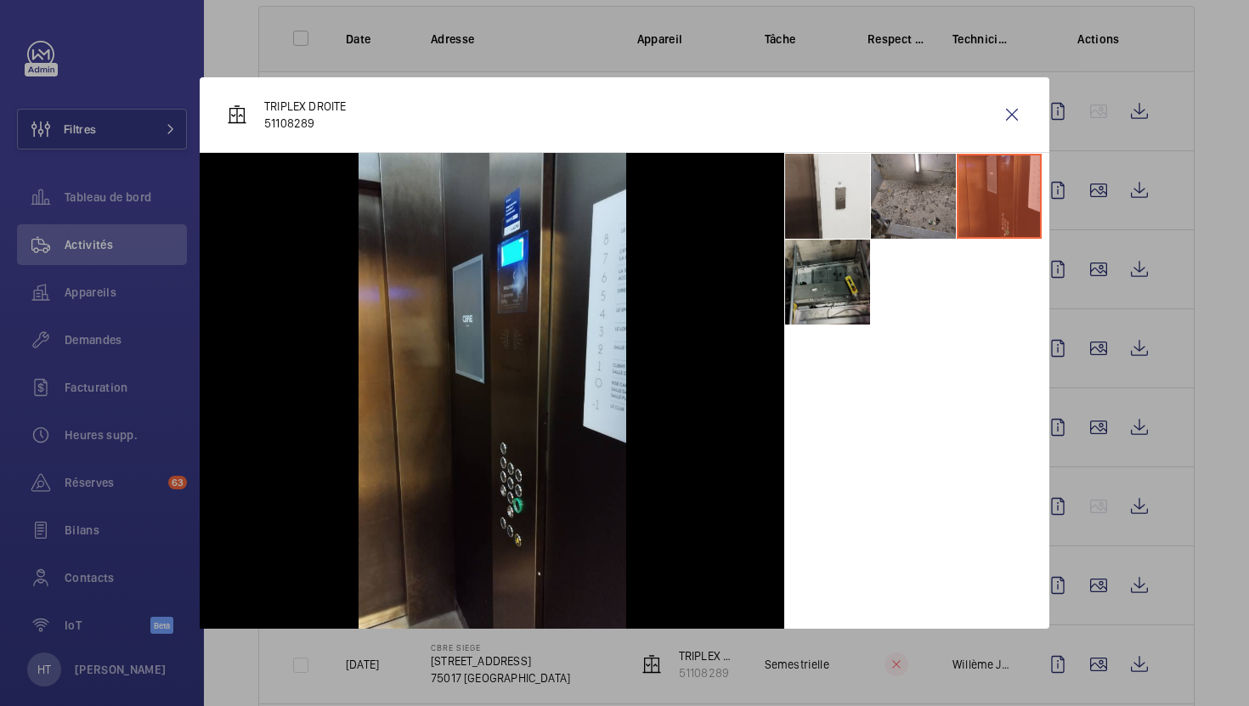
click at [869, 296] on li at bounding box center [827, 282] width 85 height 85
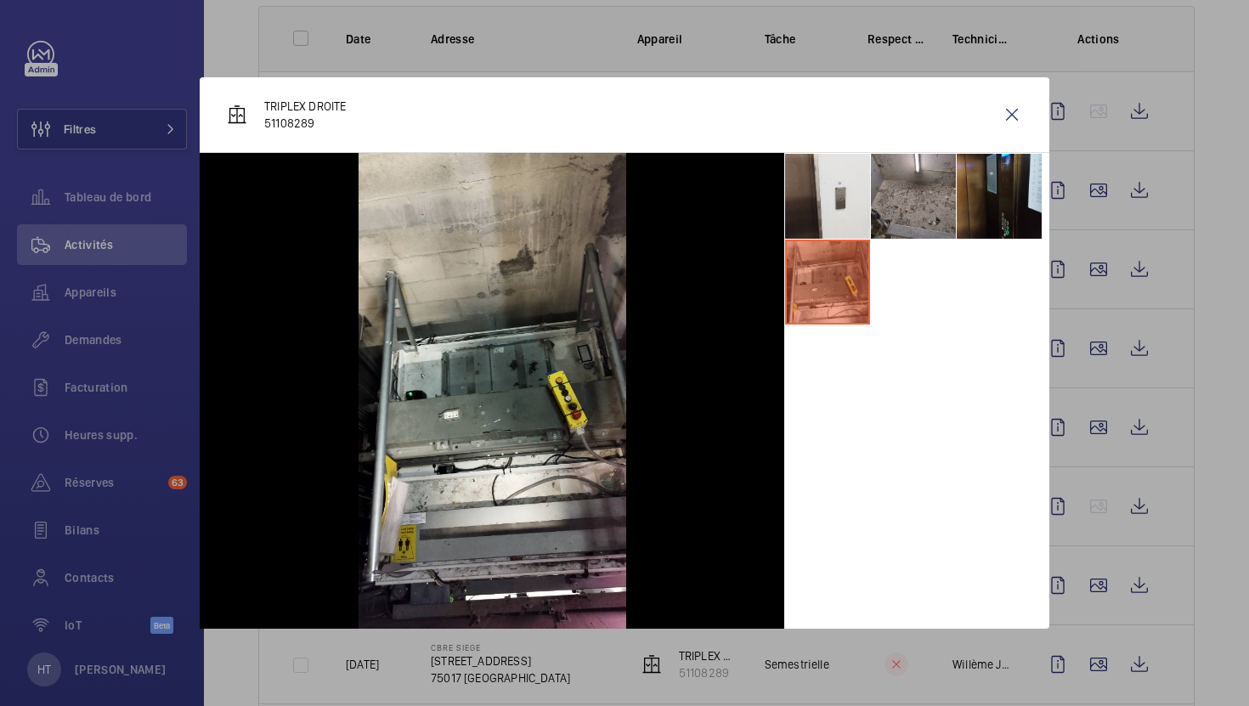
click at [1154, 594] on div at bounding box center [624, 353] width 1249 height 706
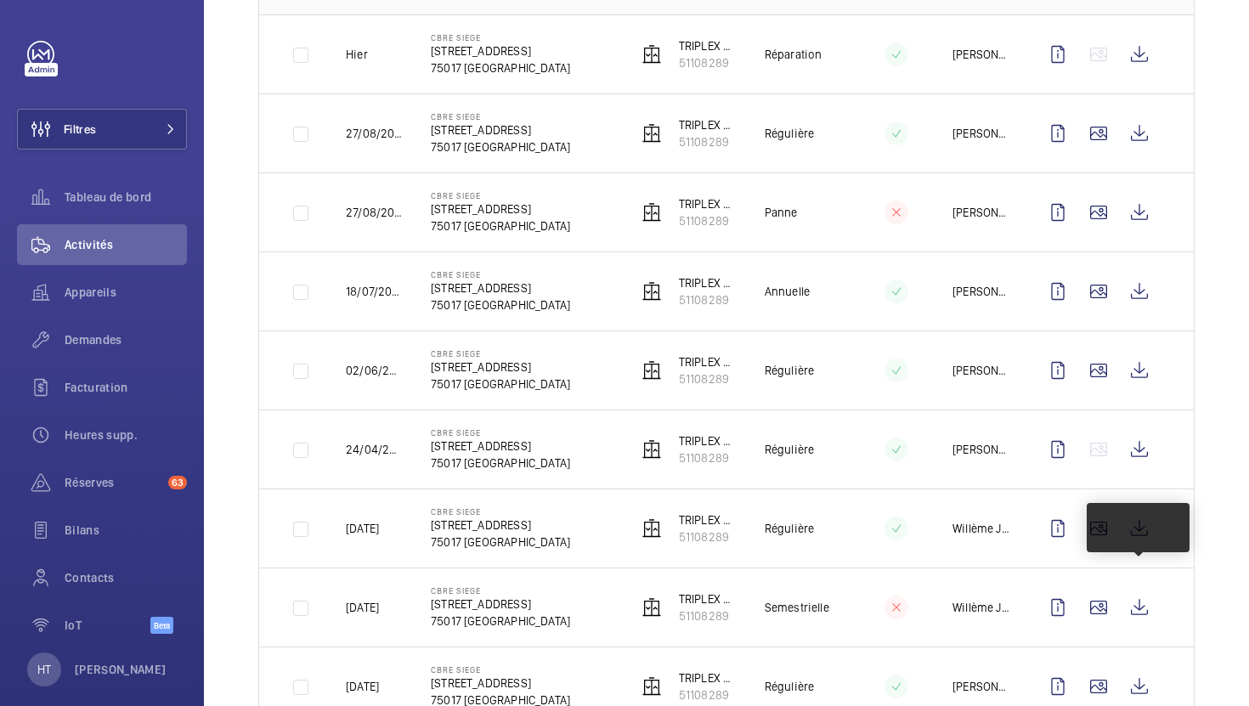
scroll to position [326, 0]
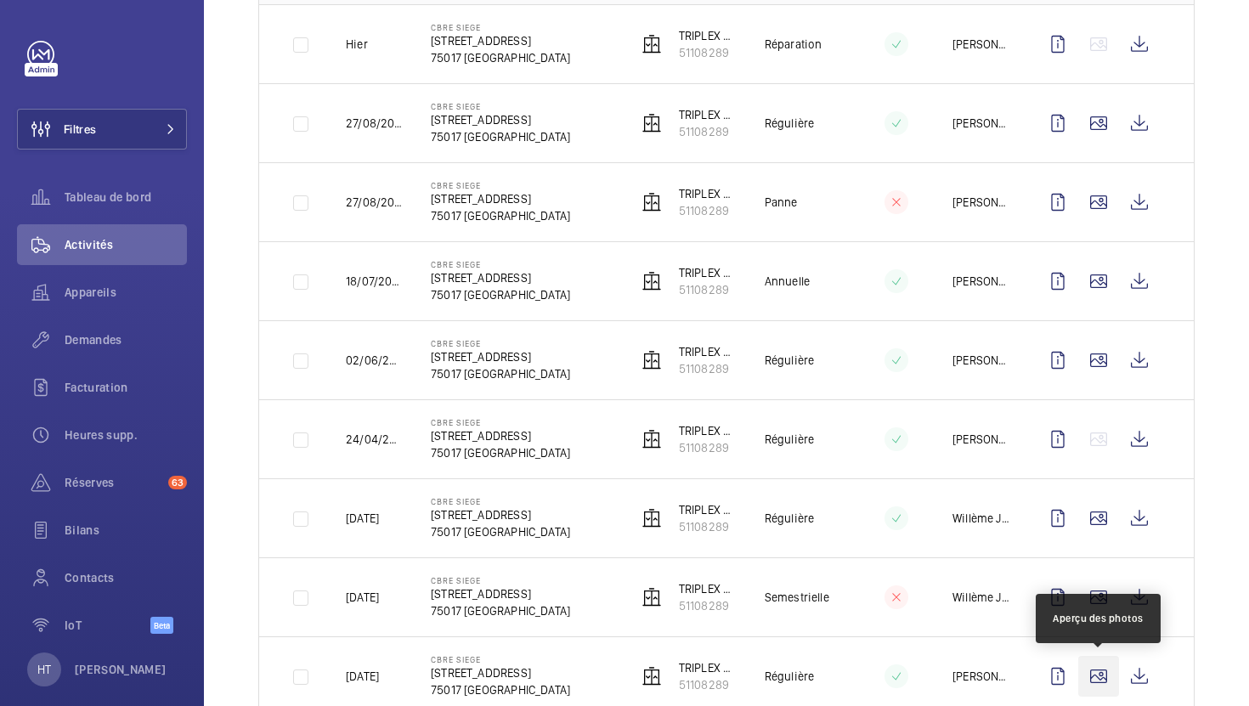
click at [1095, 667] on wm-front-icon-button at bounding box center [1098, 676] width 41 height 41
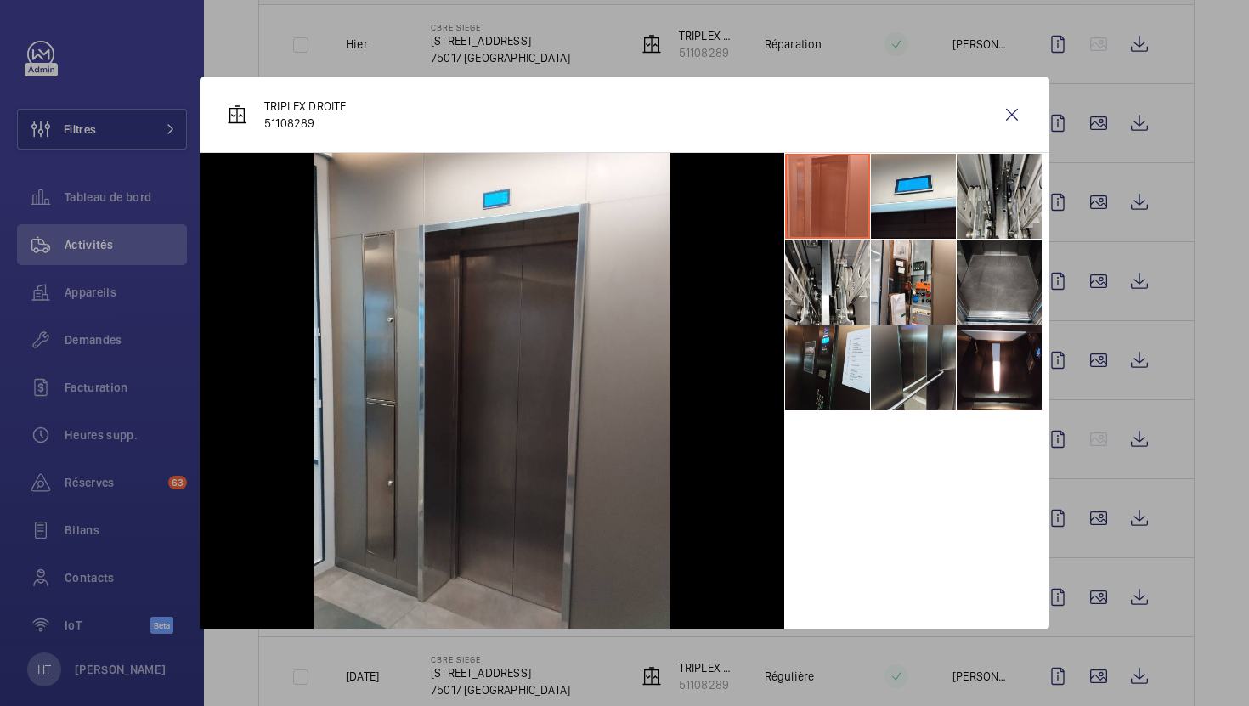
click at [1013, 200] on li at bounding box center [998, 196] width 85 height 85
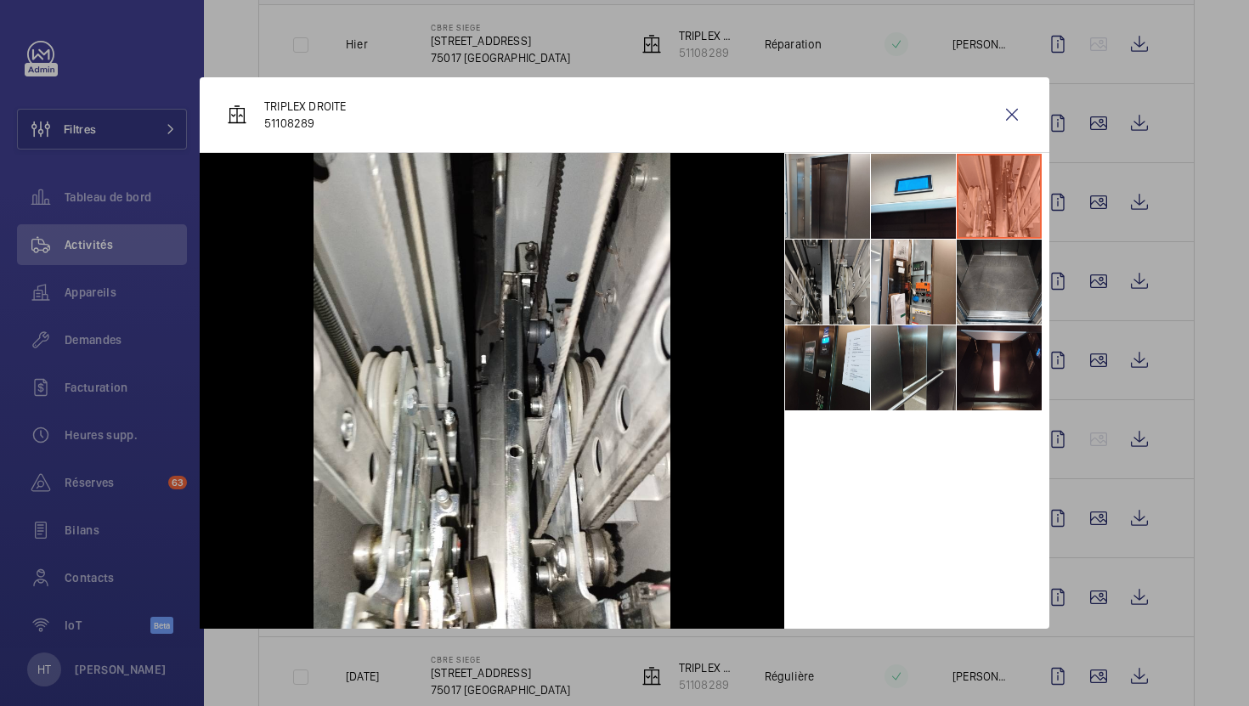
click at [857, 282] on li at bounding box center [827, 282] width 85 height 85
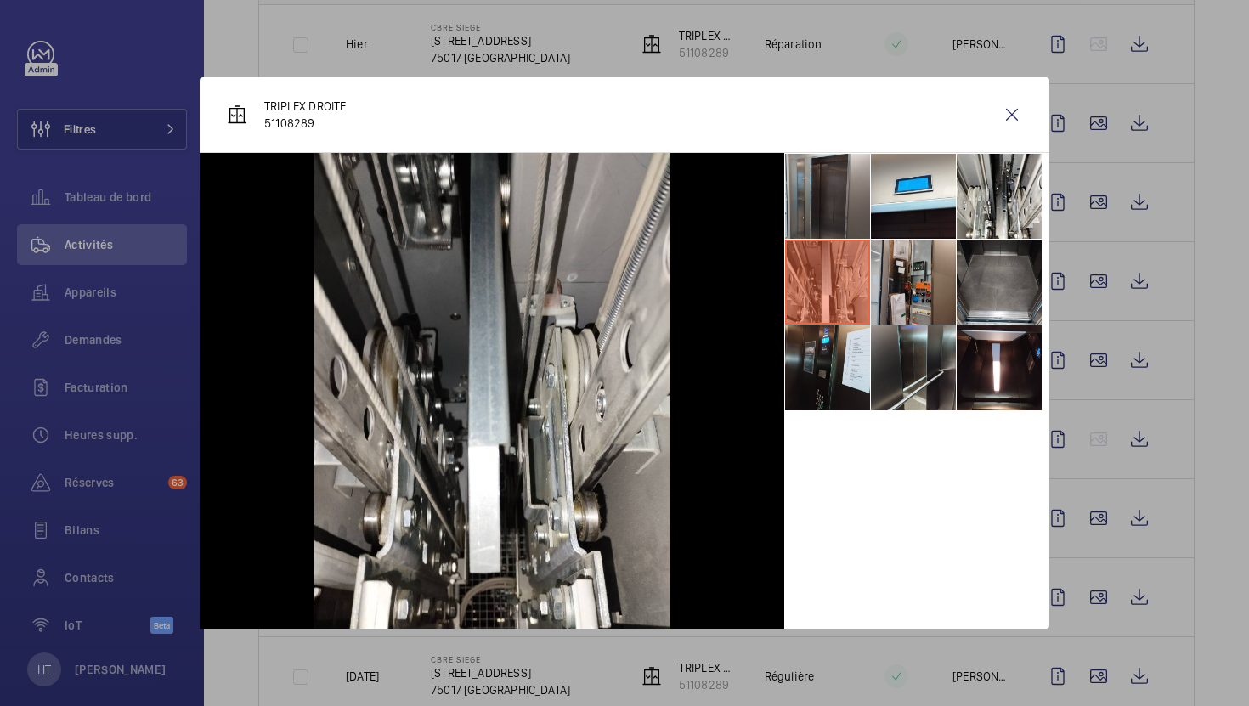
click at [927, 285] on li at bounding box center [913, 282] width 85 height 85
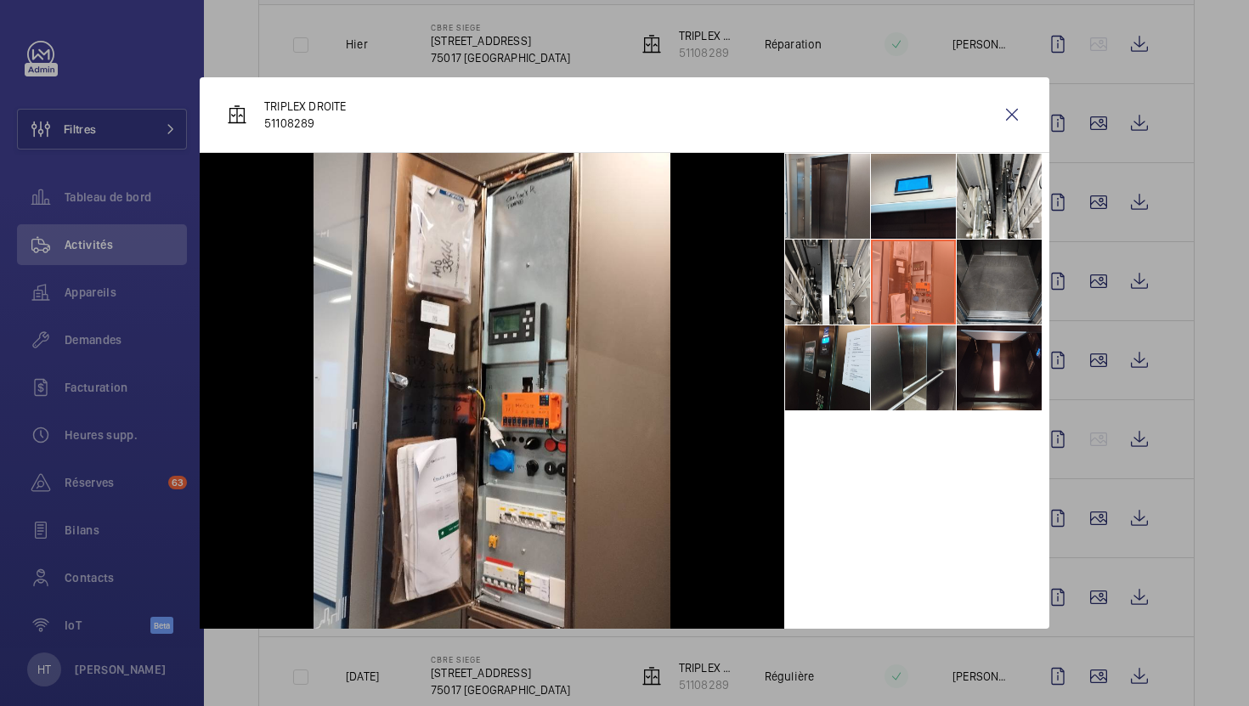
click at [1013, 296] on li at bounding box center [998, 282] width 85 height 85
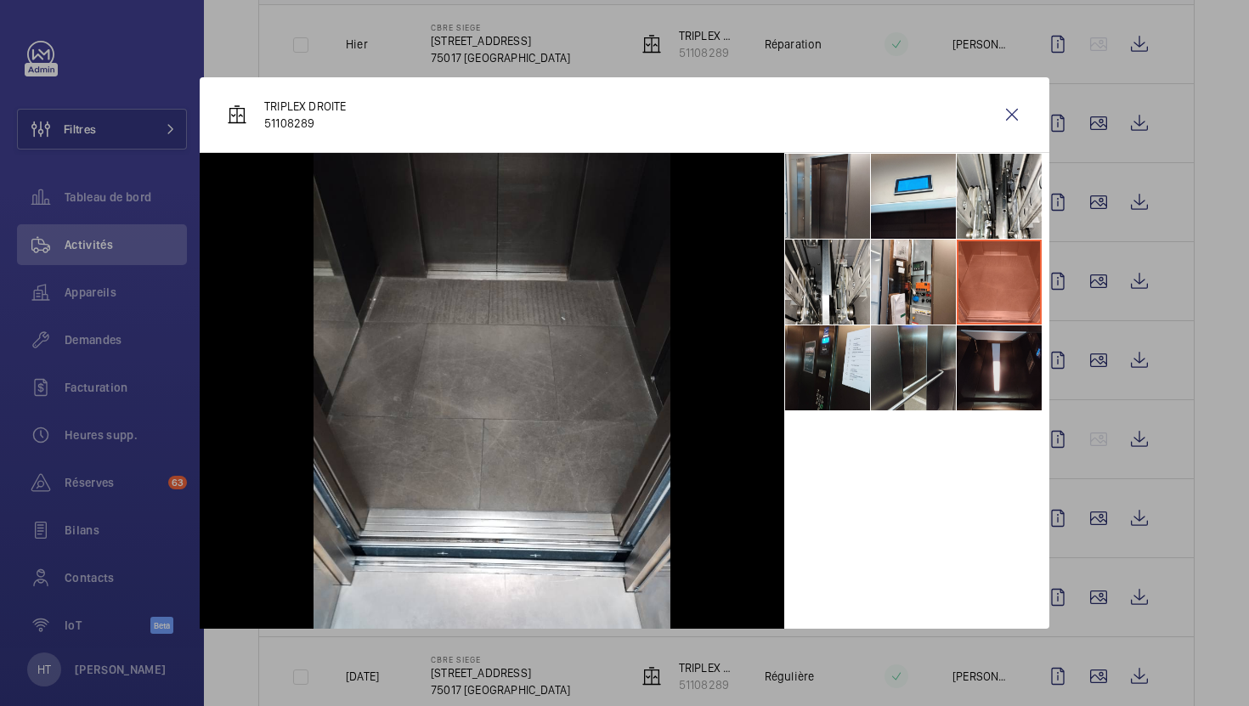
click at [977, 385] on li at bounding box center [998, 367] width 85 height 85
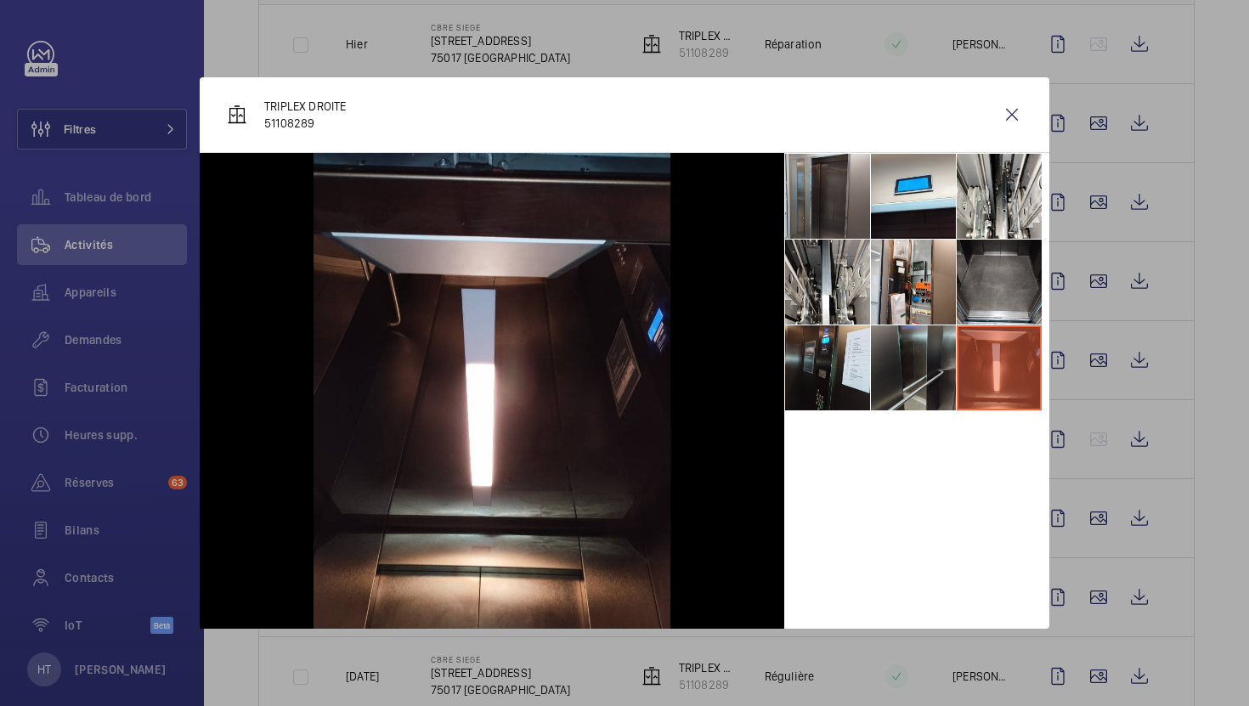
click at [912, 379] on li at bounding box center [913, 367] width 85 height 85
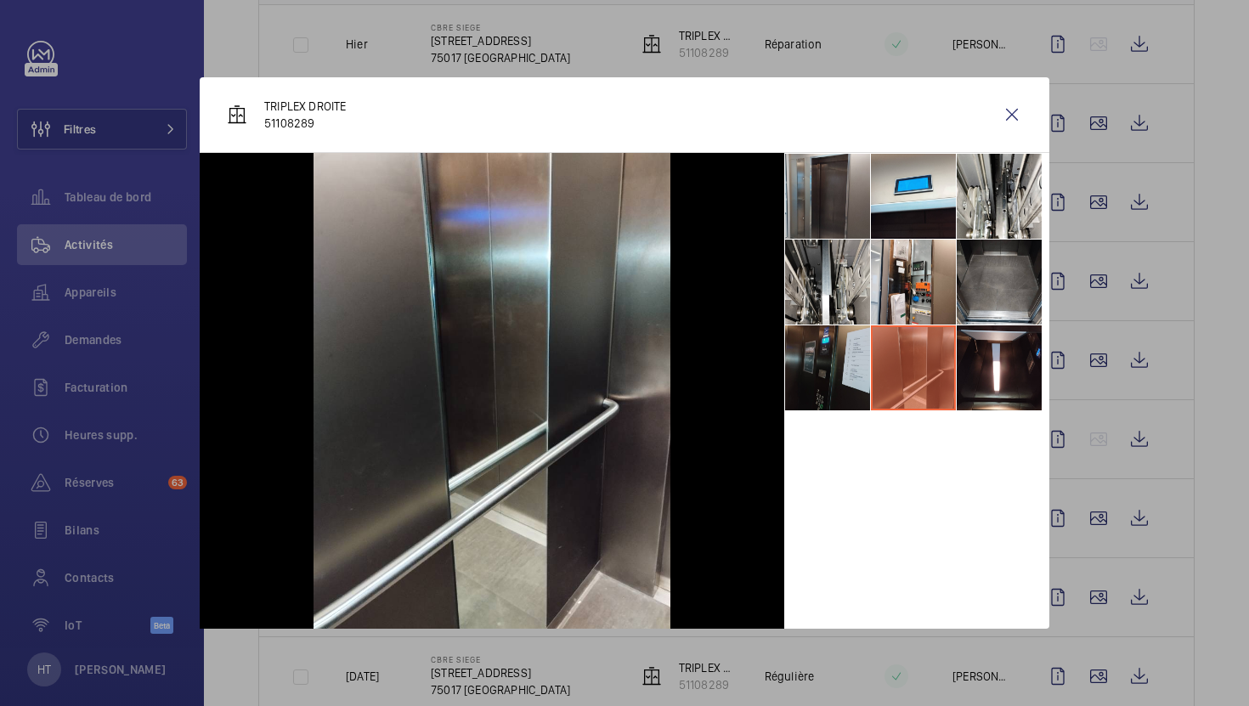
click at [820, 380] on li at bounding box center [827, 367] width 85 height 85
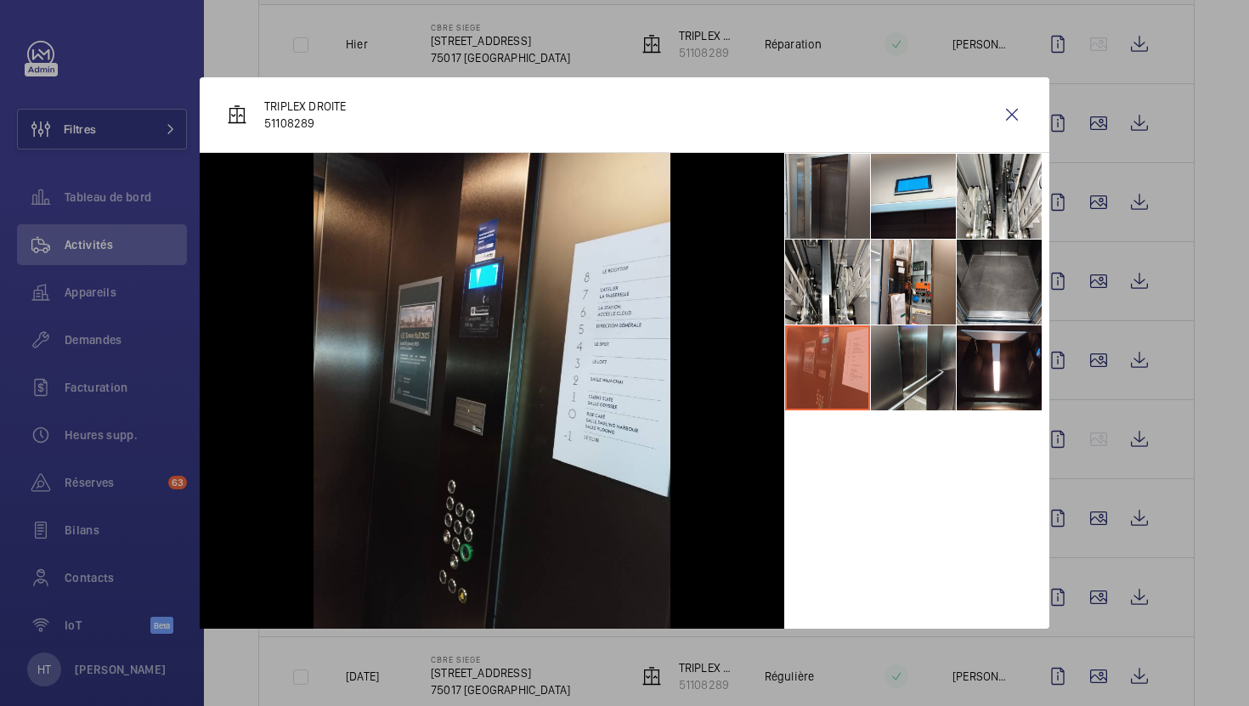
click at [1117, 263] on div at bounding box center [624, 353] width 1249 height 706
